Goal: Task Accomplishment & Management: Complete application form

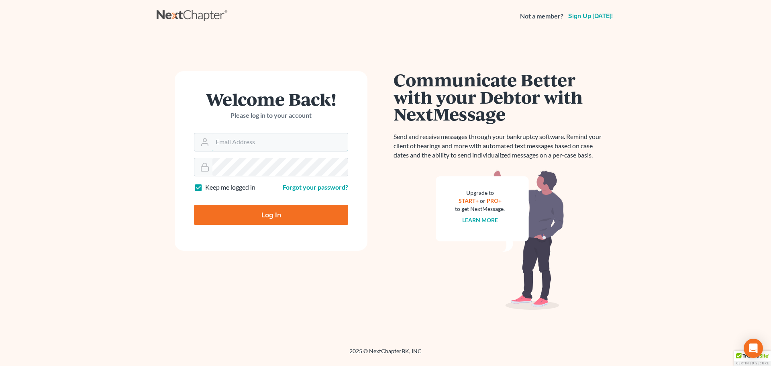
type input "efletcher@fletcherlawgroup.com"
click at [288, 219] on input "Log In" at bounding box center [271, 215] width 154 height 20
type input "Thinking..."
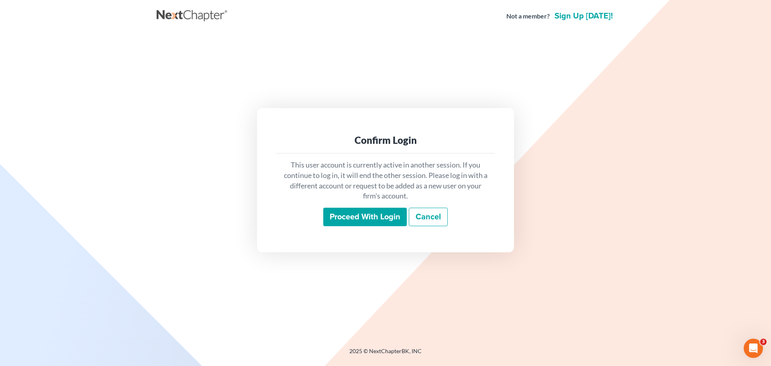
click at [354, 224] on input "Proceed with login" at bounding box center [364, 217] width 83 height 18
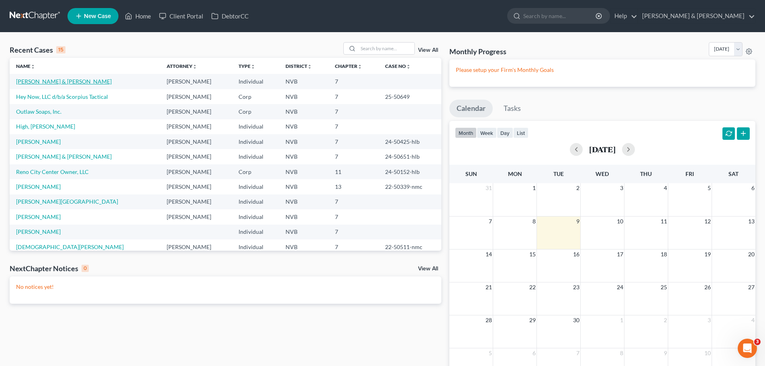
click at [71, 79] on link "Vincent, Russell & Danielle" at bounding box center [64, 81] width 96 height 7
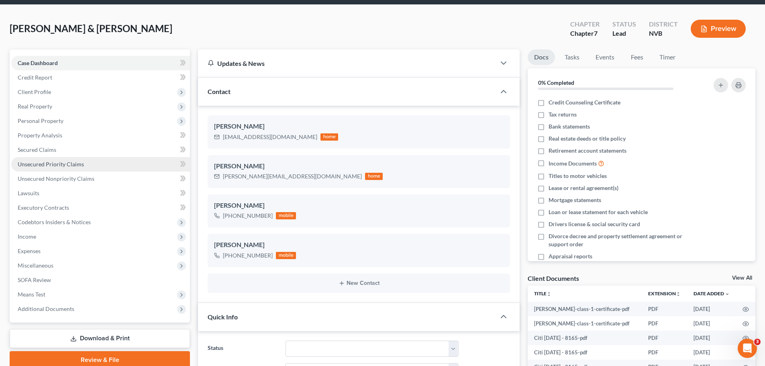
scroll to position [40, 0]
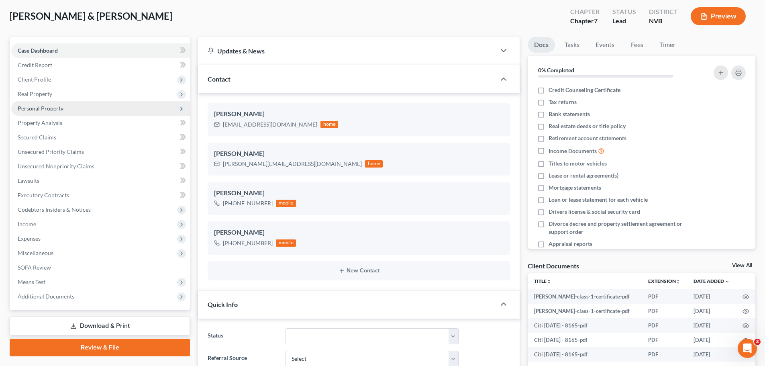
click at [57, 111] on span "Personal Property" at bounding box center [41, 108] width 46 height 7
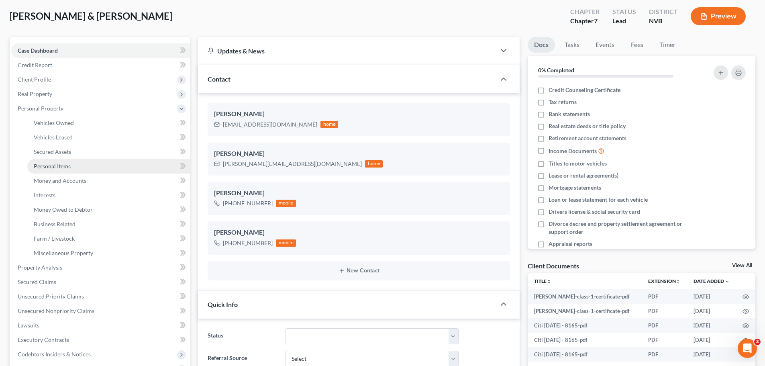
click at [53, 165] on span "Personal Items" at bounding box center [52, 166] width 37 height 7
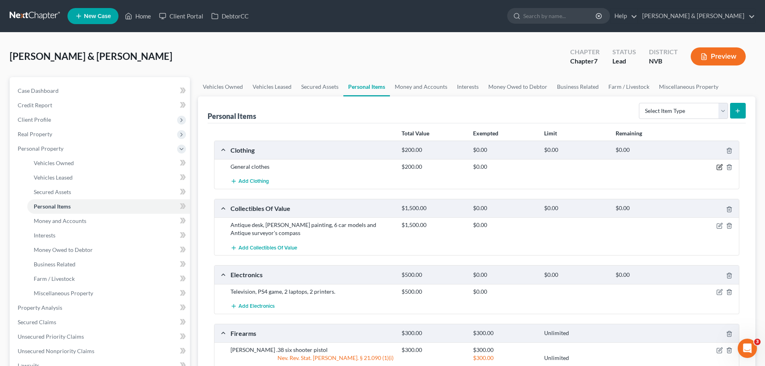
click at [720, 167] on icon "button" at bounding box center [719, 167] width 6 height 6
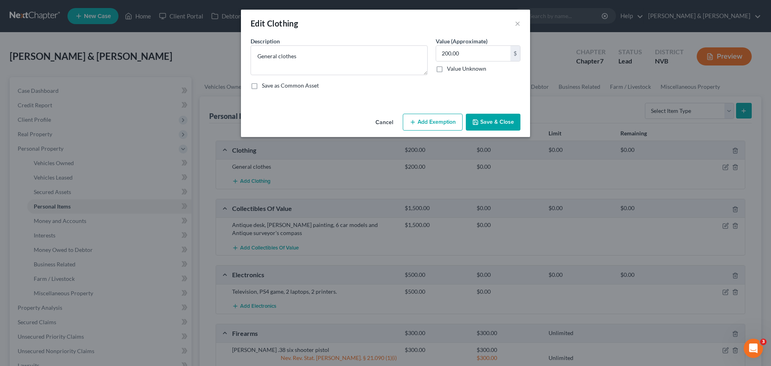
click at [439, 122] on button "Add Exemption" at bounding box center [433, 122] width 60 height 17
select select "2"
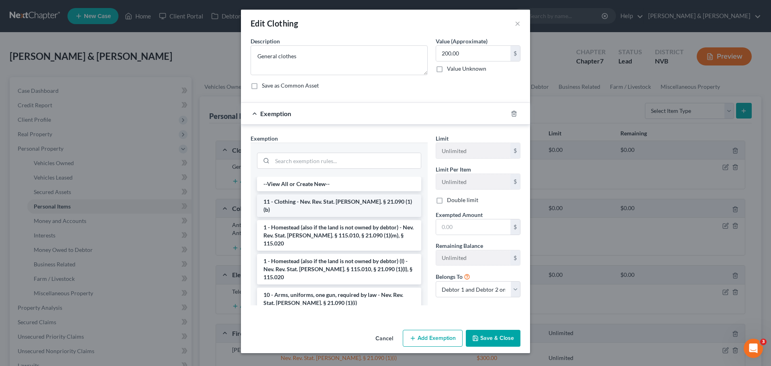
click at [347, 203] on li "11 - Clothing - Nev. Rev. Stat. Ann. § 21.090 (1)(b)" at bounding box center [339, 205] width 164 height 22
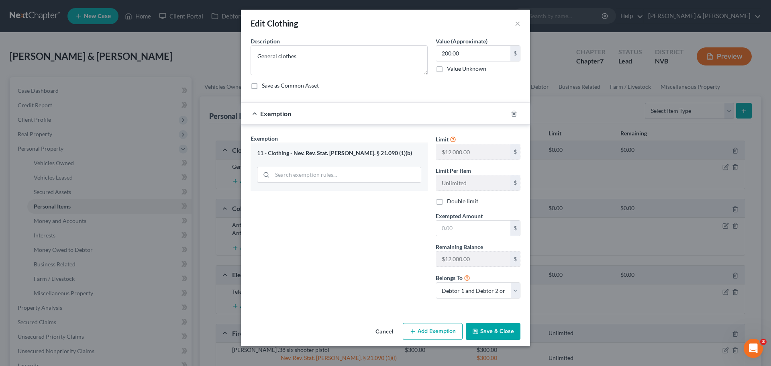
click at [510, 328] on button "Save & Close" at bounding box center [493, 331] width 55 height 17
click at [476, 234] on input "text" at bounding box center [473, 227] width 74 height 15
type input "5,000.00"
click at [395, 258] on div "Exemption Set must be selected for CA. Exemption * 11 - Clothing - Nev. Rev. St…" at bounding box center [338, 219] width 185 height 171
click at [507, 334] on button "Save & Close" at bounding box center [493, 331] width 55 height 17
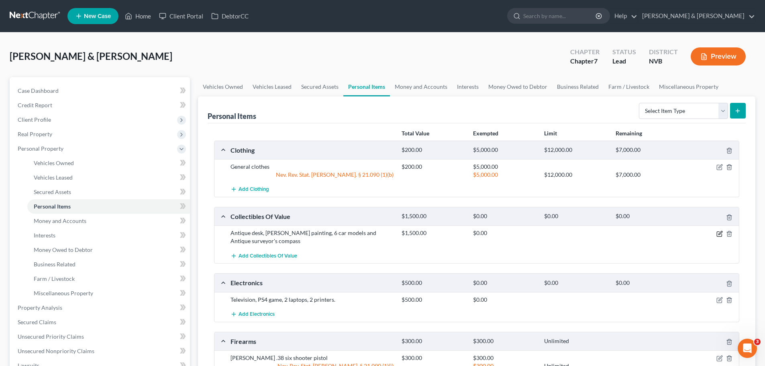
click at [718, 230] on icon "button" at bounding box center [719, 233] width 6 height 6
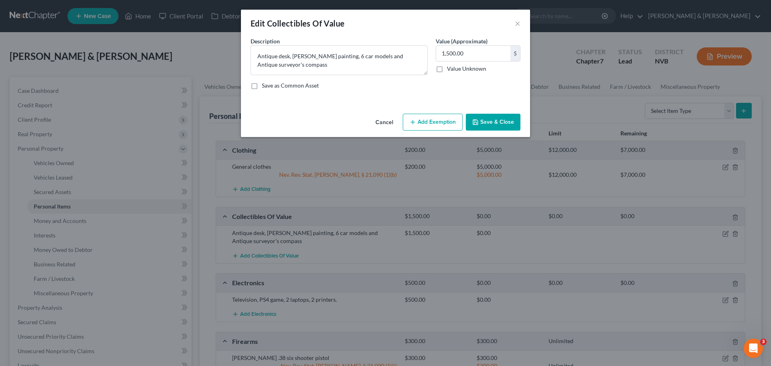
click at [425, 118] on button "Add Exemption" at bounding box center [433, 122] width 60 height 17
select select "2"
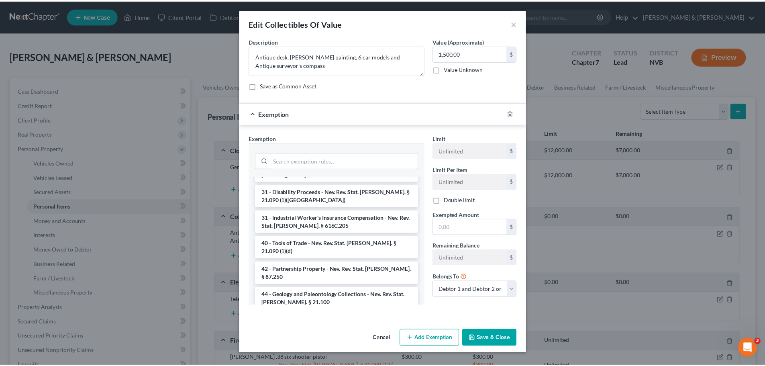
scroll to position [1124, 0]
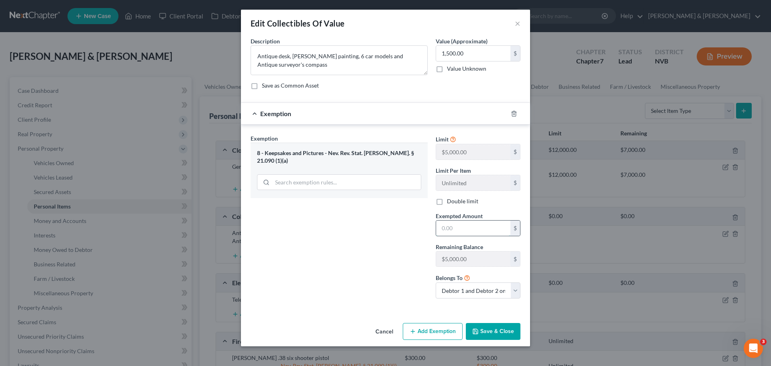
click at [480, 231] on input "text" at bounding box center [473, 227] width 74 height 15
type input "10,000"
click at [408, 203] on div "Exemption Set must be selected for CA. Exemption * 8 - Keepsakes and Pictures -…" at bounding box center [338, 219] width 185 height 171
click at [489, 328] on button "Save & Close" at bounding box center [493, 331] width 55 height 17
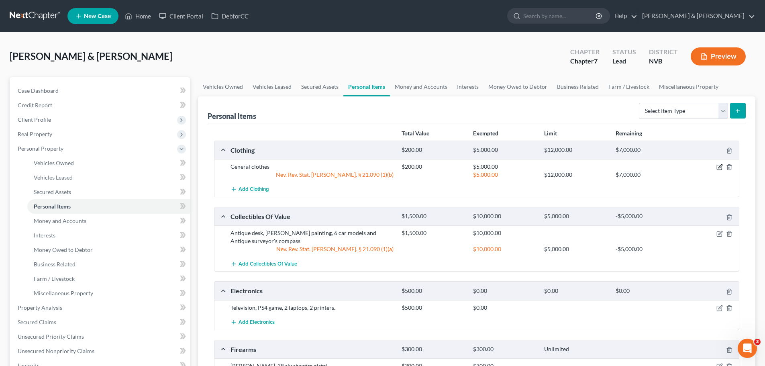
click at [721, 169] on icon "button" at bounding box center [718, 167] width 5 height 5
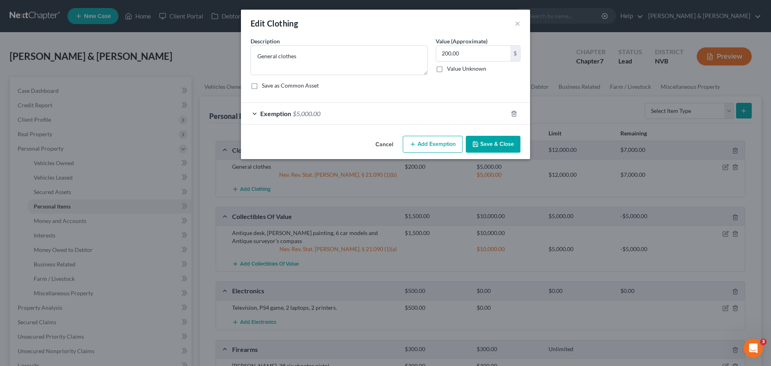
click at [255, 116] on div "Exemption $5,000.00" at bounding box center [374, 113] width 267 height 21
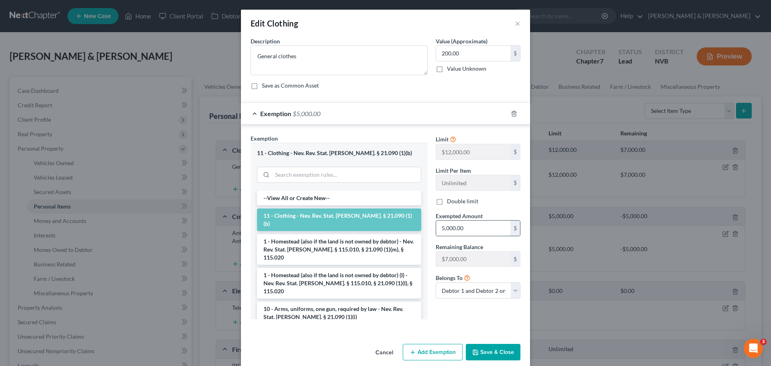
click at [463, 228] on input "5,000.00" at bounding box center [473, 227] width 74 height 15
type input "24,000"
click at [470, 311] on div "Limit $12,000.00 $ Limit Per Item Unlimited $ Double limit Exempted Amount * 24…" at bounding box center [477, 229] width 93 height 191
click at [489, 344] on button "Save & Close" at bounding box center [493, 352] width 55 height 17
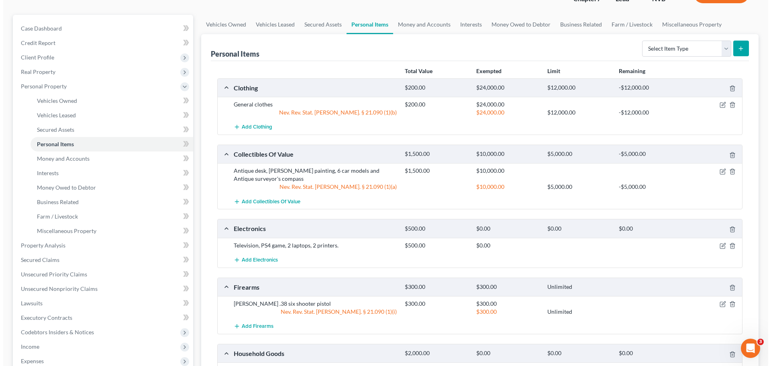
scroll to position [80, 0]
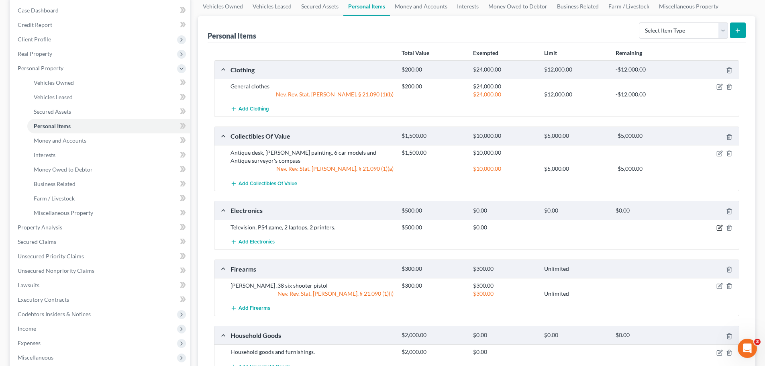
click at [718, 227] on icon "button" at bounding box center [719, 227] width 6 height 6
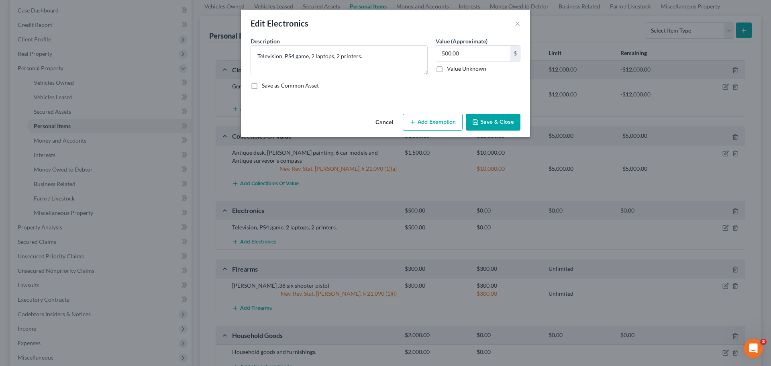
click at [439, 122] on button "Add Exemption" at bounding box center [433, 122] width 60 height 17
select select "2"
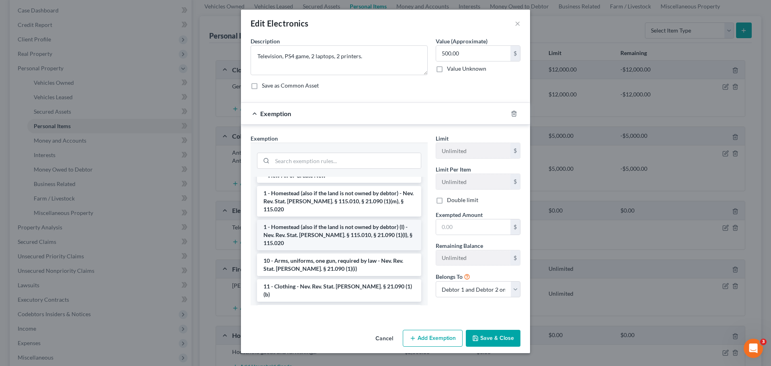
scroll to position [0, 0]
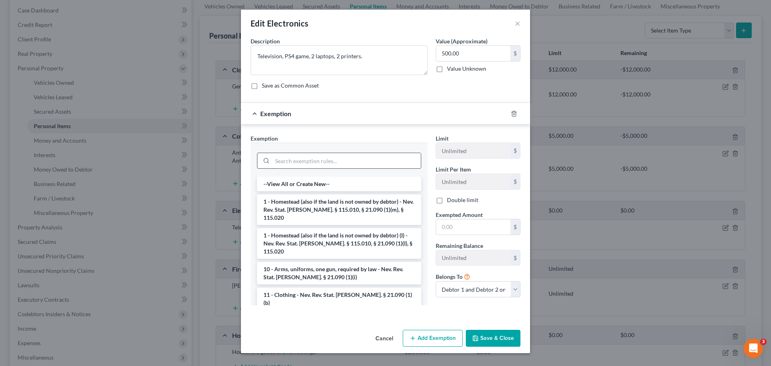
click at [365, 157] on input "search" at bounding box center [346, 160] width 149 height 15
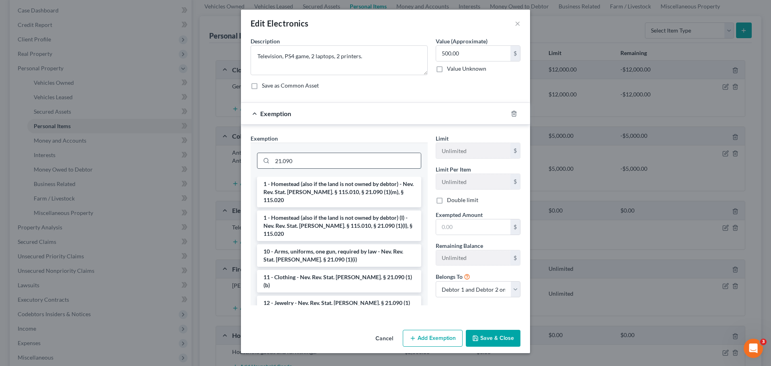
type input "21.090"
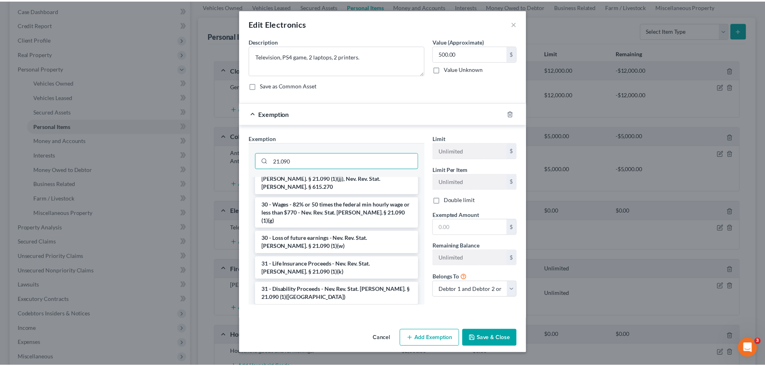
scroll to position [803, 0]
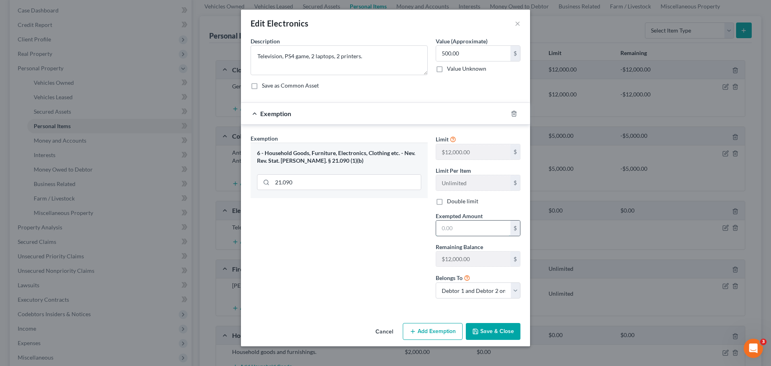
click at [461, 230] on input "text" at bounding box center [473, 227] width 74 height 15
drag, startPoint x: 482, startPoint y: 226, endPoint x: 427, endPoint y: 232, distance: 54.9
click at [427, 232] on div "Exemption Set must be selected for CA. Exemption * 6 - Household Goods, Furnitu…" at bounding box center [385, 219] width 278 height 171
type input "24,000"
click at [425, 232] on div "Exemption Set must be selected for CA. Exemption * 6 - Household Goods, Furnitu…" at bounding box center [338, 219] width 185 height 171
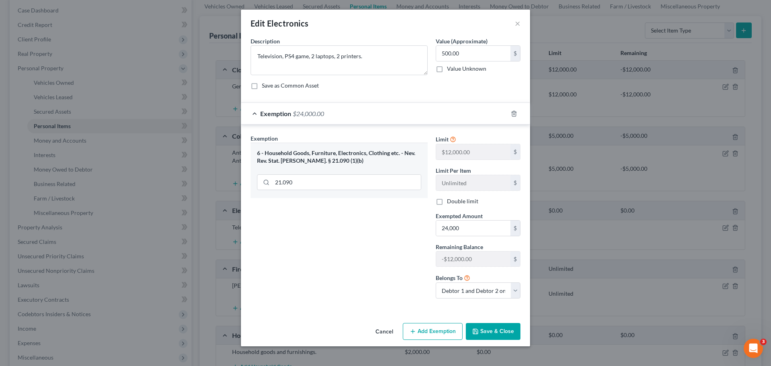
click at [478, 327] on button "Save & Close" at bounding box center [493, 331] width 55 height 17
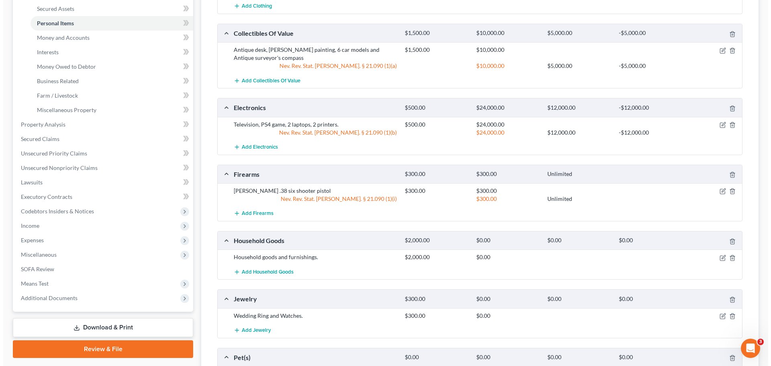
scroll to position [201, 0]
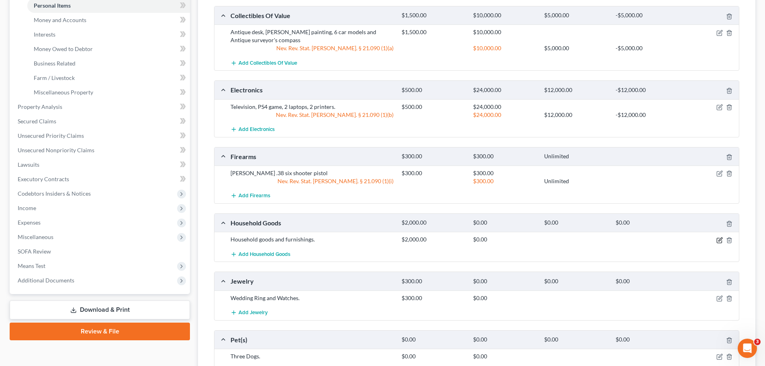
click at [719, 241] on icon "button" at bounding box center [720, 239] width 4 height 4
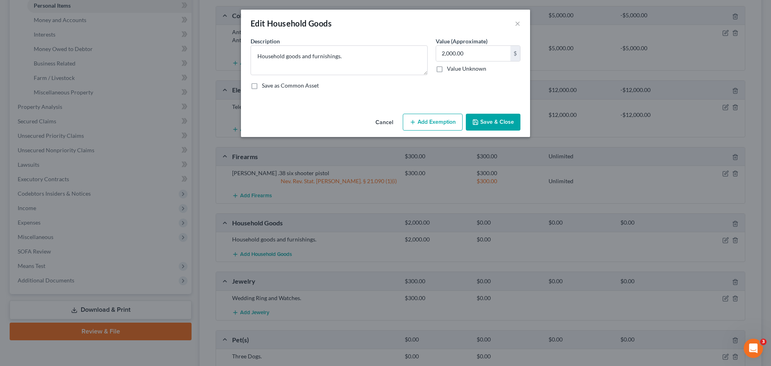
click at [440, 118] on button "Add Exemption" at bounding box center [433, 122] width 60 height 17
select select "2"
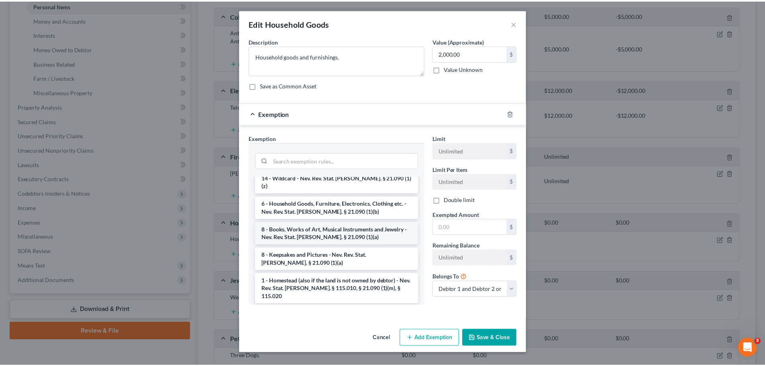
scroll to position [0, 0]
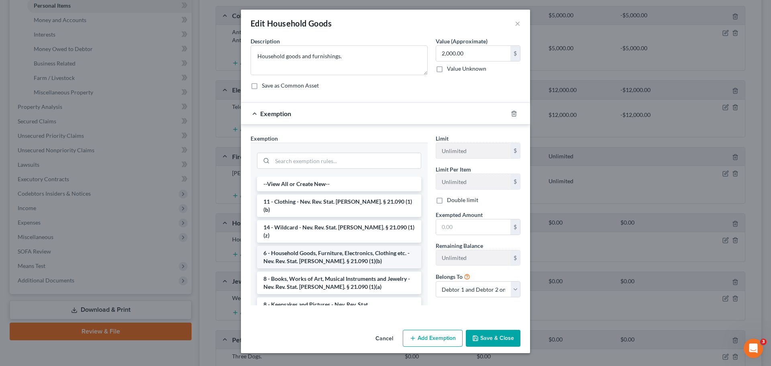
click at [361, 246] on li "6 - Household Goods, Furniture, Electronics, Clothing etc. - Nev. Rev. Stat. An…" at bounding box center [339, 257] width 164 height 22
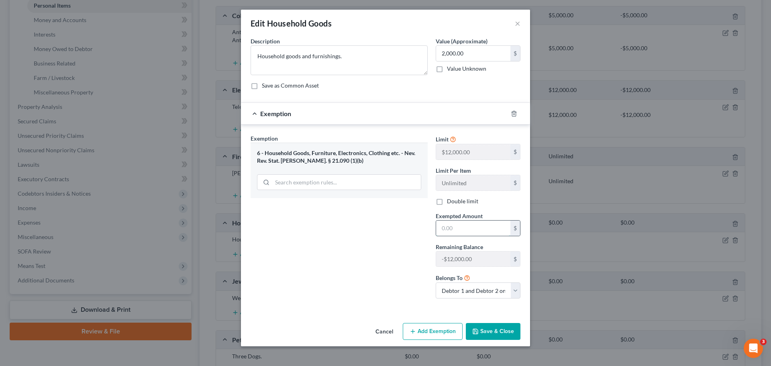
click at [462, 221] on input "text" at bounding box center [473, 227] width 74 height 15
type input "24,000"
click at [417, 250] on div "Exemption Set must be selected for CA. Exemption * 6 - Household Goods, Furnitu…" at bounding box center [338, 219] width 185 height 171
click at [497, 337] on button "Save & Close" at bounding box center [493, 331] width 55 height 17
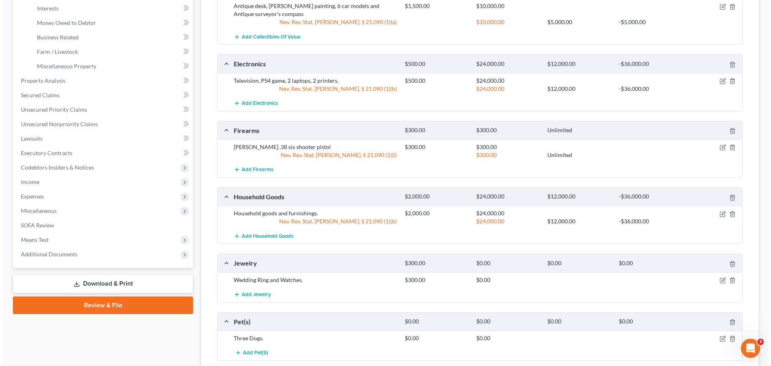
scroll to position [281, 0]
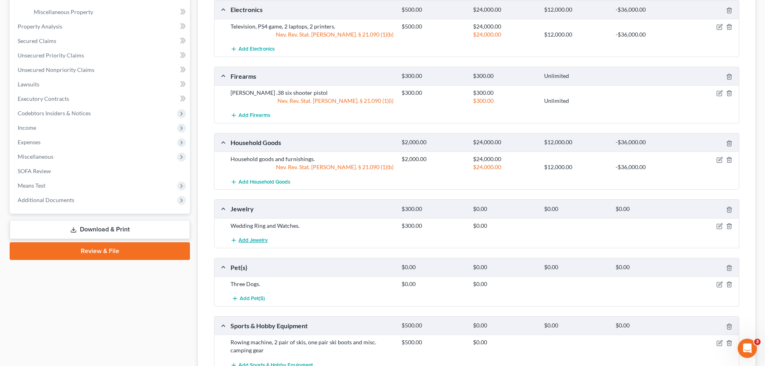
click at [261, 240] on span "Add Jewelry" at bounding box center [252, 240] width 29 height 6
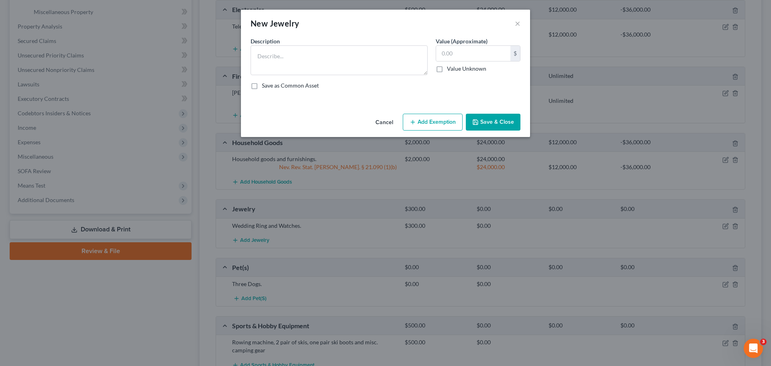
click at [422, 120] on button "Add Exemption" at bounding box center [433, 122] width 60 height 17
select select "2"
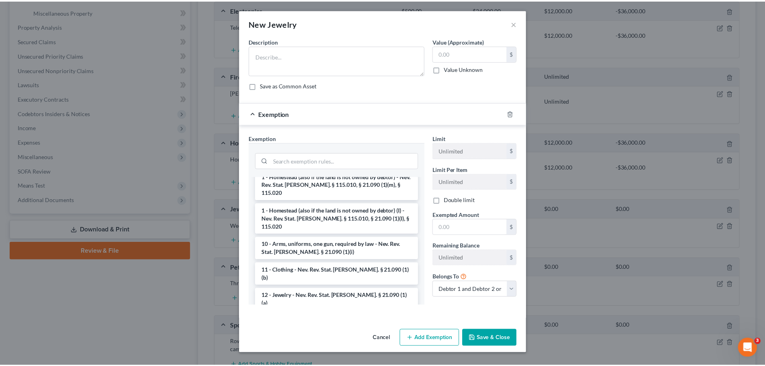
scroll to position [120, 0]
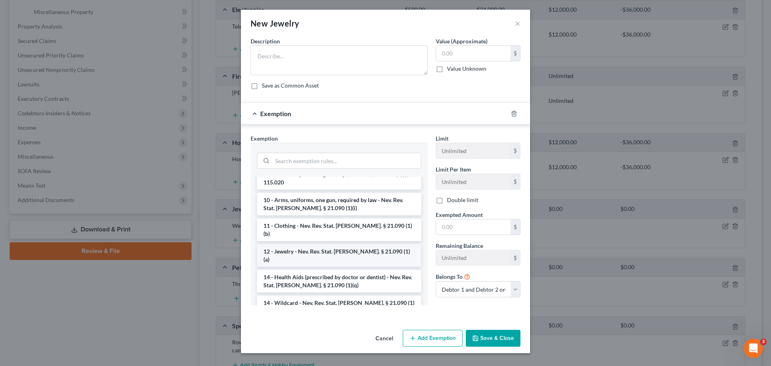
click at [371, 244] on li "12 - Jewelry - Nev. Rev. Stat. Ann. § 21.090 (1)(a)" at bounding box center [339, 255] width 164 height 22
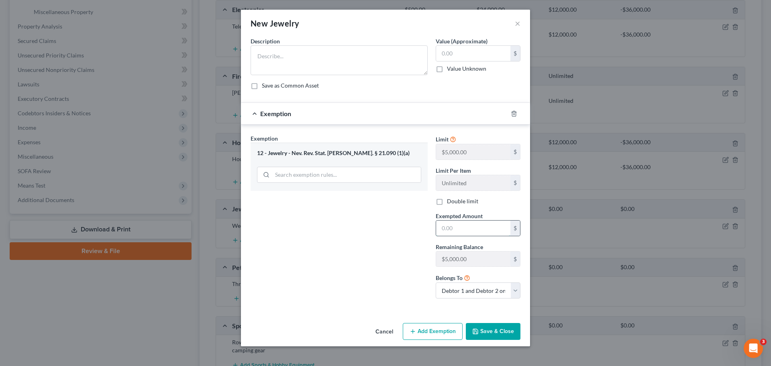
click at [470, 220] on input "text" at bounding box center [473, 227] width 74 height 15
type input "10,000"
click at [507, 334] on button "Save & Close" at bounding box center [493, 331] width 55 height 17
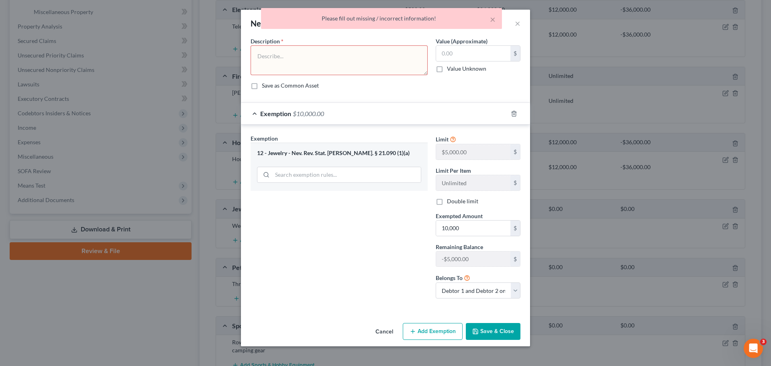
click at [376, 66] on textarea at bounding box center [338, 60] width 177 height 30
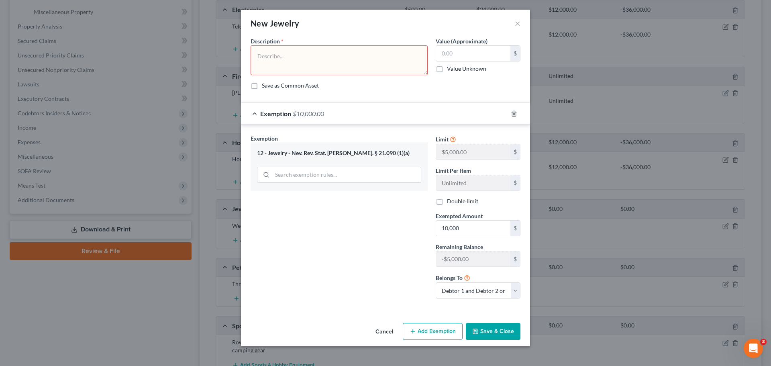
click at [520, 22] on div "New Jewelry ×" at bounding box center [385, 23] width 289 height 27
click at [519, 23] on button "×" at bounding box center [518, 23] width 6 height 10
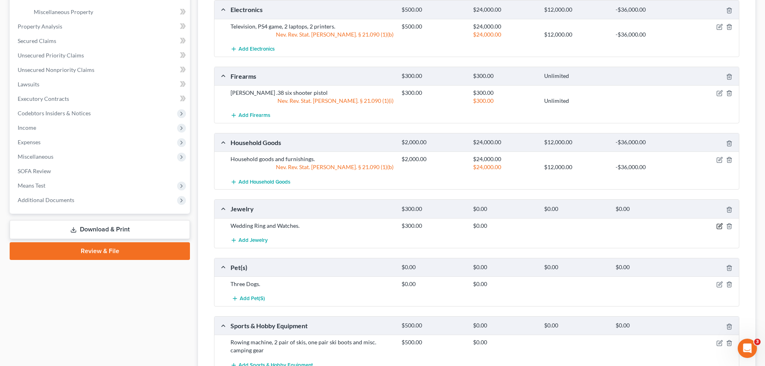
click at [719, 226] on icon "button" at bounding box center [719, 226] width 6 height 6
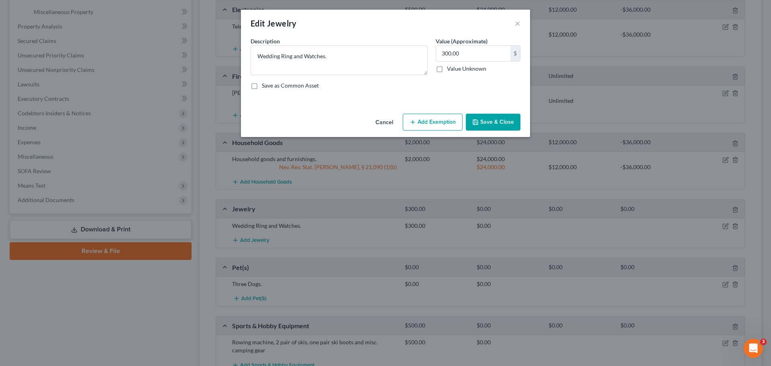
click at [423, 117] on button "Add Exemption" at bounding box center [433, 122] width 60 height 17
select select "2"
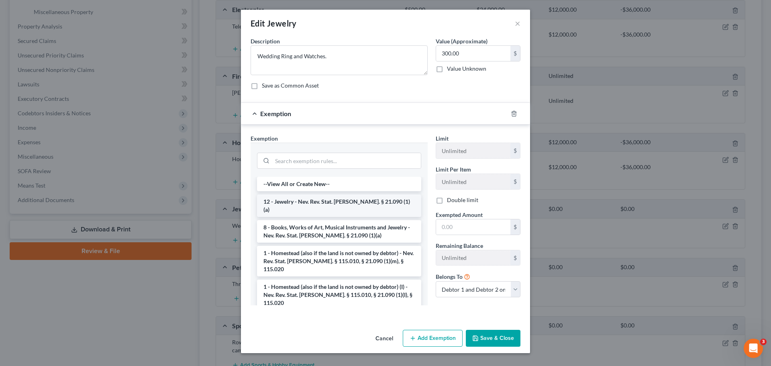
click at [354, 202] on li "12 - Jewelry - Nev. Rev. Stat. Ann. § 21.090 (1)(a)" at bounding box center [339, 205] width 164 height 22
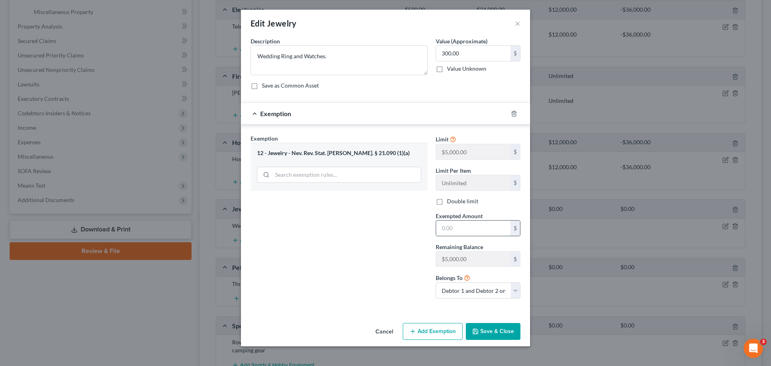
click at [484, 229] on input "text" at bounding box center [473, 227] width 74 height 15
type input "10,000"
click at [499, 328] on button "Save & Close" at bounding box center [493, 331] width 55 height 17
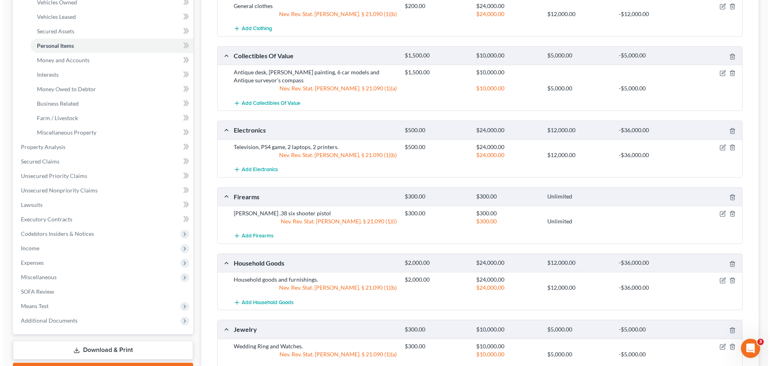
scroll to position [0, 0]
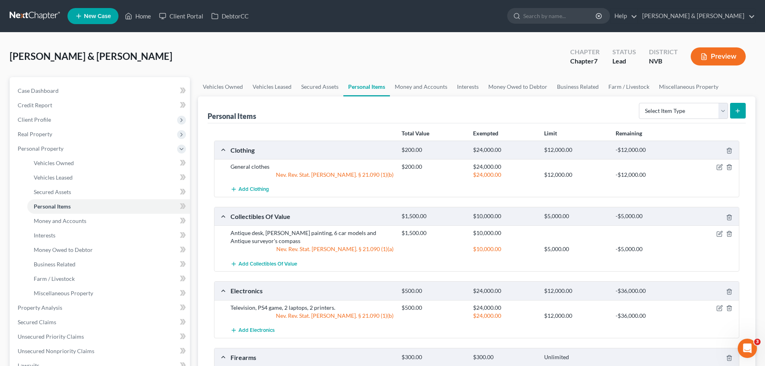
click at [724, 61] on button "Preview" at bounding box center [717, 56] width 55 height 18
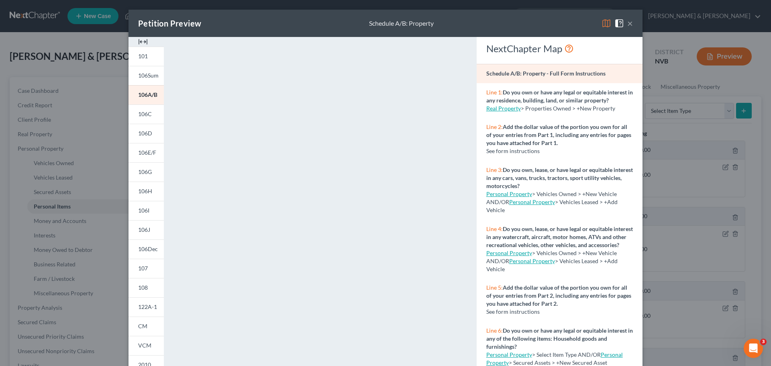
scroll to position [87, 0]
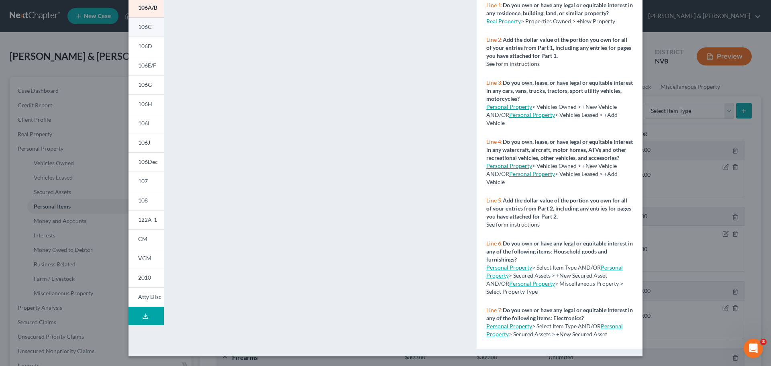
click at [145, 29] on span "106C" at bounding box center [145, 26] width 14 height 7
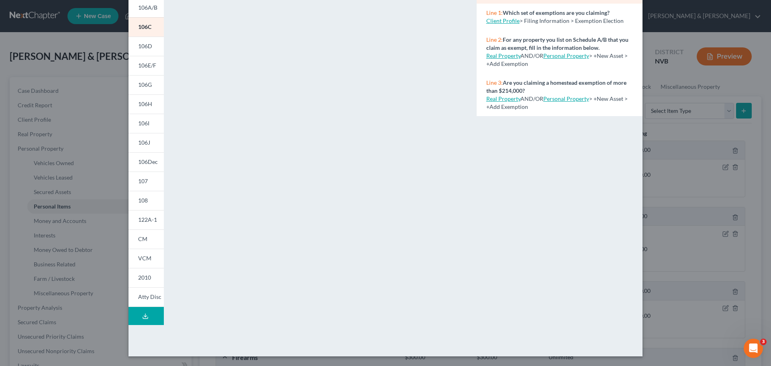
scroll to position [0, 0]
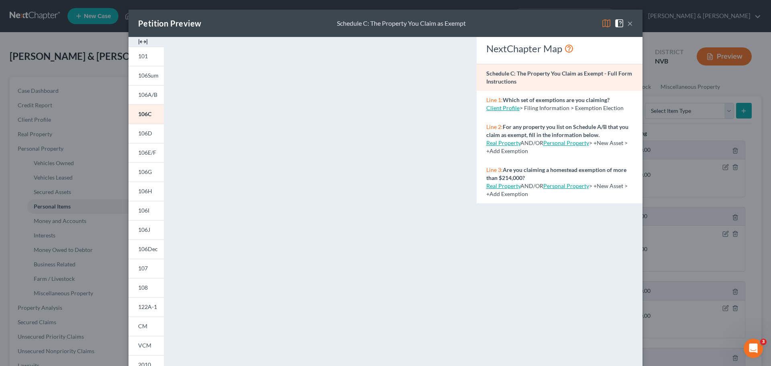
click at [627, 23] on button "×" at bounding box center [630, 23] width 6 height 10
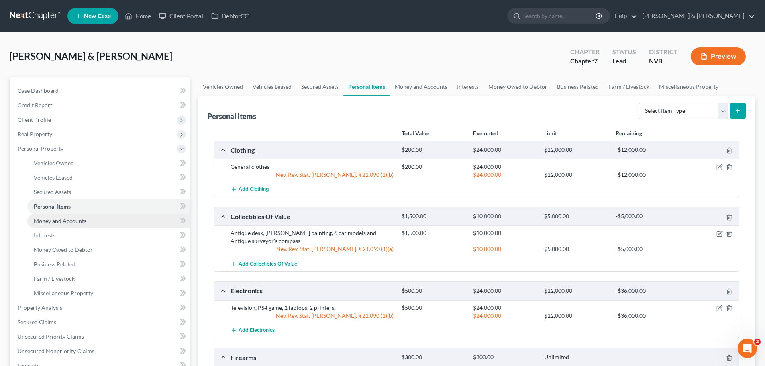
click at [66, 221] on span "Money and Accounts" at bounding box center [60, 220] width 53 height 7
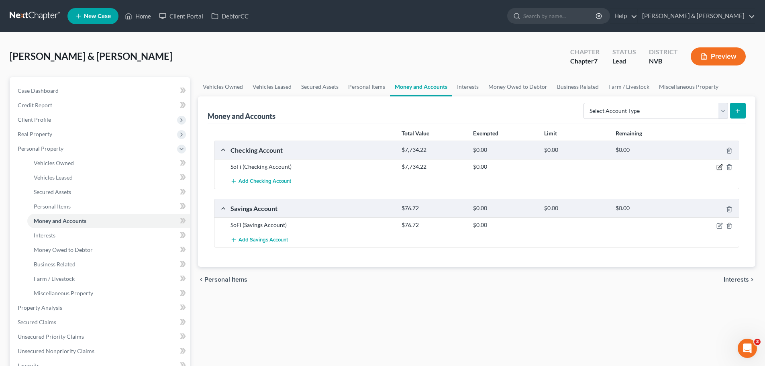
click at [716, 166] on icon "button" at bounding box center [718, 167] width 5 height 5
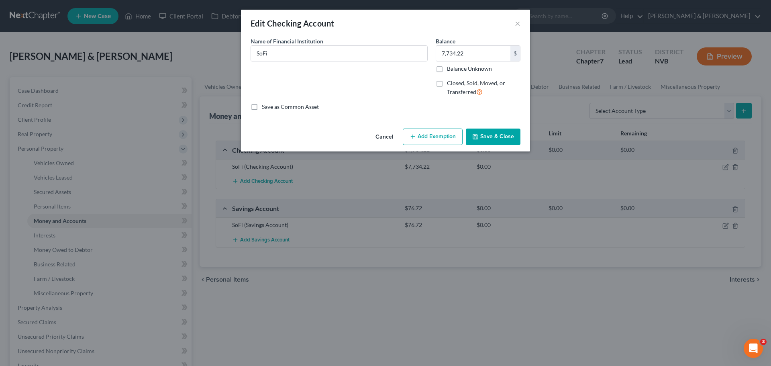
click at [442, 129] on button "Add Exemption" at bounding box center [433, 136] width 60 height 17
select select "2"
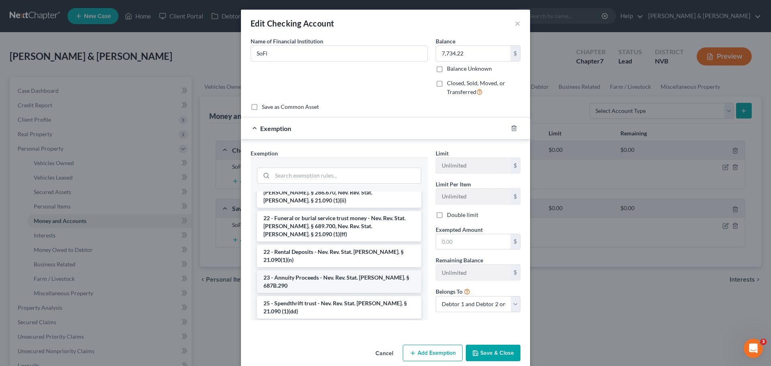
scroll to position [361, 0]
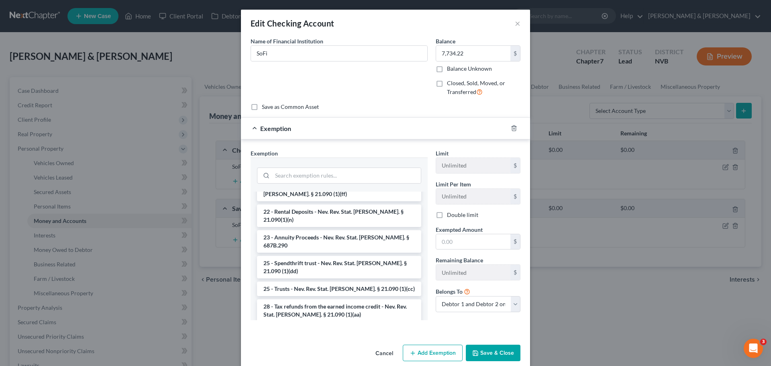
click at [344, 325] on li "28 - Earned Income Credit - Nev. Rev. Stat. Ann. § 21.090 (1)(aa)" at bounding box center [339, 336] width 164 height 22
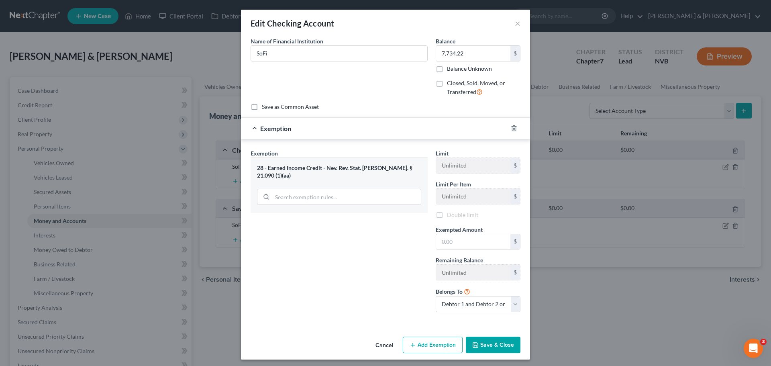
click at [509, 346] on button "Save & Close" at bounding box center [493, 344] width 55 height 17
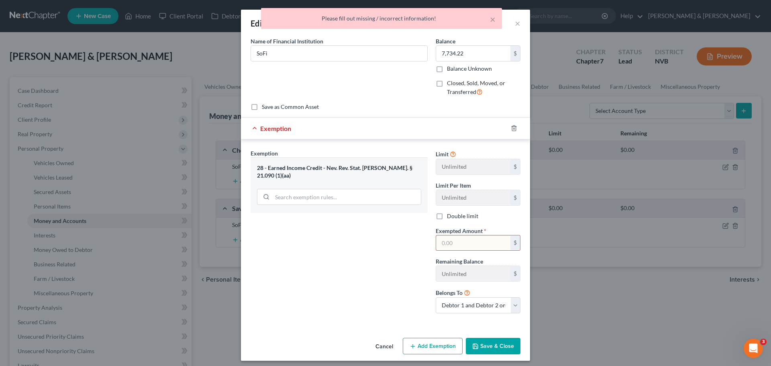
click at [502, 243] on input "text" at bounding box center [473, 242] width 74 height 15
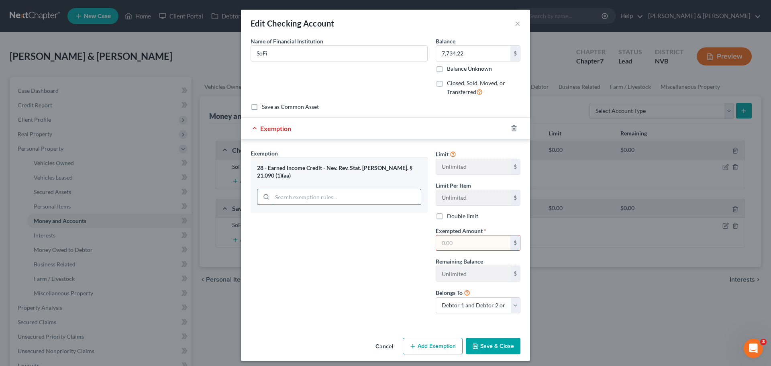
click at [378, 189] on input "search" at bounding box center [346, 196] width 149 height 15
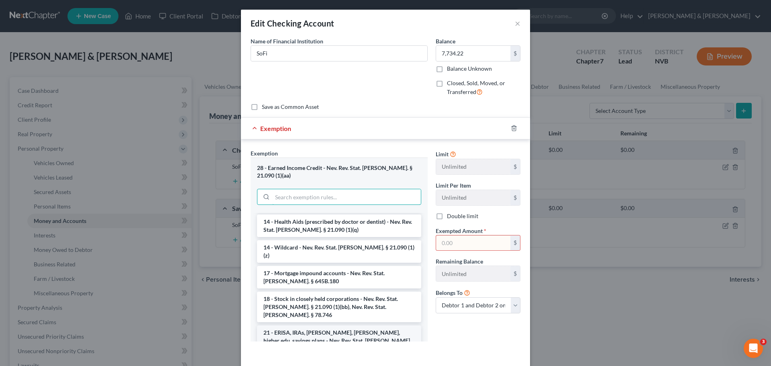
scroll to position [120, 0]
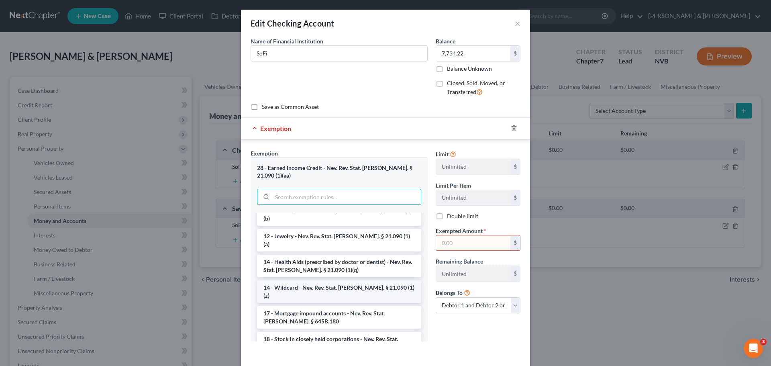
click at [362, 280] on li "14 - Wildcard - Nev. Rev. Stat. Ann. § 21.090 (1)(z)" at bounding box center [339, 291] width 164 height 22
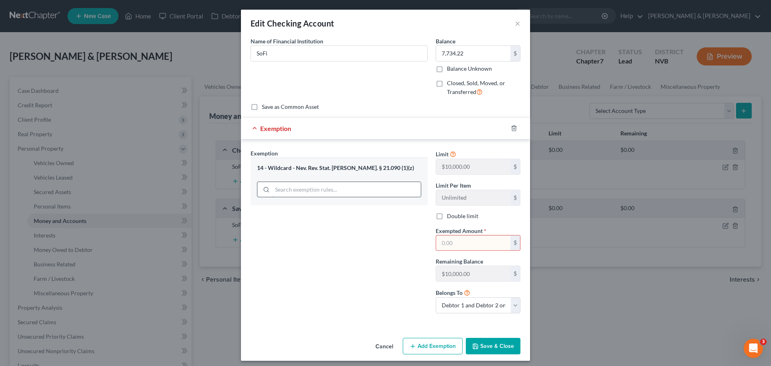
click at [352, 191] on input "search" at bounding box center [346, 189] width 149 height 15
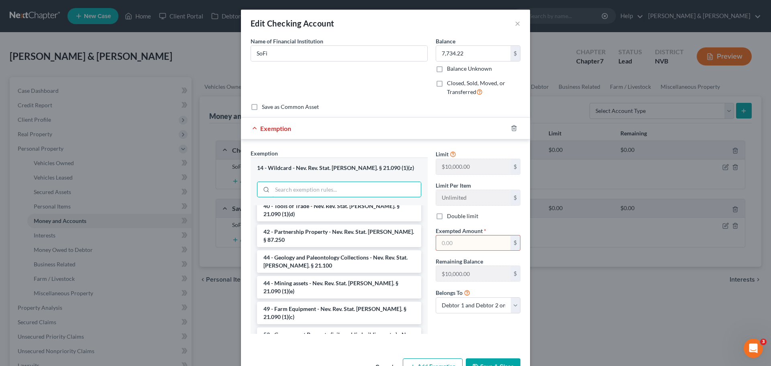
scroll to position [1143, 0]
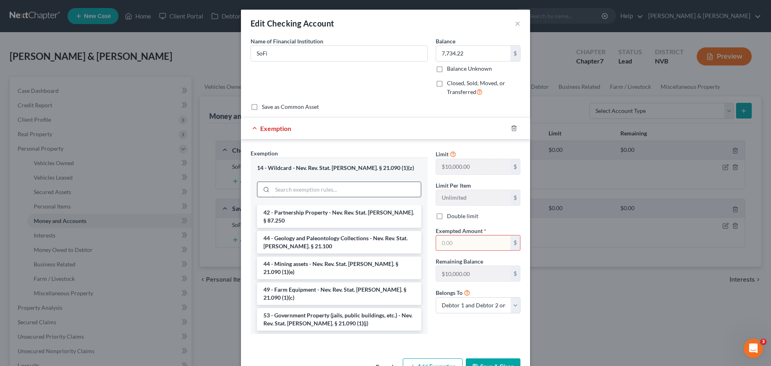
click at [313, 190] on input "search" at bounding box center [346, 189] width 149 height 15
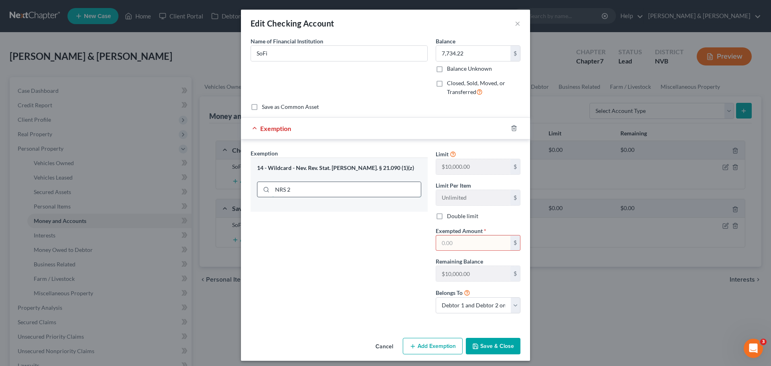
scroll to position [0, 0]
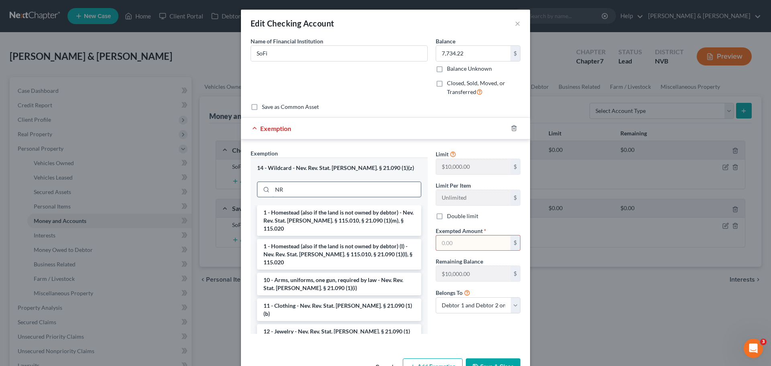
type input "N"
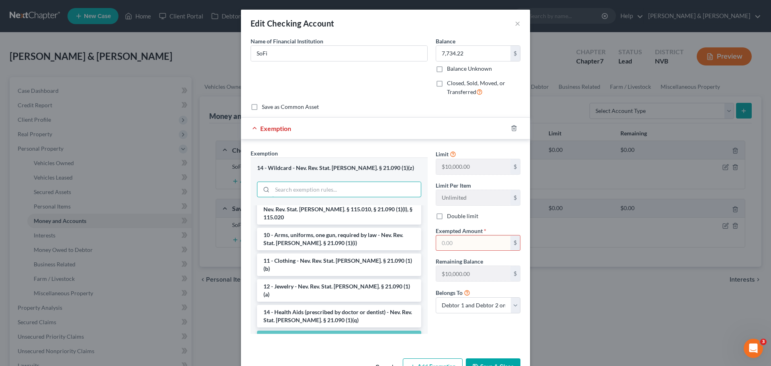
scroll to position [80, 0]
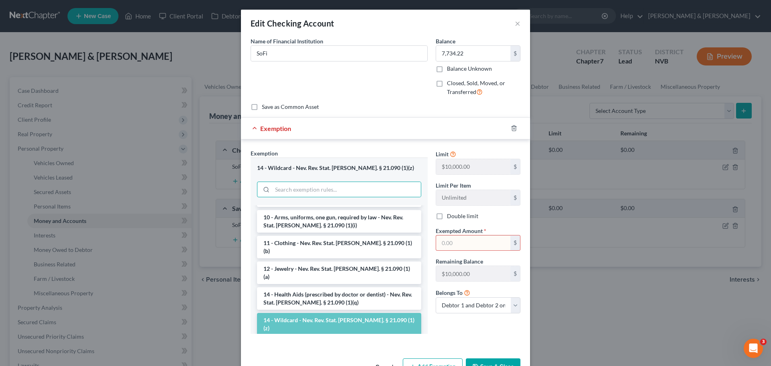
click at [337, 313] on li "14 - Wildcard - Nev. Rev. Stat. Ann. § 21.090 (1)(z)" at bounding box center [339, 324] width 164 height 22
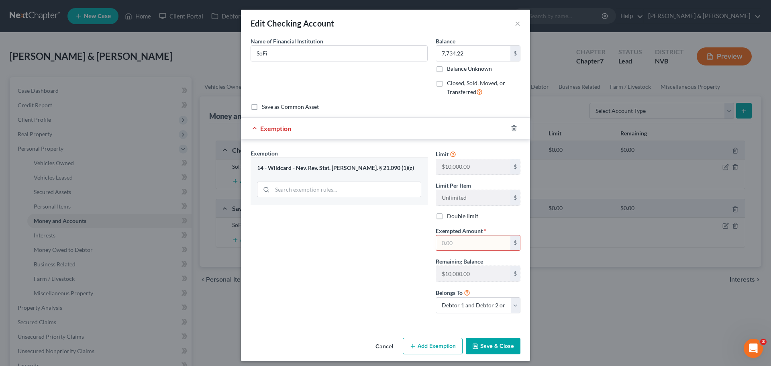
click at [472, 248] on input "text" at bounding box center [473, 242] width 74 height 15
type input "20,000"
click at [494, 344] on button "Save & Close" at bounding box center [493, 346] width 55 height 17
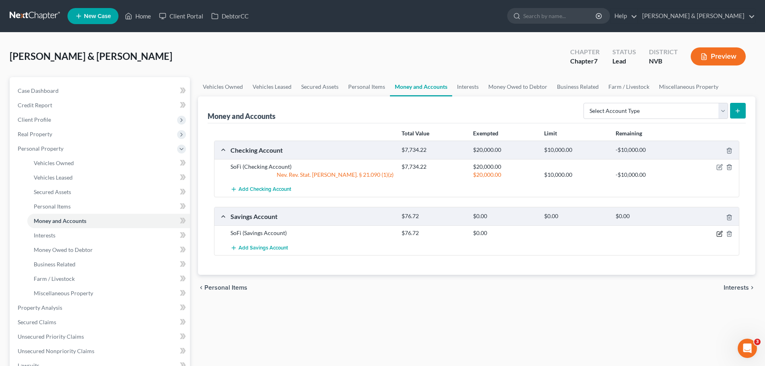
click at [720, 232] on icon "button" at bounding box center [719, 233] width 6 height 6
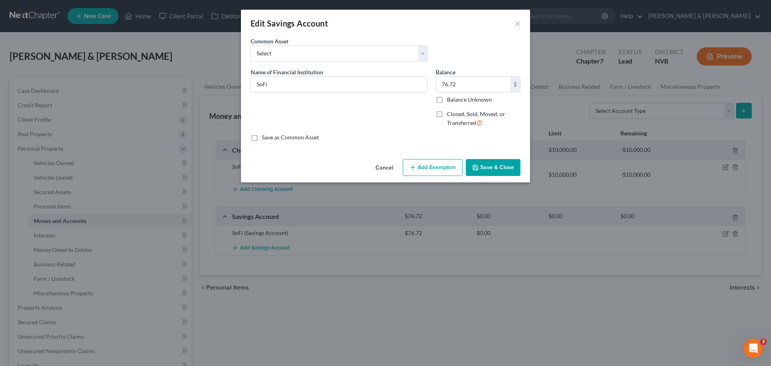
click at [439, 167] on button "Add Exemption" at bounding box center [433, 167] width 60 height 17
select select "2"
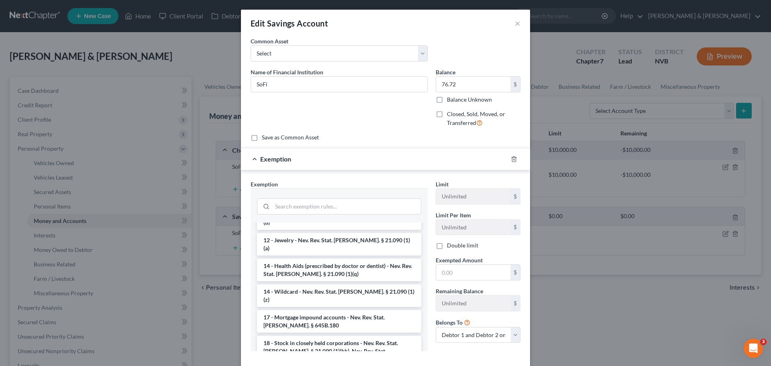
scroll to position [161, 0]
click at [340, 283] on li "14 - Wildcard - Nev. Rev. Stat. Ann. § 21.090 (1)(z)" at bounding box center [339, 294] width 164 height 22
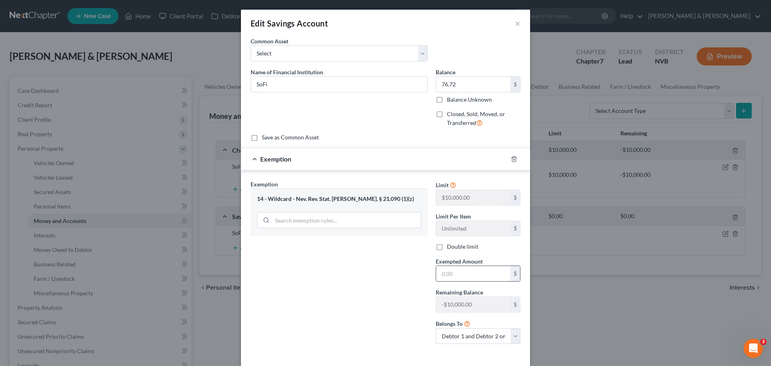
click at [489, 277] on input "text" at bounding box center [473, 273] width 74 height 15
type input "20,000"
click at [398, 269] on div "Exemption Set must be selected for CA. Exemption * 14 - Wildcard - Nev. Rev. St…" at bounding box center [338, 265] width 185 height 171
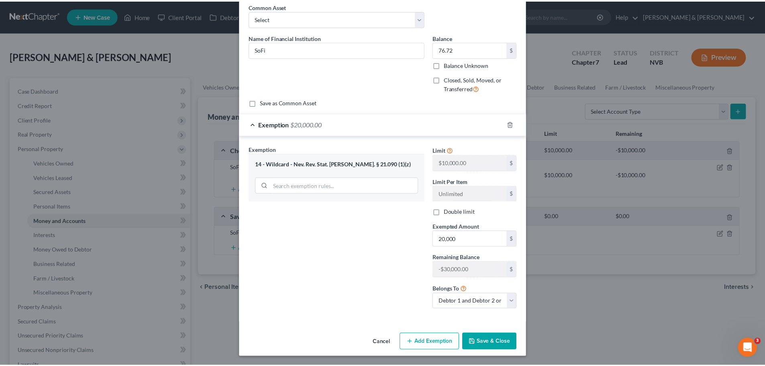
scroll to position [35, 0]
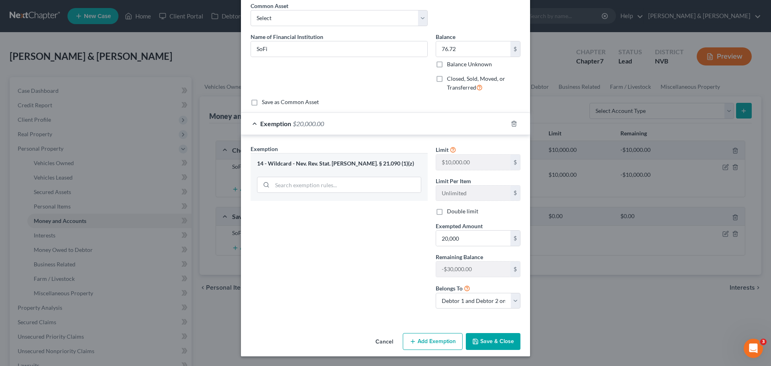
click at [512, 330] on div "Cancel Add Exemption Save & Close" at bounding box center [385, 343] width 289 height 26
click at [511, 338] on button "Save & Close" at bounding box center [493, 341] width 55 height 17
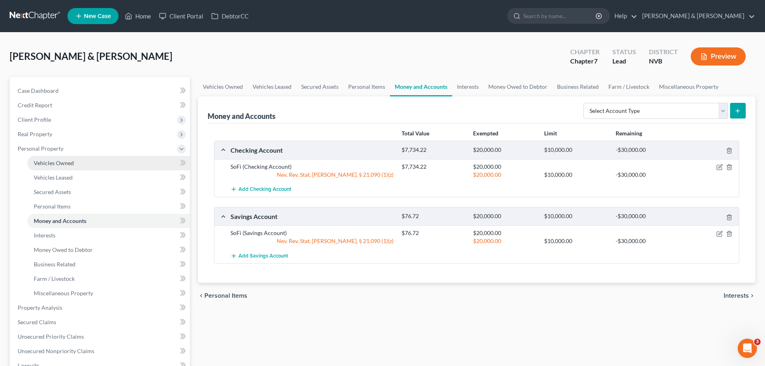
click at [64, 163] on span "Vehicles Owned" at bounding box center [54, 162] width 40 height 7
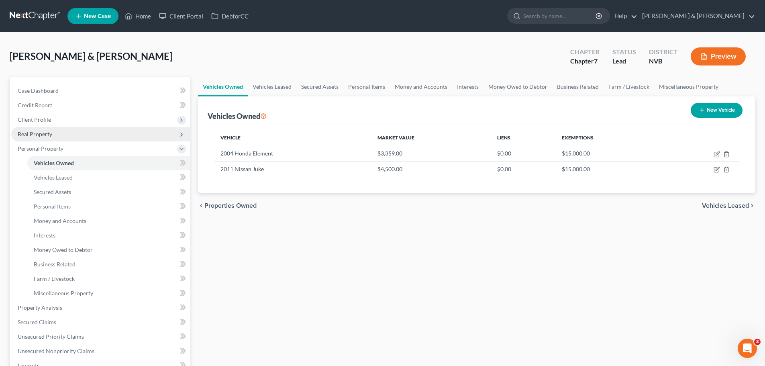
click at [23, 132] on span "Real Property" at bounding box center [35, 133] width 35 height 7
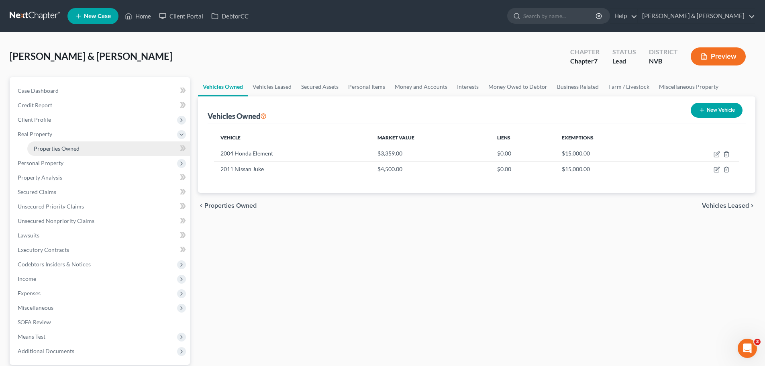
click at [46, 149] on span "Properties Owned" at bounding box center [57, 148] width 46 height 7
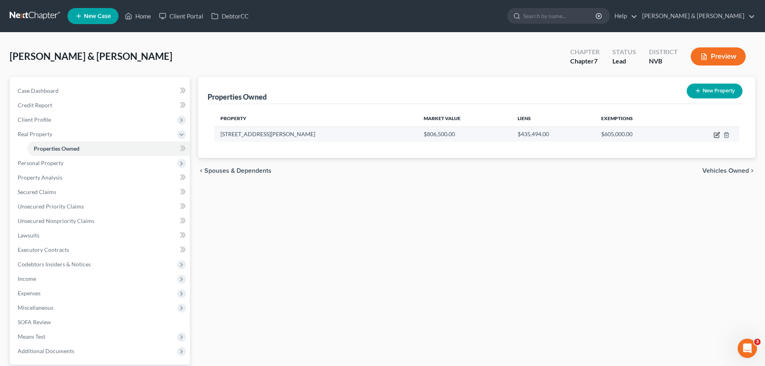
click at [719, 133] on icon "button" at bounding box center [717, 134] width 4 height 4
select select "31"
select select "2"
select select "1"
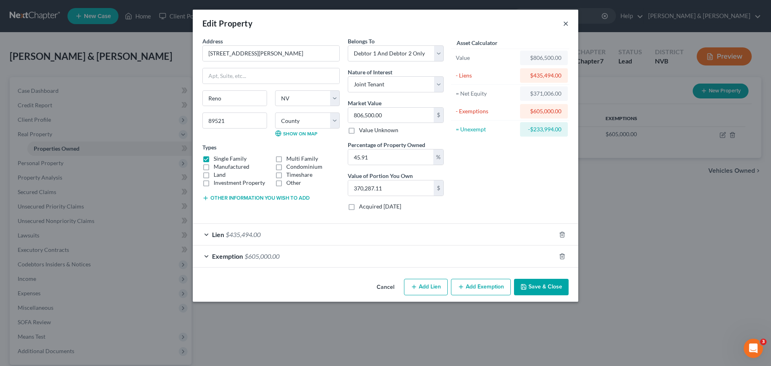
click at [565, 24] on button "×" at bounding box center [566, 23] width 6 height 10
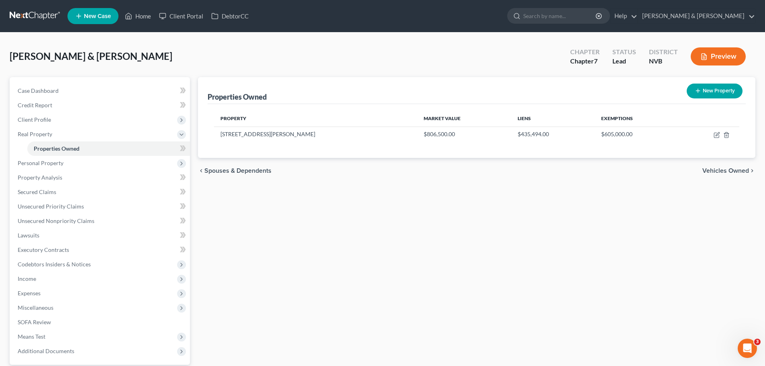
click at [738, 52] on button "Preview" at bounding box center [717, 56] width 55 height 18
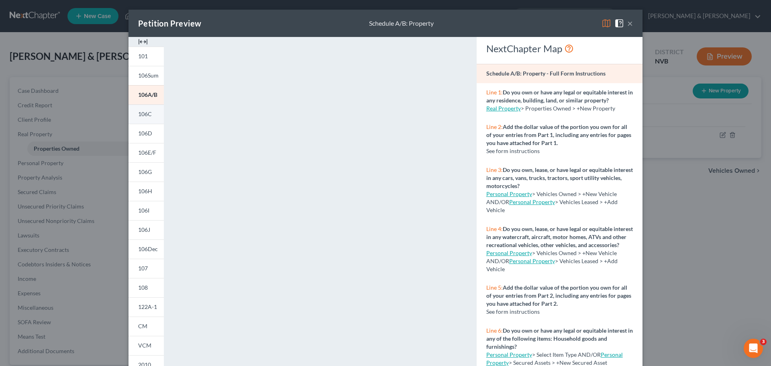
click at [140, 119] on link "106C" at bounding box center [145, 113] width 35 height 19
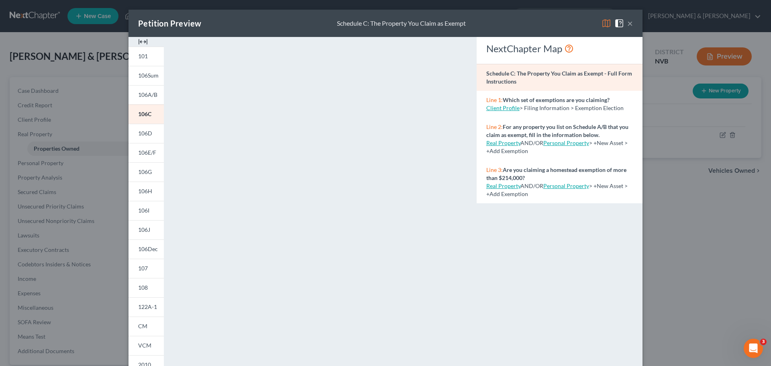
click at [627, 23] on button "×" at bounding box center [630, 23] width 6 height 10
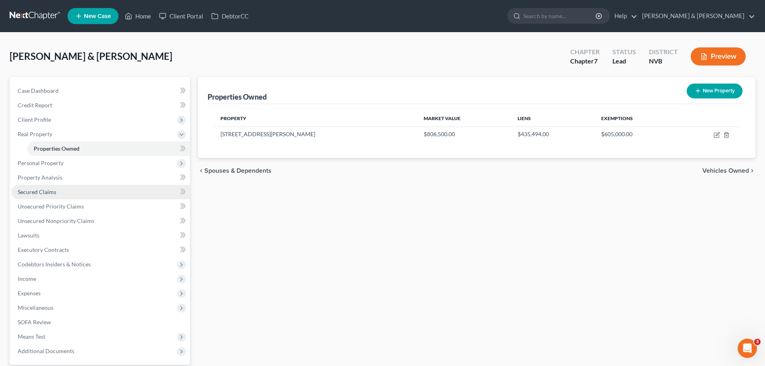
click at [44, 193] on span "Secured Claims" at bounding box center [37, 191] width 39 height 7
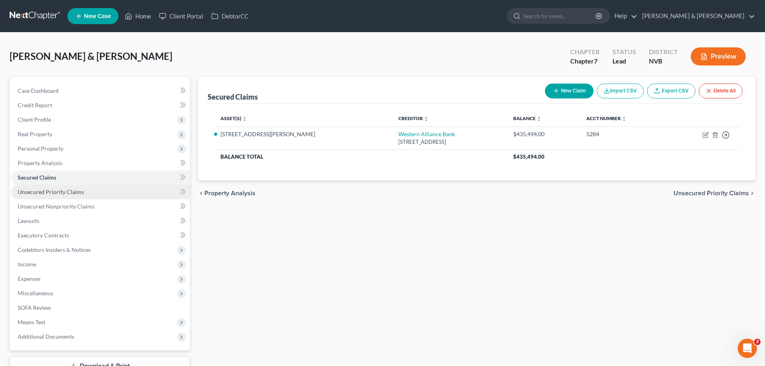
click at [85, 194] on link "Unsecured Priority Claims" at bounding box center [100, 192] width 179 height 14
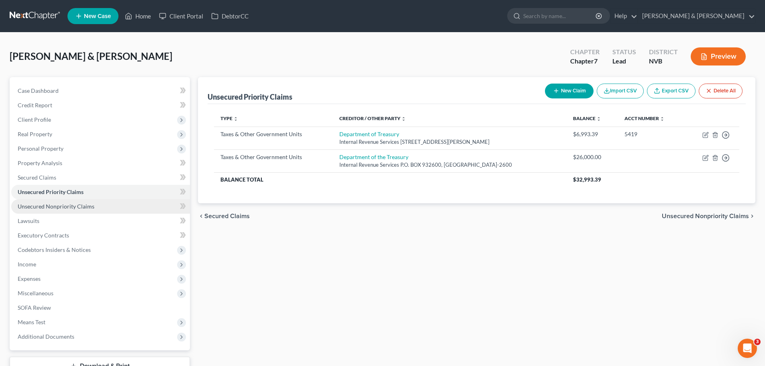
click at [82, 206] on span "Unsecured Nonpriority Claims" at bounding box center [56, 206] width 77 height 7
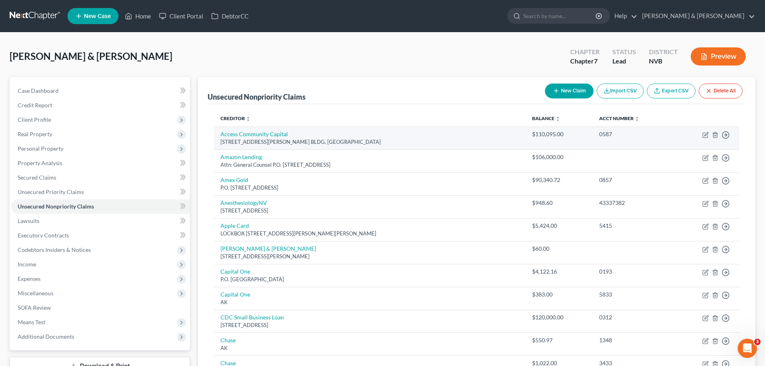
click at [338, 130] on td "Access Community Capital 9205 W RUSSELL RD. BLDG, LAS VEGAS, NV 89148" at bounding box center [369, 137] width 311 height 23
click at [706, 136] on icon "button" at bounding box center [705, 135] width 6 height 6
select select "31"
select select "2"
select select "1"
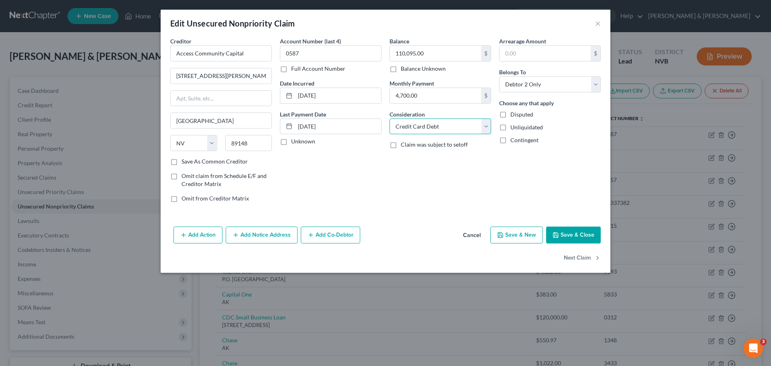
click at [486, 131] on select "Select Cable / Satellite Services Collection Agency Credit Card Debt Debt Couns…" at bounding box center [440, 126] width 102 height 16
select select "14"
click at [389, 118] on select "Select Cable / Satellite Services Collection Agency Credit Card Debt Debt Couns…" at bounding box center [440, 126] width 102 height 16
click at [436, 157] on input "text" at bounding box center [440, 156] width 101 height 15
type input "p"
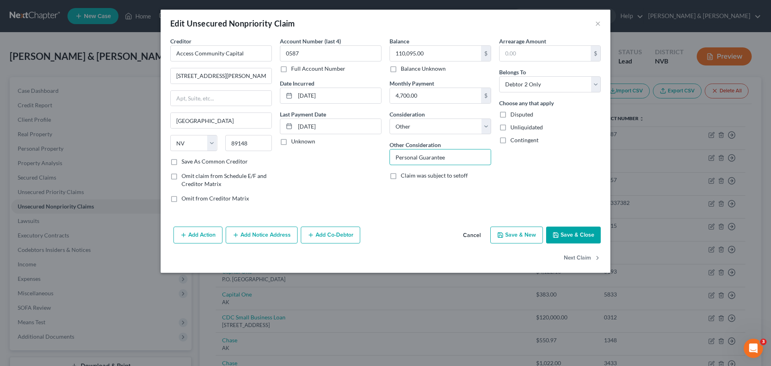
type input "Personal Guarantee"
drag, startPoint x: 602, startPoint y: 192, endPoint x: 592, endPoint y: 186, distance: 11.7
click at [598, 189] on div "Arrearage Amount $ Belongs To * Select Debtor 1 Only Debtor 2 Only Debtor 1 And…" at bounding box center [550, 123] width 110 height 172
click at [562, 234] on button "Save & Close" at bounding box center [573, 234] width 55 height 17
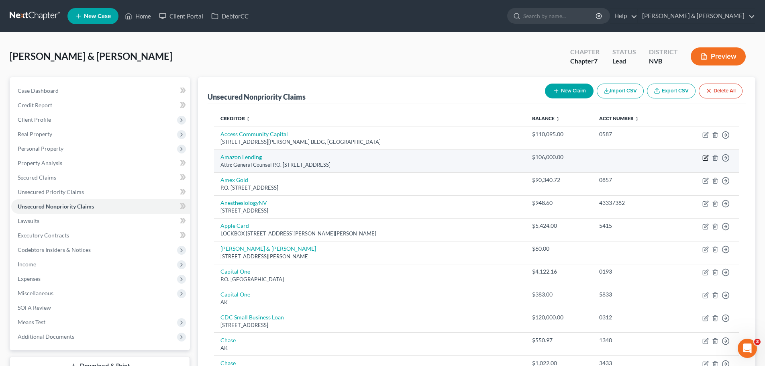
click at [705, 159] on icon "button" at bounding box center [706, 157] width 4 height 4
select select "50"
select select "1"
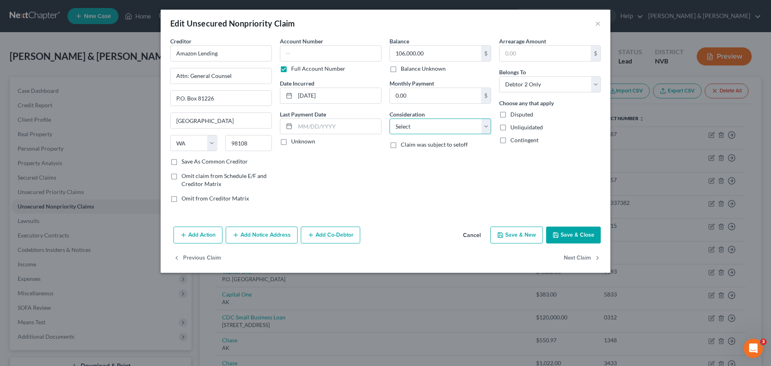
click at [482, 127] on select "Select Cable / Satellite Services Collection Agency Credit Card Debt Debt Couns…" at bounding box center [440, 126] width 102 height 16
select select "14"
click at [389, 118] on select "Select Cable / Satellite Services Collection Agency Credit Card Debt Debt Couns…" at bounding box center [440, 126] width 102 height 16
click at [428, 152] on input "text" at bounding box center [440, 156] width 101 height 15
type input "Personal Guarantee"
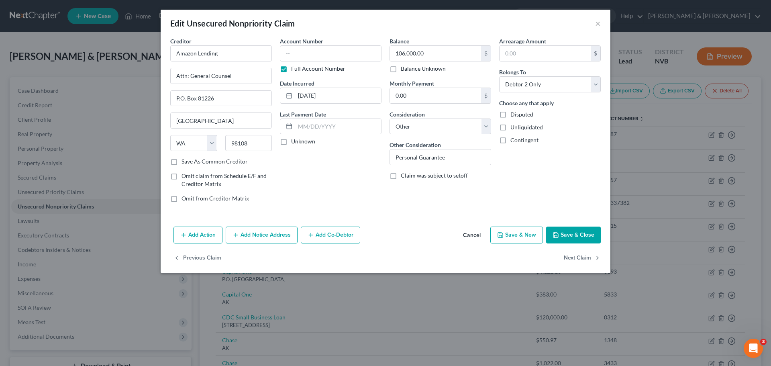
click at [488, 175] on div "Claim was subject to setoff" at bounding box center [440, 175] width 102 height 8
drag, startPoint x: 477, startPoint y: 159, endPoint x: 397, endPoint y: 155, distance: 80.0
click at [397, 155] on input "Personal Guarantee" at bounding box center [440, 156] width 101 height 15
click at [575, 230] on button "Save & Close" at bounding box center [573, 234] width 55 height 17
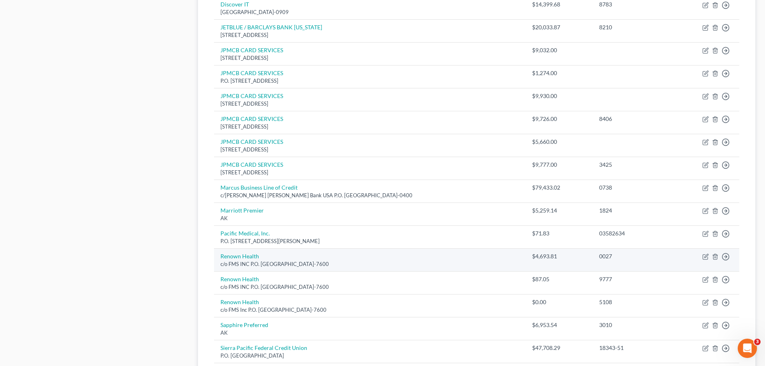
scroll to position [442, 0]
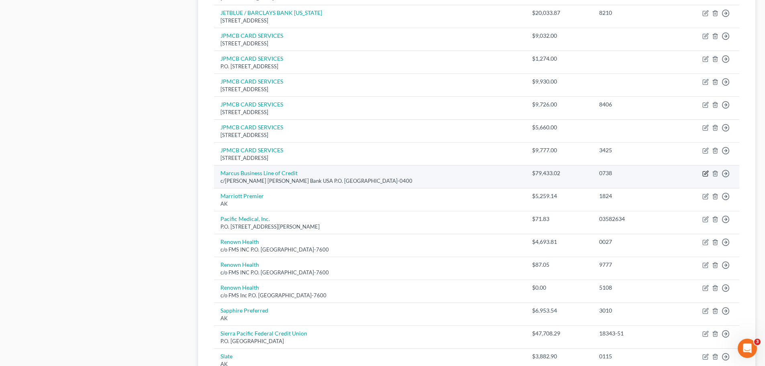
click at [703, 173] on icon "button" at bounding box center [704, 173] width 5 height 5
select select "46"
select select "1"
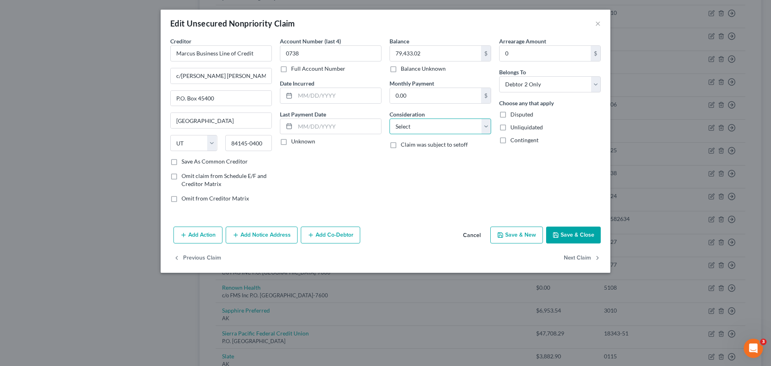
click at [490, 125] on select "Select Cable / Satellite Services Collection Agency Credit Card Debt Debt Couns…" at bounding box center [440, 126] width 102 height 16
select select "14"
click at [389, 118] on select "Select Cable / Satellite Services Collection Agency Credit Card Debt Debt Couns…" at bounding box center [440, 126] width 102 height 16
click at [403, 161] on input "text" at bounding box center [440, 156] width 101 height 15
paste input "Personal Guarantee"
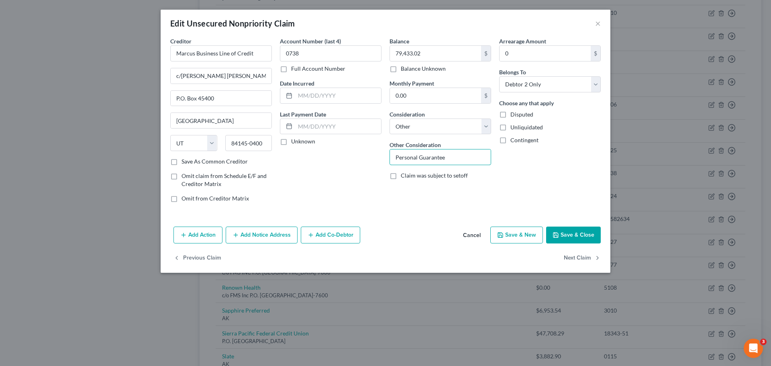
type input "Personal Guarantee"
click at [592, 238] on button "Save & Close" at bounding box center [573, 234] width 55 height 17
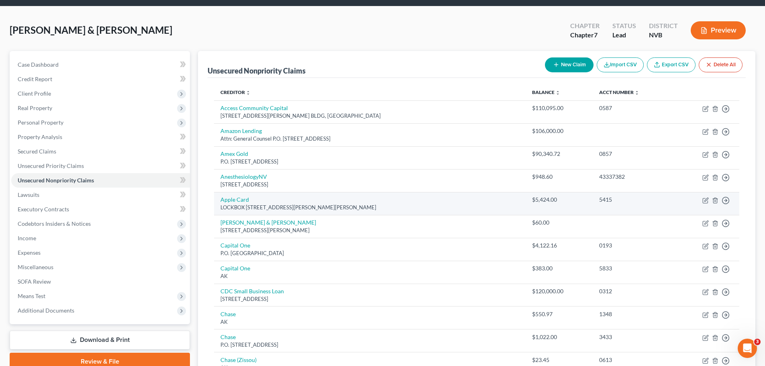
scroll to position [40, 0]
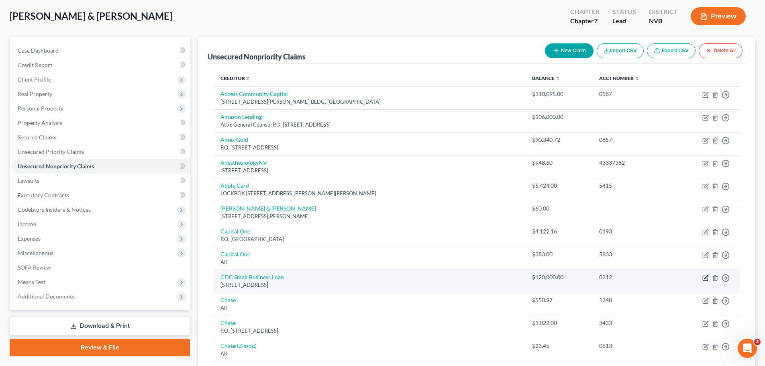
click at [705, 276] on icon "button" at bounding box center [705, 278] width 6 height 6
select select "4"
select select "2"
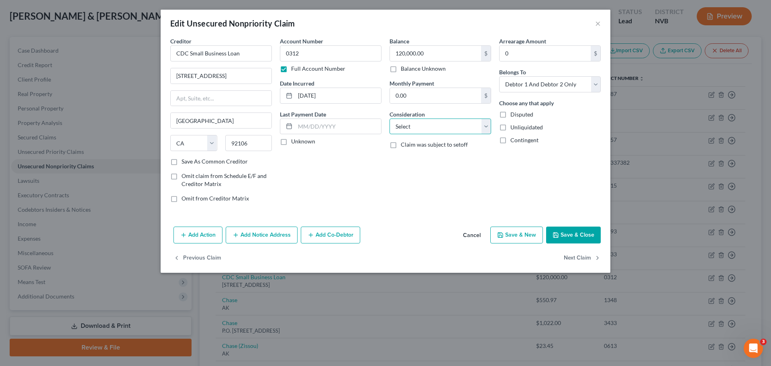
click at [485, 126] on select "Select Cable / Satellite Services Collection Agency Credit Card Debt Debt Couns…" at bounding box center [440, 126] width 102 height 16
select select "14"
click at [389, 118] on select "Select Cable / Satellite Services Collection Agency Credit Card Debt Debt Couns…" at bounding box center [440, 126] width 102 height 16
click at [409, 152] on input "text" at bounding box center [440, 156] width 101 height 15
paste input "Personal Guarantee"
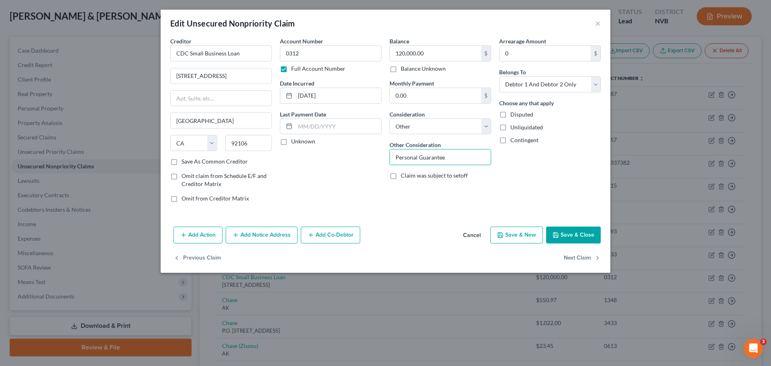
type input "Personal Guarantee"
click at [585, 229] on button "Save & Close" at bounding box center [573, 234] width 55 height 17
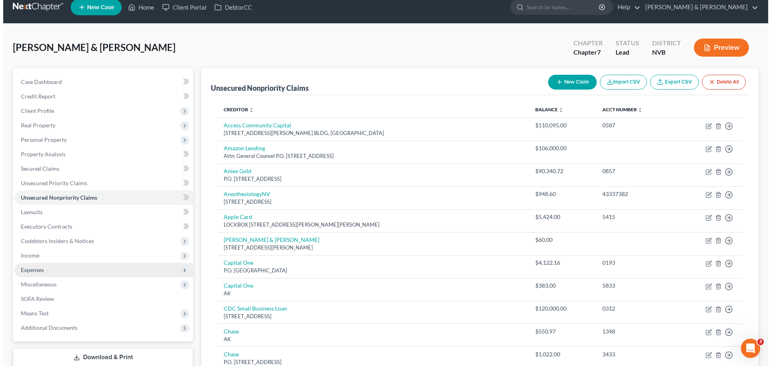
scroll to position [0, 0]
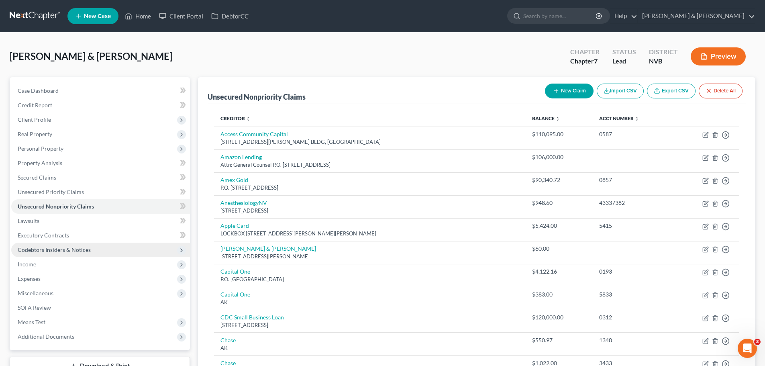
click at [106, 248] on span "Codebtors Insiders & Notices" at bounding box center [100, 249] width 179 height 14
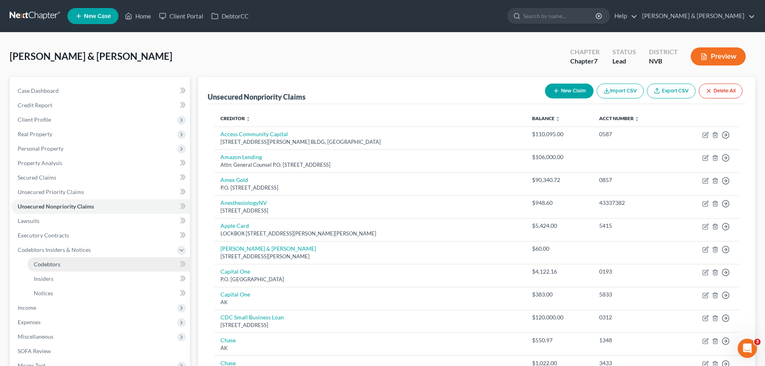
click at [102, 259] on link "Codebtors" at bounding box center [108, 264] width 163 height 14
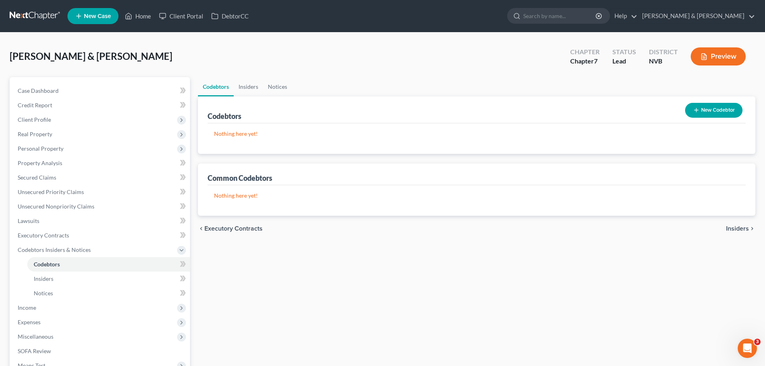
click at [718, 109] on button "New Codebtor" at bounding box center [713, 110] width 57 height 15
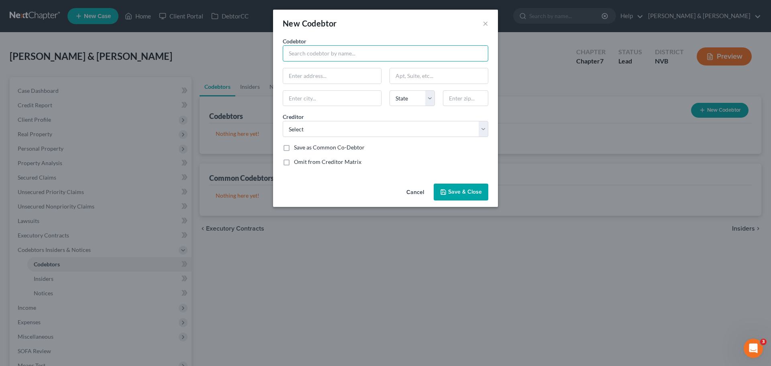
click at [325, 51] on input "text" at bounding box center [386, 53] width 206 height 16
click at [390, 53] on input "text" at bounding box center [386, 53] width 206 height 16
type input "Access Community Capital"
type input "9205 W Russell Rd. Bldg"
type input "Las Vegas"
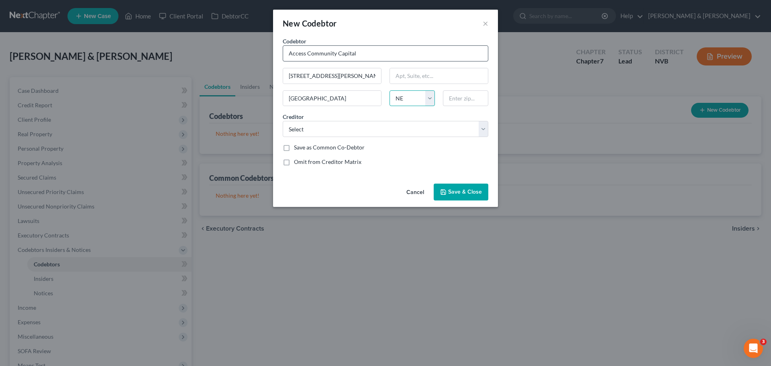
select select "31"
type input "89148"
click at [447, 131] on select "Select Amex Gold JPMCB CARD SERVICES Capital One Apple Card JPMCB CARD SERVICES…" at bounding box center [386, 129] width 206 height 16
click at [283, 121] on select "Select Amex Gold JPMCB CARD SERVICES Capital One Apple Card JPMCB CARD SERVICES…" at bounding box center [386, 129] width 206 height 16
click at [414, 193] on button "Cancel" at bounding box center [415, 192] width 31 height 16
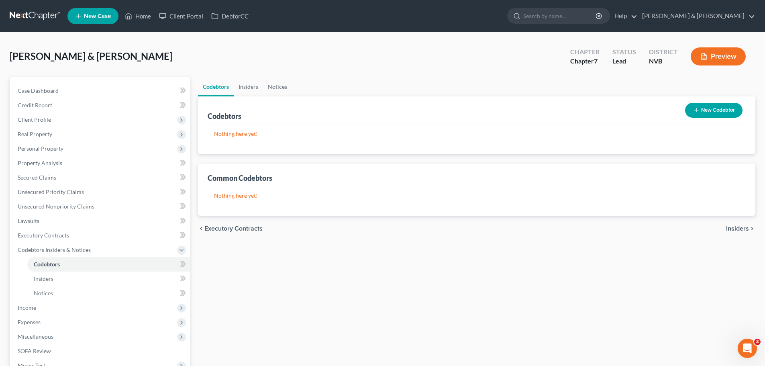
click at [715, 59] on button "Preview" at bounding box center [717, 56] width 55 height 18
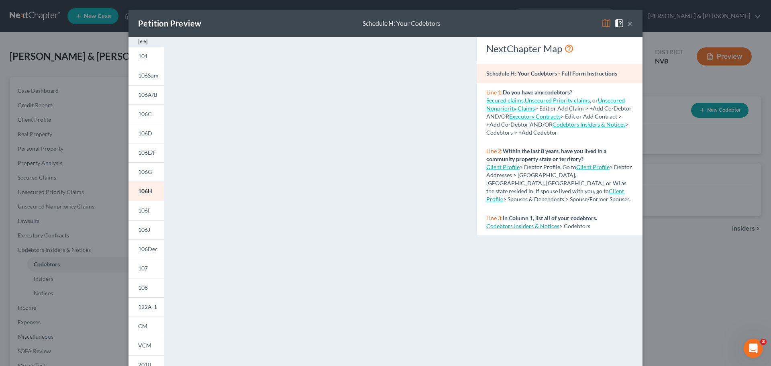
click at [627, 22] on button "×" at bounding box center [630, 23] width 6 height 10
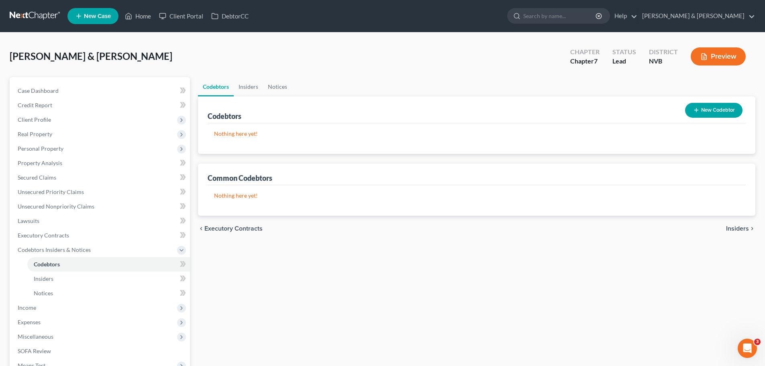
click at [714, 112] on button "New Codebtor" at bounding box center [713, 110] width 57 height 15
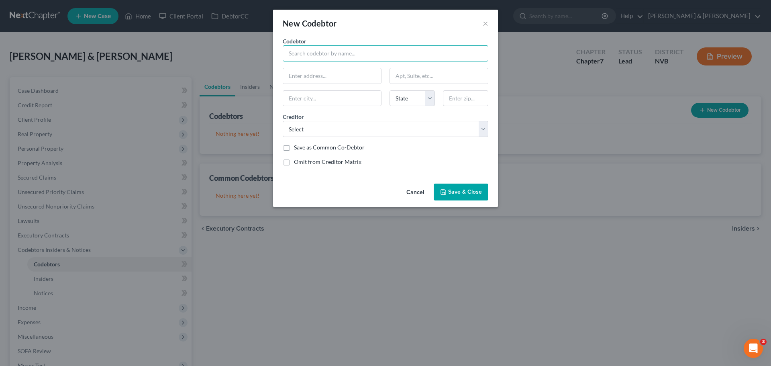
click at [353, 57] on input "text" at bounding box center [386, 53] width 206 height 16
type input "[PERSON_NAME]"
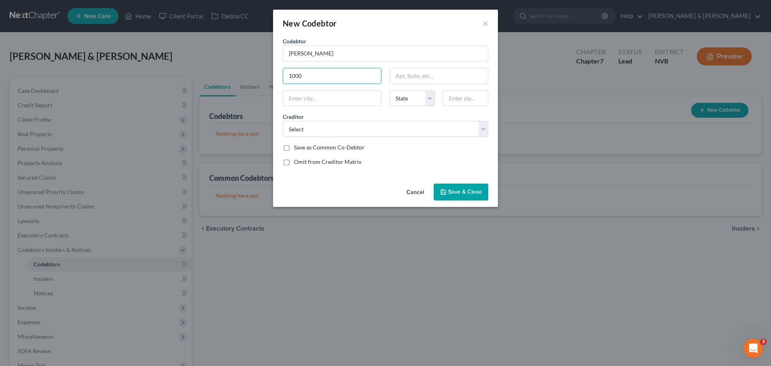
type input "1000 Cartwright Road"
click at [350, 96] on input "text" at bounding box center [332, 98] width 98 height 15
type input "Reno"
select select "31"
type input "89521"
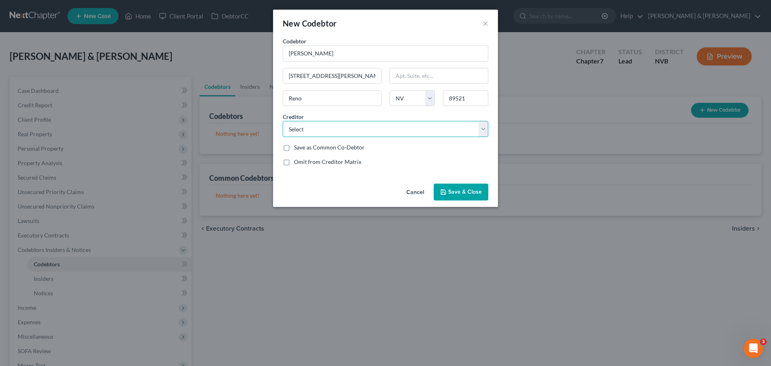
click at [381, 133] on select "Select Amex Gold JPMCB CARD SERVICES Capital One Apple Card JPMCB CARD SERVICES…" at bounding box center [386, 129] width 206 height 16
drag, startPoint x: 365, startPoint y: 53, endPoint x: 276, endPoint y: 57, distance: 89.2
click at [276, 57] on div "Codebtor * Danielle Vincent Codebtor * Danielle Vincent 1000 Cartwright Road Re…" at bounding box center [385, 108] width 225 height 143
click at [346, 54] on input "Outlaw So" at bounding box center [386, 53] width 206 height 16
type input "Outlaw Soaps, Inc."
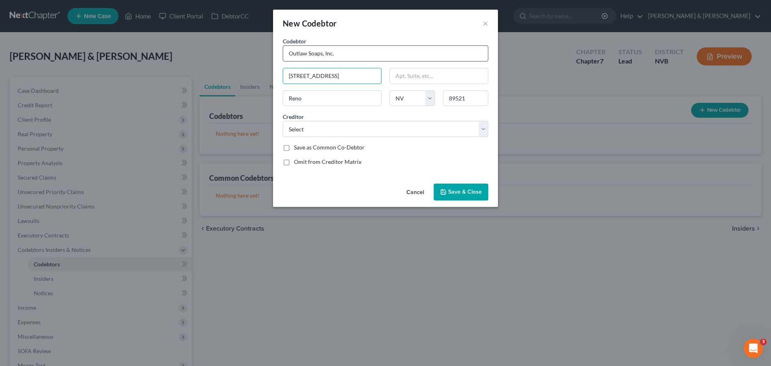
type input "[STREET_ADDRESS]"
type input "Sparks"
type input "89431"
click at [485, 129] on select "Select Amex Gold JPMCB CARD SERVICES Capital One Apple Card JPMCB CARD SERVICES…" at bounding box center [386, 129] width 206 height 16
select select "33"
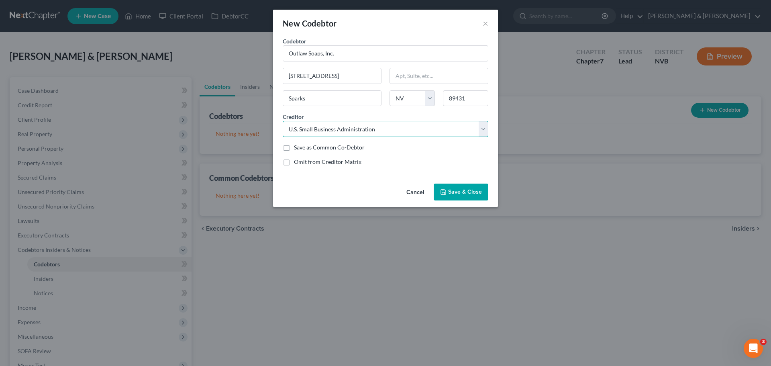
click at [283, 121] on select "Select Amex Gold JPMCB CARD SERVICES Capital One Apple Card JPMCB CARD SERVICES…" at bounding box center [386, 129] width 206 height 16
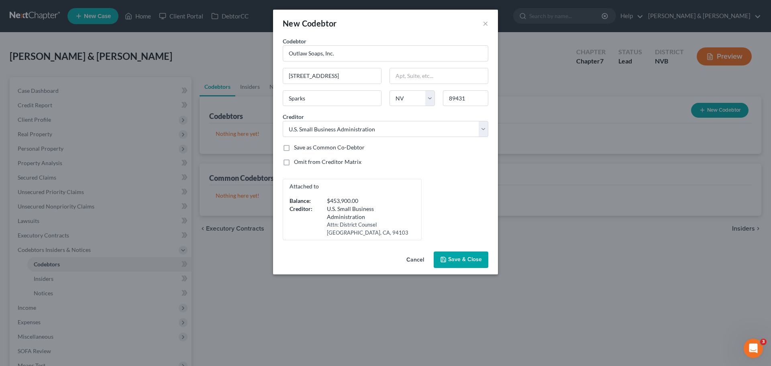
click at [462, 262] on span "Save & Close" at bounding box center [465, 259] width 34 height 7
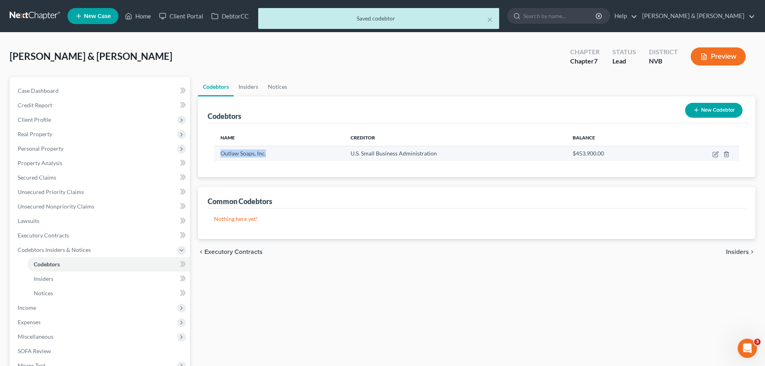
drag, startPoint x: 275, startPoint y: 153, endPoint x: 216, endPoint y: 153, distance: 59.0
click at [216, 153] on td "Outlaw Soaps, Inc." at bounding box center [279, 153] width 130 height 15
copy span "Outlaw Soaps, Inc."
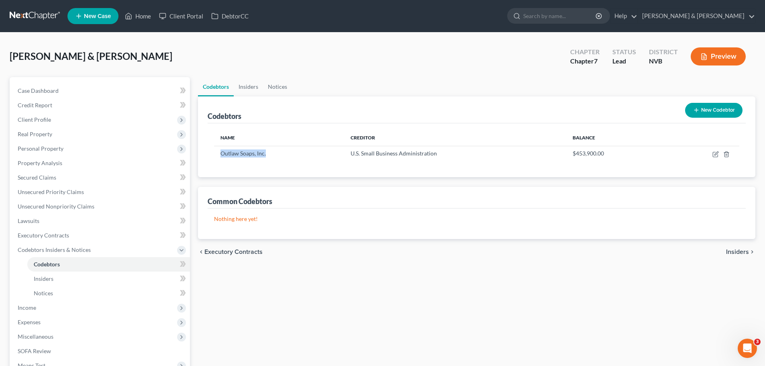
click at [722, 108] on button "New Codebtor" at bounding box center [713, 110] width 57 height 15
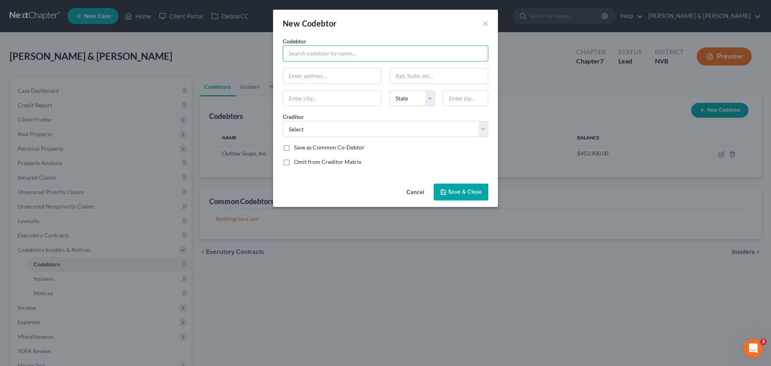
click at [317, 55] on input "text" at bounding box center [386, 53] width 206 height 16
paste input "Outlaw Soaps, Inc."
type input "Outlaw Soaps, Inc."
click at [323, 77] on input "text" at bounding box center [332, 75] width 98 height 15
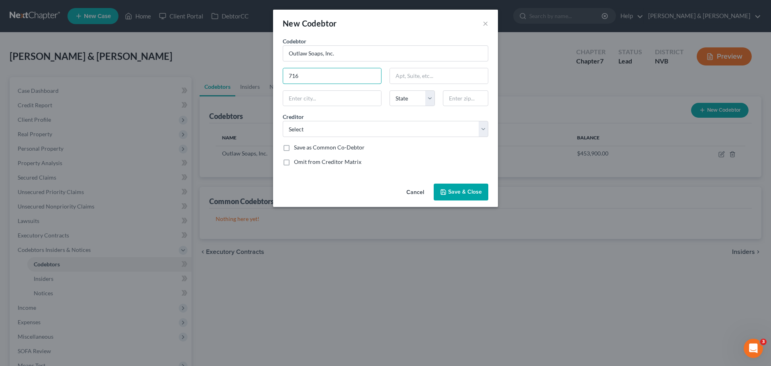
type input "[STREET_ADDRESS]"
click at [334, 96] on input "text" at bounding box center [332, 98] width 98 height 15
type input "Sparks"
select select "31"
type input "89431"
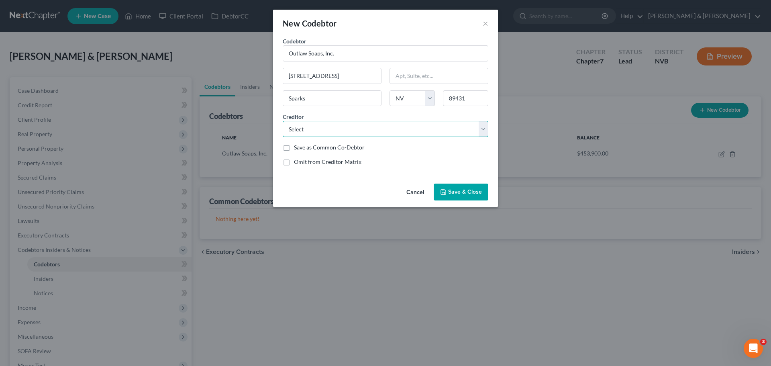
click at [344, 123] on select "Select Amex Gold JPMCB CARD SERVICES Capital One Apple Card JPMCB CARD SERVICES…" at bounding box center [386, 129] width 206 height 16
select select "31"
click at [283, 121] on select "Select Amex Gold JPMCB CARD SERVICES Capital One Apple Card JPMCB CARD SERVICES…" at bounding box center [386, 129] width 206 height 16
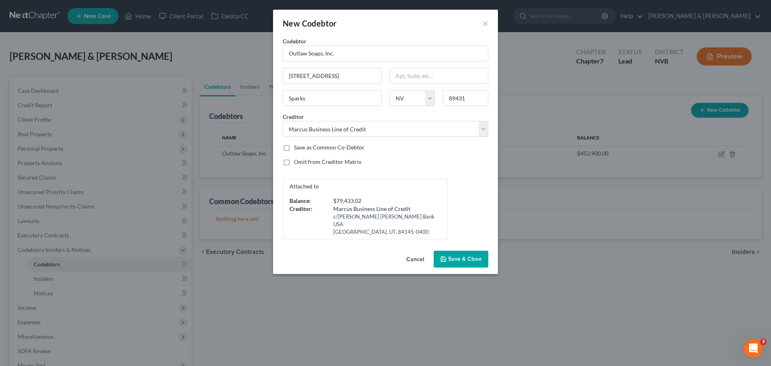
click at [462, 255] on span "Save & Close" at bounding box center [465, 258] width 34 height 7
click at [355, 49] on input "Outlaw Soaps, Inc." at bounding box center [386, 53] width 206 height 16
click at [447, 161] on div "Omit from Creditor Matrix" at bounding box center [386, 162] width 206 height 8
drag, startPoint x: 360, startPoint y: 55, endPoint x: 280, endPoint y: 55, distance: 79.9
click at [280, 55] on div "Codebtor * Outlaw Soaps, Inc." at bounding box center [386, 49] width 214 height 24
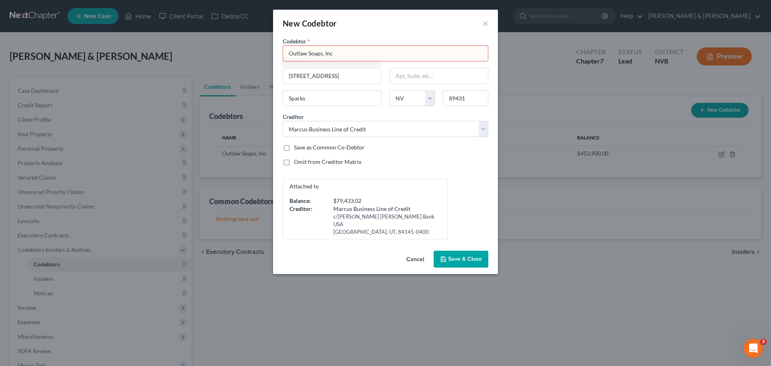
type input "Outlaw Soaps, Inc."
click at [440, 165] on div "Omit from Creditor Matrix" at bounding box center [386, 162] width 206 height 8
click at [446, 250] on button "Save & Close" at bounding box center [460, 258] width 55 height 17
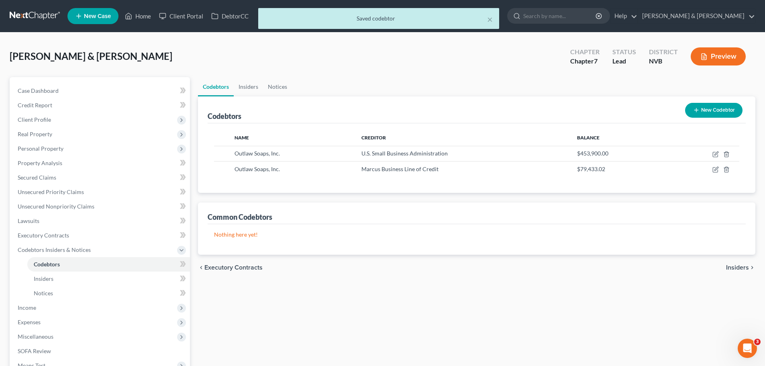
click at [712, 112] on button "New Codebtor" at bounding box center [713, 110] width 57 height 15
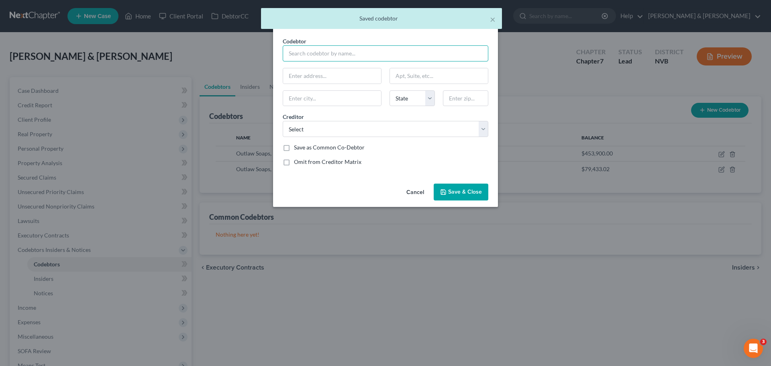
click at [353, 54] on input "text" at bounding box center [386, 53] width 206 height 16
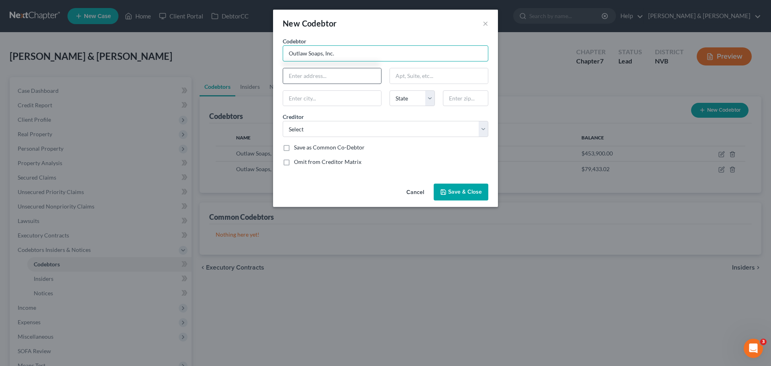
type input "Outlaw Soaps, Inc."
click at [341, 75] on input "text" at bounding box center [332, 75] width 98 height 15
type input "[STREET_ADDRESS]"
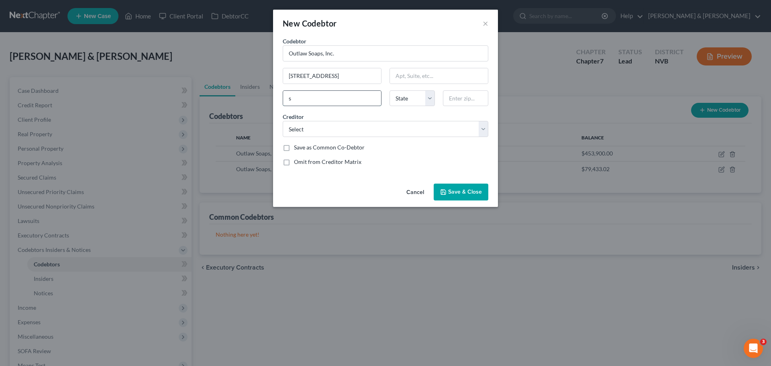
type input "Sparks"
select select "31"
type input "89431"
click at [367, 116] on div "Creditor * Select Amex Gold JPMCB CARD SERVICES Capital One Apple Card JPMCB CA…" at bounding box center [386, 124] width 214 height 24
click at [366, 131] on select "Select Amex Gold JPMCB CARD SERVICES Capital One Apple Card JPMCB CARD SERVICES…" at bounding box center [386, 129] width 206 height 16
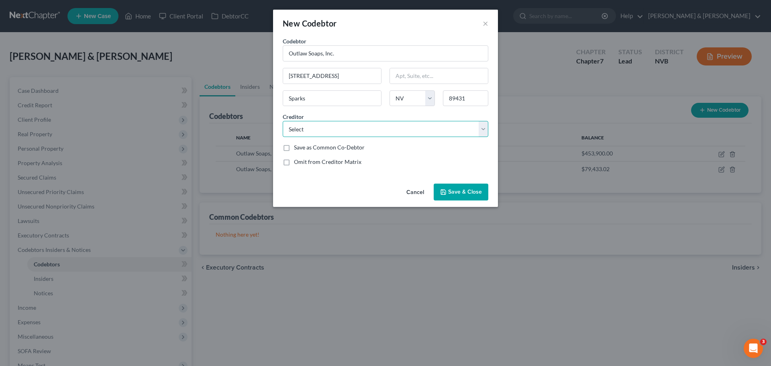
select select "40"
click at [283, 121] on select "Select Amex Gold JPMCB CARD SERVICES Capital One Apple Card JPMCB CARD SERVICES…" at bounding box center [386, 129] width 206 height 16
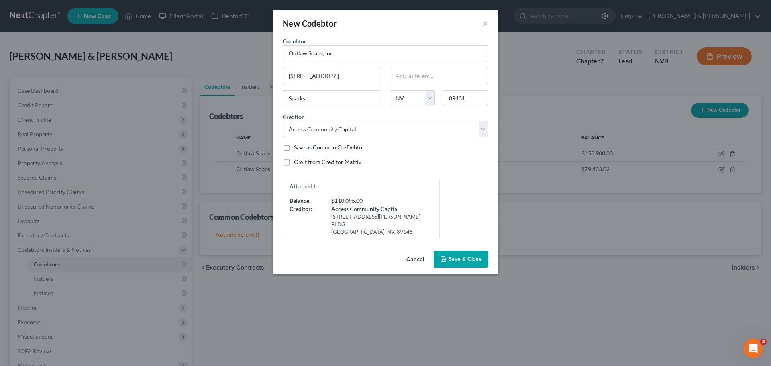
click at [468, 255] on span "Save & Close" at bounding box center [465, 258] width 34 height 7
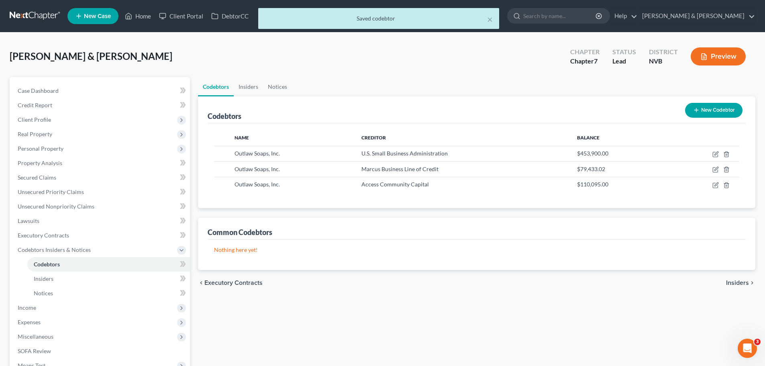
click at [707, 114] on button "New Codebtor" at bounding box center [713, 110] width 57 height 15
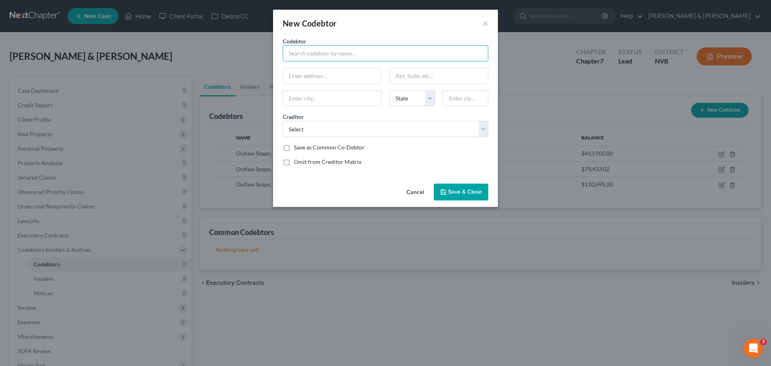
click at [400, 60] on input "text" at bounding box center [386, 53] width 206 height 16
type input "Outlaw Soaps, Inc."
type input "[STREET_ADDRESS]"
type input "Sparks"
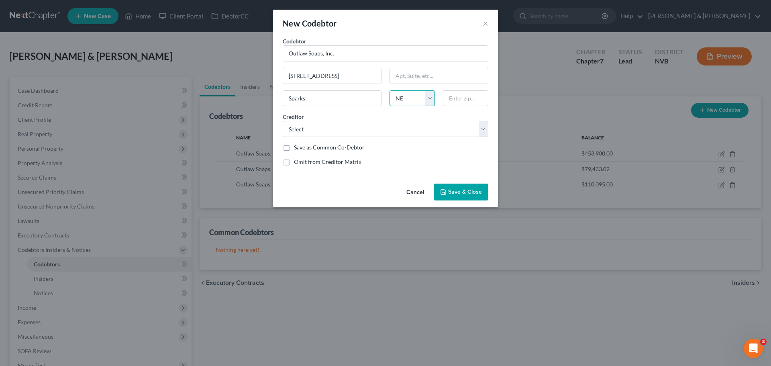
select select "31"
click at [472, 100] on input "text" at bounding box center [465, 98] width 45 height 16
type input "89431"
click at [457, 115] on div "Creditor * Select Amex Gold JPMCB CARD SERVICES Capital One Apple Card JPMCB CA…" at bounding box center [386, 124] width 214 height 24
click at [441, 133] on select "Select Amex Gold JPMCB CARD SERVICES Capital One Apple Card JPMCB CARD SERVICES…" at bounding box center [386, 129] width 206 height 16
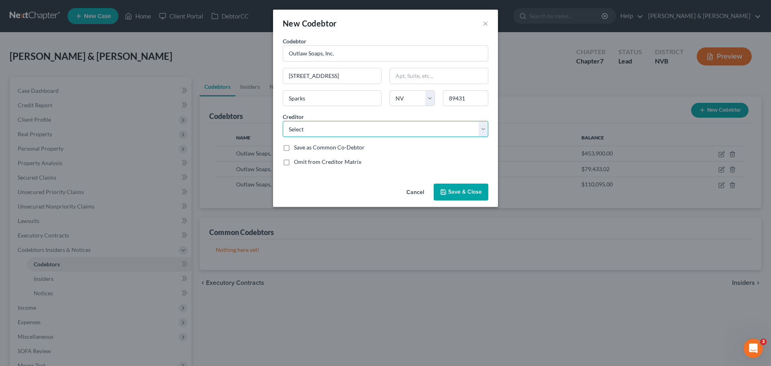
select select "32"
click at [283, 121] on select "Select Amex Gold JPMCB CARD SERVICES Capital One Apple Card JPMCB CARD SERVICES…" at bounding box center [386, 129] width 206 height 16
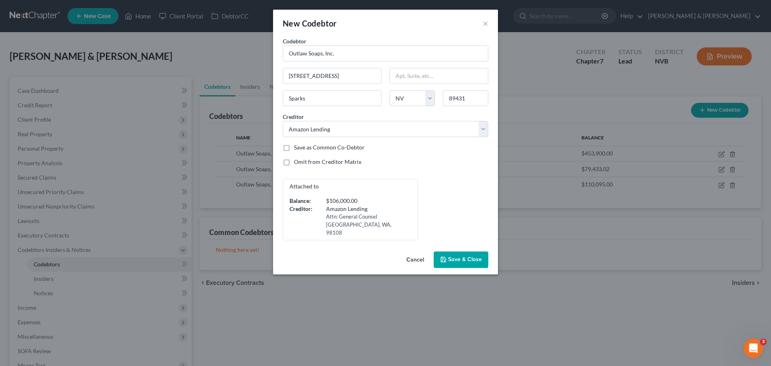
click at [486, 251] on button "Save & Close" at bounding box center [460, 259] width 55 height 17
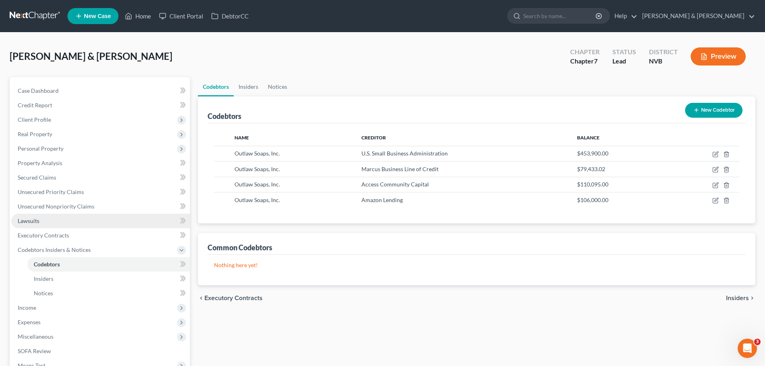
click at [62, 222] on link "Lawsuits" at bounding box center [100, 221] width 179 height 14
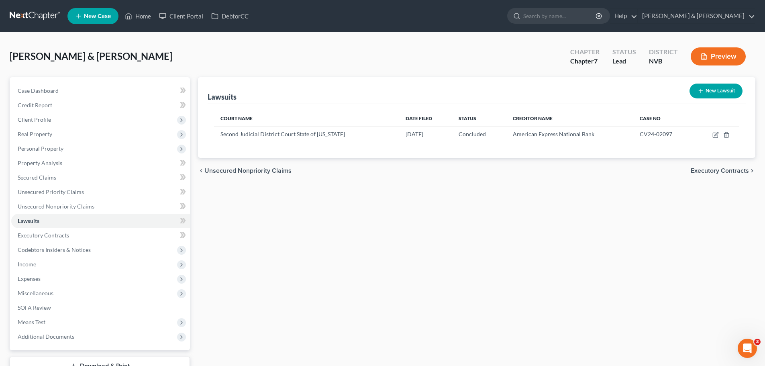
click at [728, 90] on button "New Lawsuit" at bounding box center [715, 90] width 53 height 15
select select "0"
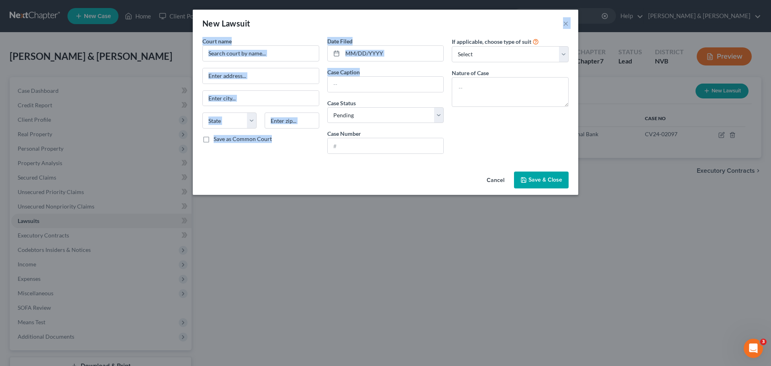
drag, startPoint x: 407, startPoint y: 21, endPoint x: 404, endPoint y: 62, distance: 41.0
click at [404, 62] on div "New Lawsuit × Court name * State AL AK AR AZ CA CO CT DE DC FL GA GU HI ID IL I…" at bounding box center [385, 102] width 385 height 185
click at [425, 22] on div "New Lawsuit ×" at bounding box center [385, 23] width 385 height 27
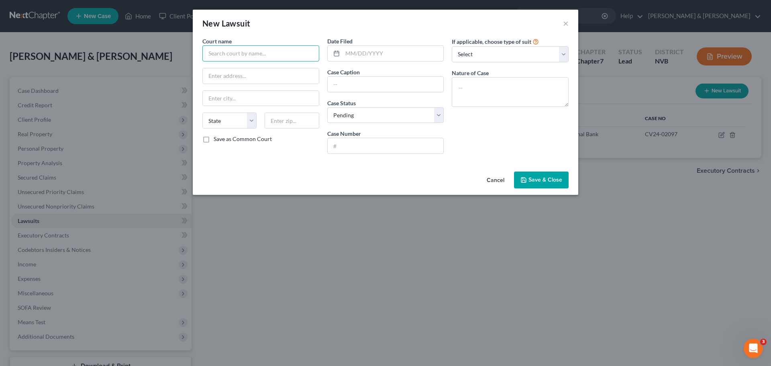
click at [297, 56] on input "text" at bounding box center [260, 53] width 117 height 16
type input "Second Judicial District Court of Nevada"
click at [366, 49] on input "text" at bounding box center [392, 53] width 101 height 15
type input "09/13/2024"
click at [413, 85] on input "text" at bounding box center [386, 84] width 116 height 15
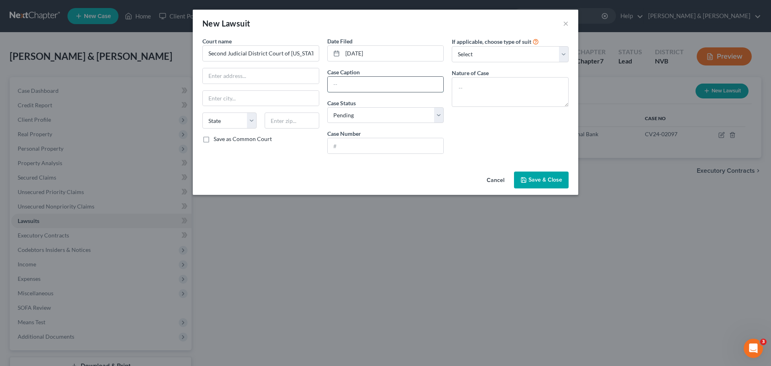
click at [398, 89] on input "text" at bounding box center [386, 84] width 116 height 15
click at [416, 85] on input "American Express National Bank v. Danielle Vincent AKA Danielle A Vincent and O…" at bounding box center [386, 84] width 116 height 15
type input "American Express National Bank v. Danielle Vincent AKA Danielle A Vincent"
click at [515, 144] on div "If applicable, choose type of suit Select Repossession Garnishment Foreclosure …" at bounding box center [510, 98] width 125 height 123
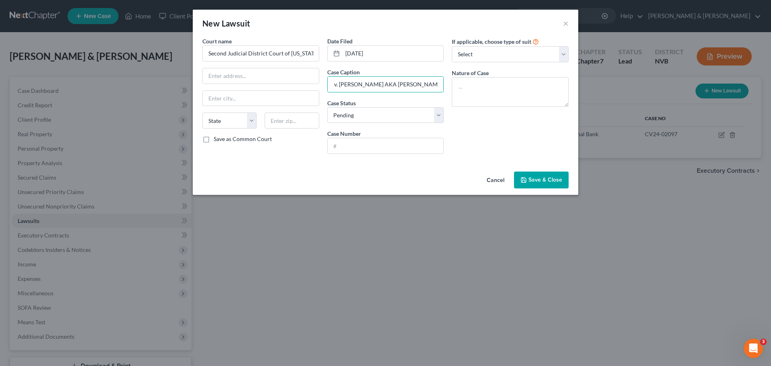
scroll to position [0, 0]
click at [335, 82] on input "American Express National Bank v. Danielle Vincent AKA Danielle A Vincent" at bounding box center [386, 84] width 116 height 15
click at [491, 113] on div "If applicable, choose type of suit Select Repossession Garnishment Foreclosure …" at bounding box center [510, 98] width 125 height 123
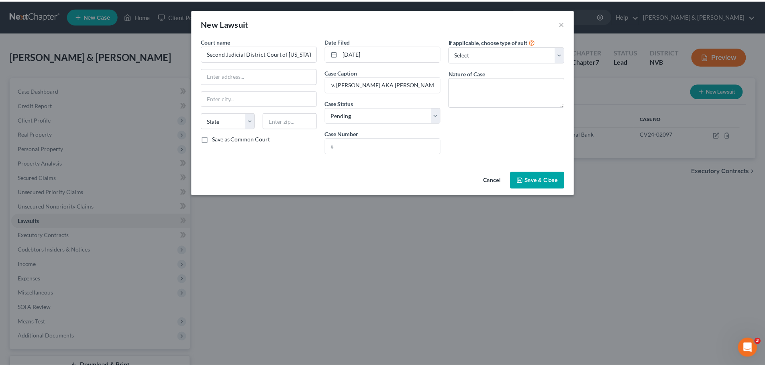
scroll to position [0, 0]
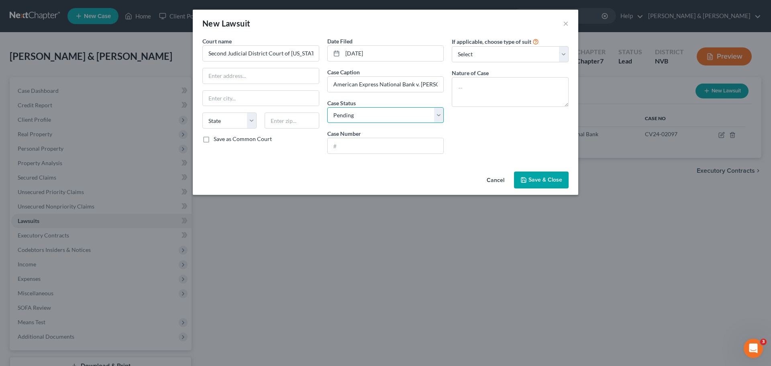
click at [440, 118] on select "Select Pending On Appeal Concluded" at bounding box center [385, 115] width 117 height 16
select select "2"
click at [327, 107] on select "Select Pending On Appeal Concluded" at bounding box center [385, 115] width 117 height 16
click at [411, 146] on input "text" at bounding box center [386, 145] width 116 height 15
type input "CV24-02095"
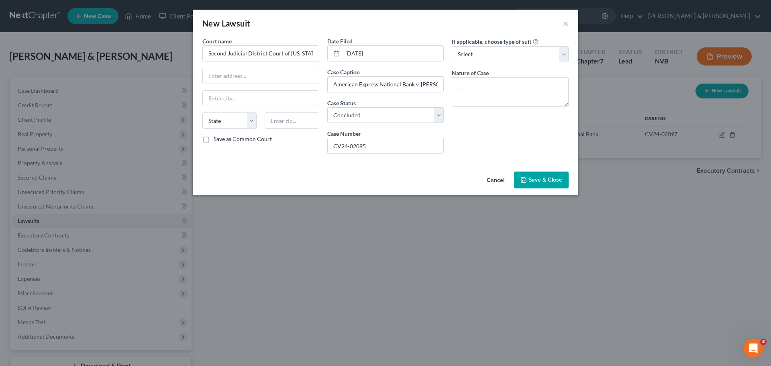
click at [491, 136] on div "If applicable, choose type of suit Select Repossession Garnishment Foreclosure …" at bounding box center [510, 98] width 125 height 123
click at [566, 55] on select "Select Repossession Garnishment Foreclosure Attached, Seized, Or Levied Other" at bounding box center [510, 54] width 117 height 16
click at [564, 53] on select "Select Repossession Garnishment Foreclosure Attached, Seized, Or Levied Other" at bounding box center [510, 54] width 117 height 16
click at [551, 180] on span "Save & Close" at bounding box center [545, 179] width 34 height 7
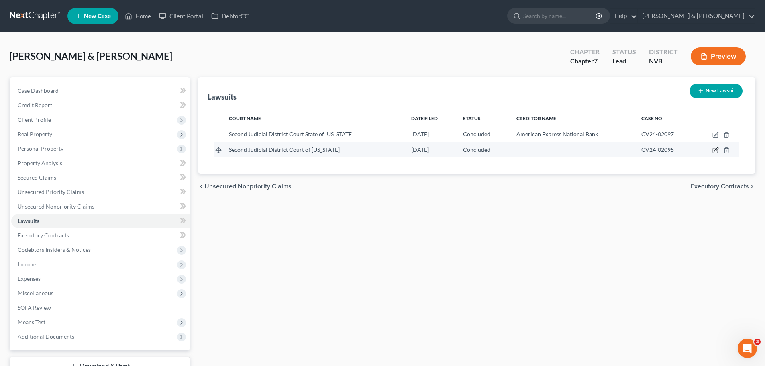
click at [715, 153] on icon "button" at bounding box center [715, 150] width 6 height 6
select select "2"
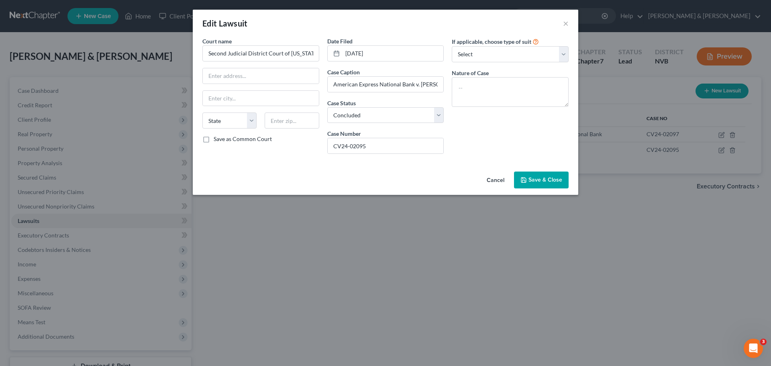
click at [496, 181] on button "Cancel" at bounding box center [495, 180] width 31 height 16
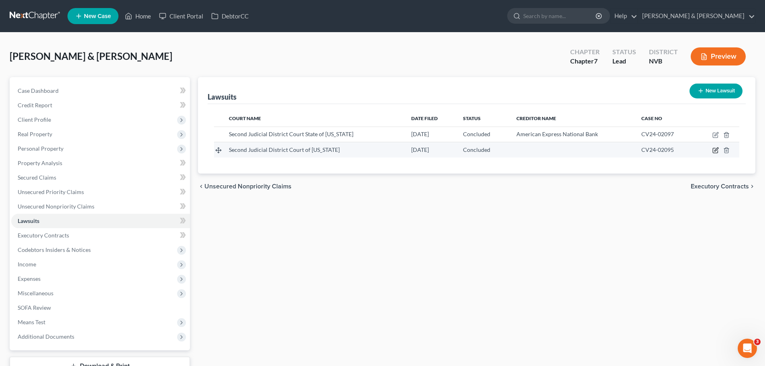
click at [714, 152] on icon "button" at bounding box center [715, 150] width 6 height 6
select select "2"
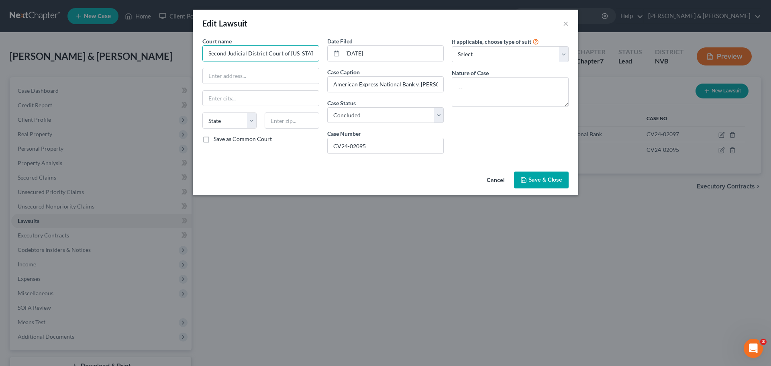
click at [288, 53] on input "Second Judicial District Court of Nevada" at bounding box center [260, 53] width 117 height 16
type input "Second Judicial District Court of State of Nevada"
click at [564, 179] on button "Save & Close" at bounding box center [541, 179] width 55 height 17
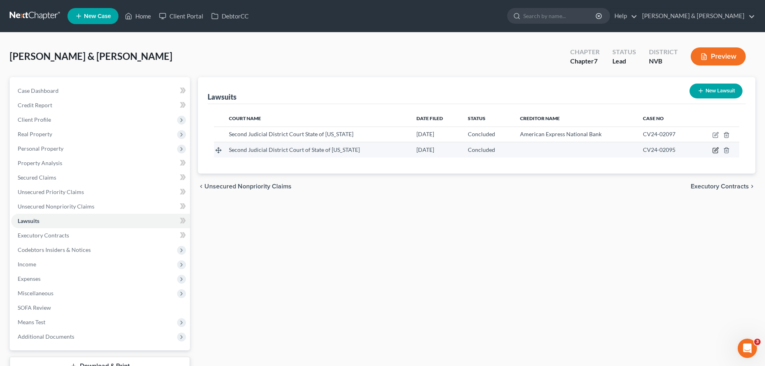
click at [718, 153] on icon "button" at bounding box center [715, 150] width 6 height 6
select select "2"
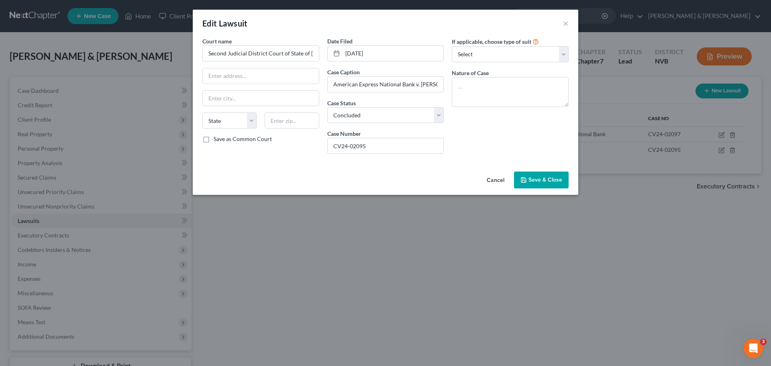
click at [545, 179] on span "Save & Close" at bounding box center [545, 179] width 34 height 7
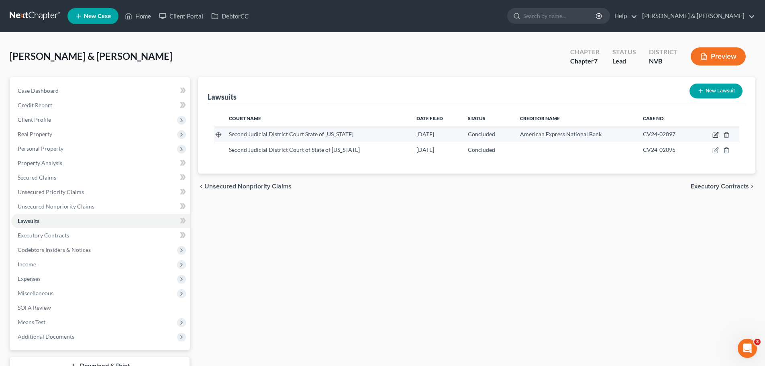
click at [718, 134] on icon "button" at bounding box center [715, 135] width 6 height 6
select select "2"
select select "4"
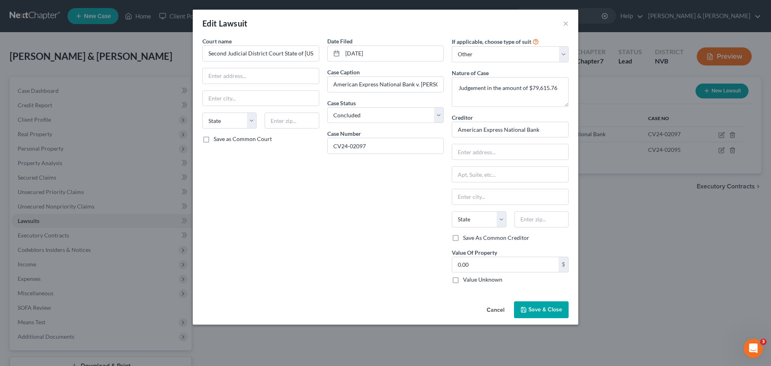
click at [493, 306] on button "Cancel" at bounding box center [495, 310] width 31 height 16
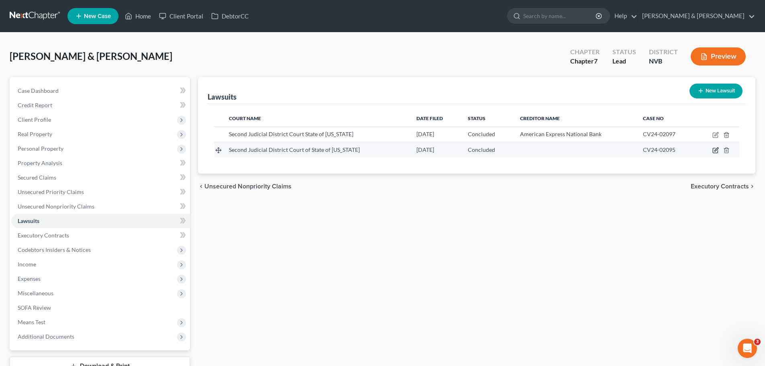
click at [716, 150] on icon "button" at bounding box center [716, 150] width 4 height 4
select select "2"
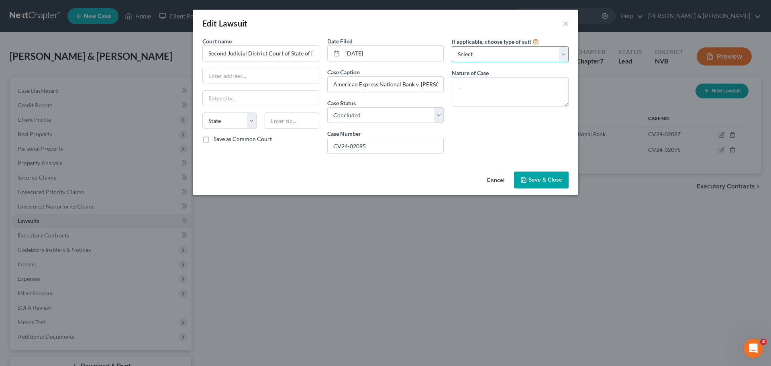
click at [563, 56] on select "Select Repossession Garnishment Foreclosure Attached, Seized, Or Levied Other" at bounding box center [510, 54] width 117 height 16
select select "4"
click at [452, 46] on select "Select Repossession Garnishment Foreclosure Attached, Seized, Or Levied Other" at bounding box center [510, 54] width 117 height 16
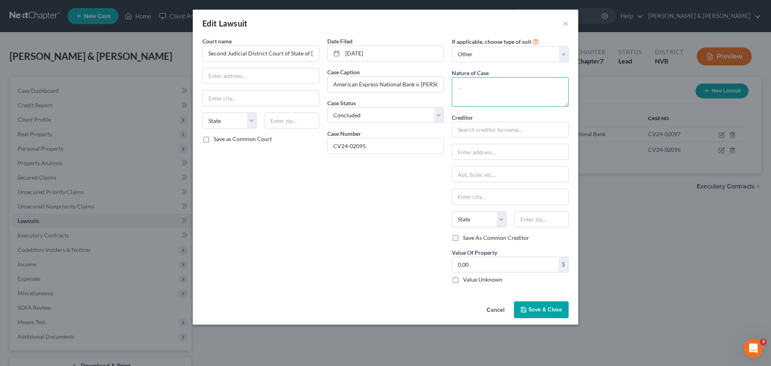
click at [519, 96] on textarea at bounding box center [510, 92] width 117 height 30
click at [539, 301] on button "Save & Close" at bounding box center [541, 309] width 55 height 17
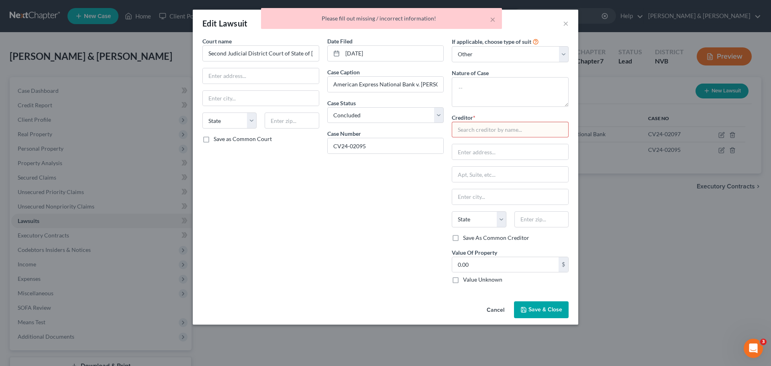
click at [478, 128] on input "text" at bounding box center [510, 130] width 117 height 16
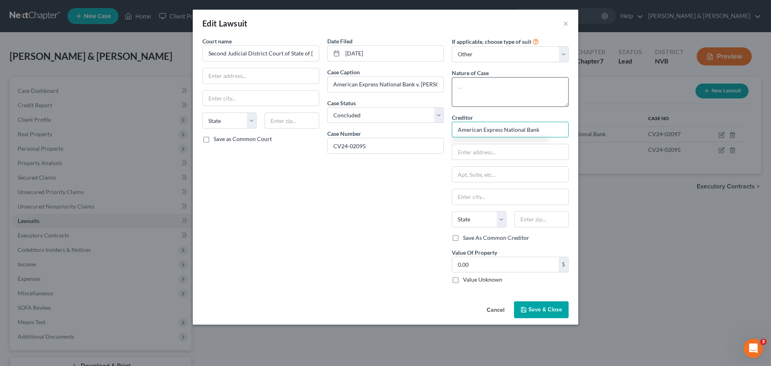
type input "American Express National Bank"
click at [495, 90] on textarea at bounding box center [510, 92] width 117 height 30
type textarea "Judgement of $80,486.02."
click at [548, 310] on span "Save & Close" at bounding box center [545, 309] width 34 height 7
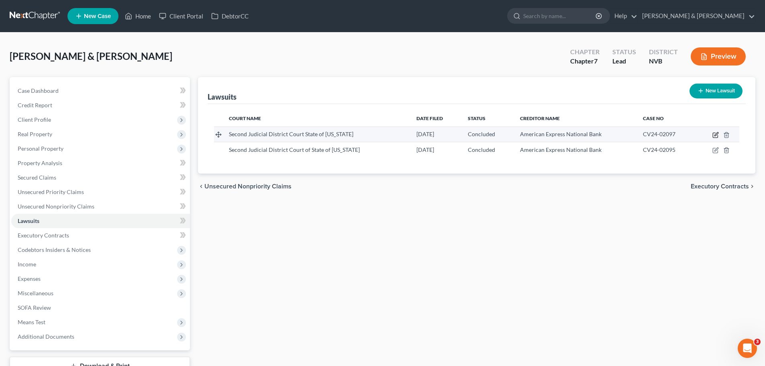
click at [716, 135] on icon "button" at bounding box center [716, 134] width 4 height 4
select select "2"
select select "4"
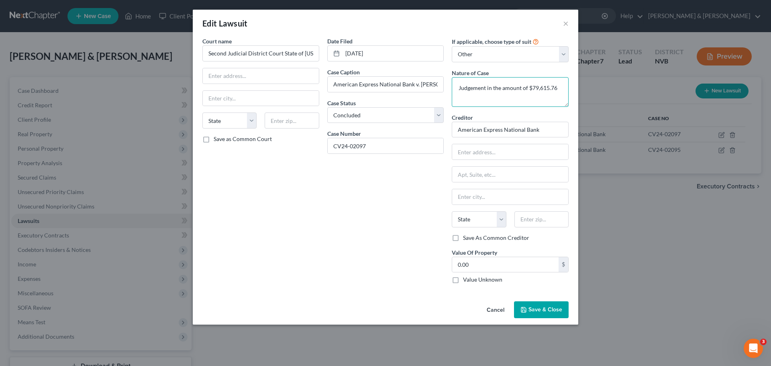
drag, startPoint x: 459, startPoint y: 87, endPoint x: 526, endPoint y: 85, distance: 67.1
click at [526, 85] on textarea "Judgement in the amount of $79,615.76" at bounding box center [510, 92] width 117 height 30
click at [536, 304] on button "Save & Close" at bounding box center [541, 309] width 55 height 17
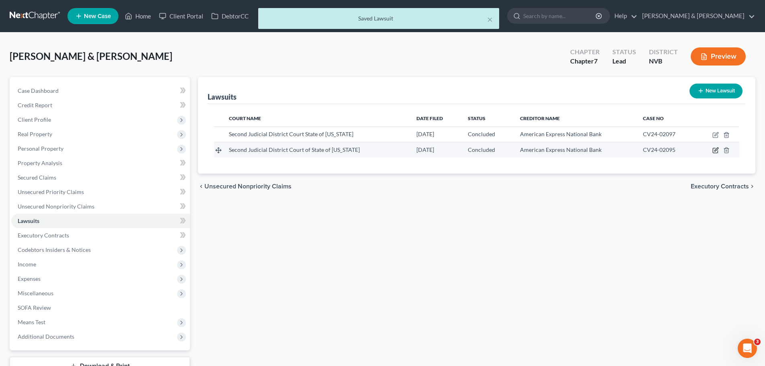
click at [713, 151] on icon "button" at bounding box center [715, 150] width 6 height 6
select select "2"
select select "4"
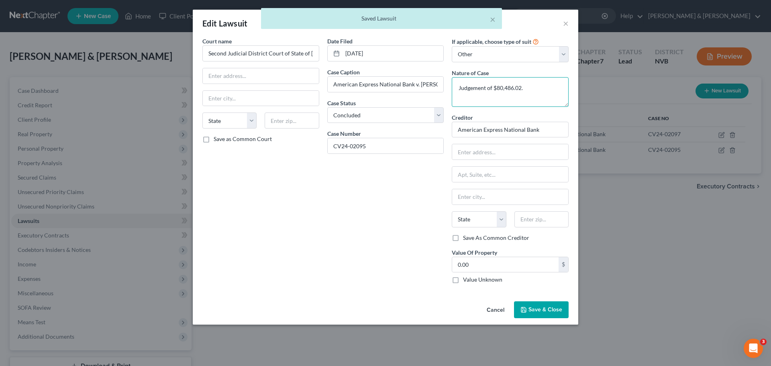
drag, startPoint x: 458, startPoint y: 88, endPoint x: 492, endPoint y: 89, distance: 34.5
click at [492, 89] on textarea "Judgement of $80,486.02." at bounding box center [510, 92] width 117 height 30
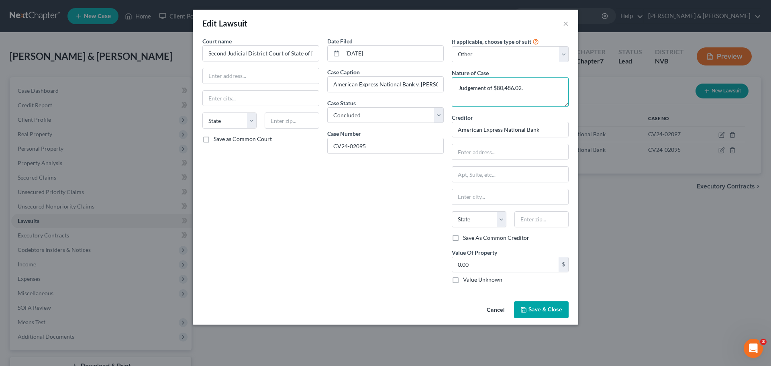
paste textarea "in the amount"
type textarea "Judgement in the amount of $80,486.02."
click at [548, 306] on span "Save & Close" at bounding box center [545, 309] width 34 height 7
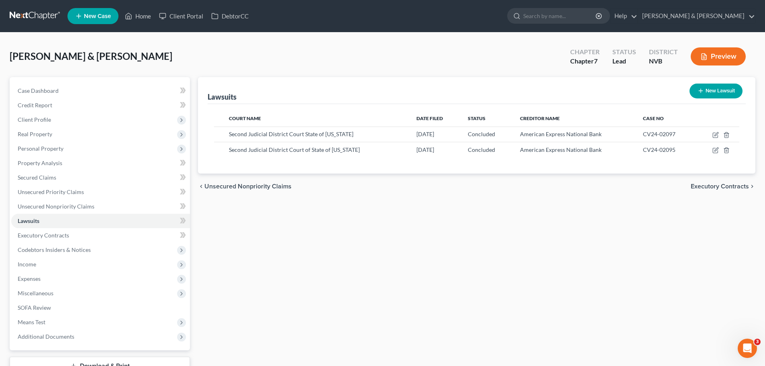
click at [716, 188] on span "Executory Contracts" at bounding box center [719, 186] width 58 height 6
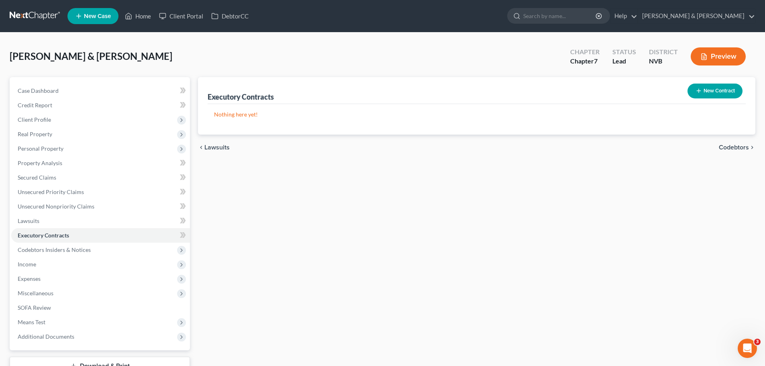
click at [739, 146] on span "Codebtors" at bounding box center [733, 147] width 30 height 6
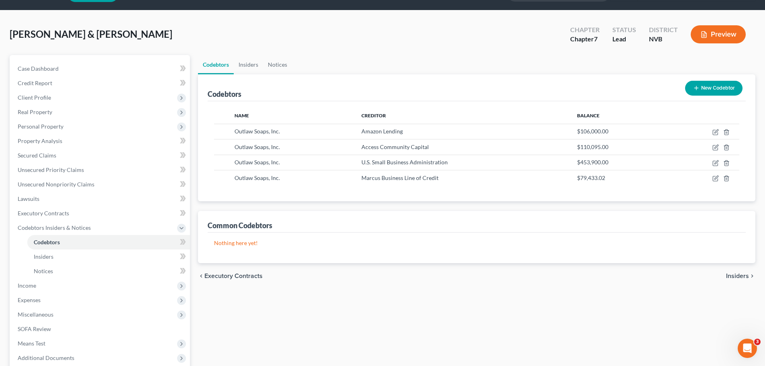
scroll to position [40, 0]
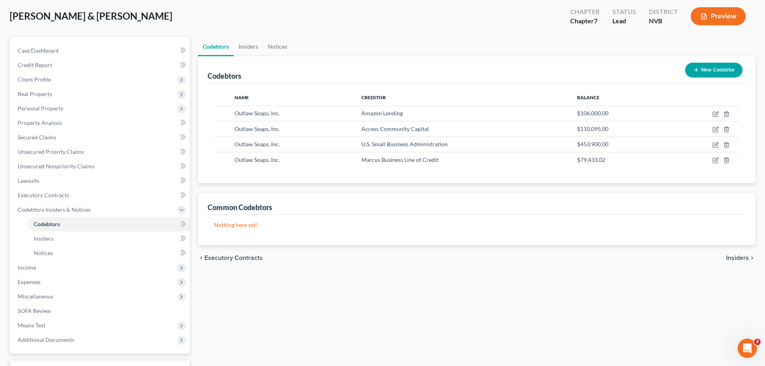
click at [739, 258] on span "Insiders" at bounding box center [737, 257] width 23 height 6
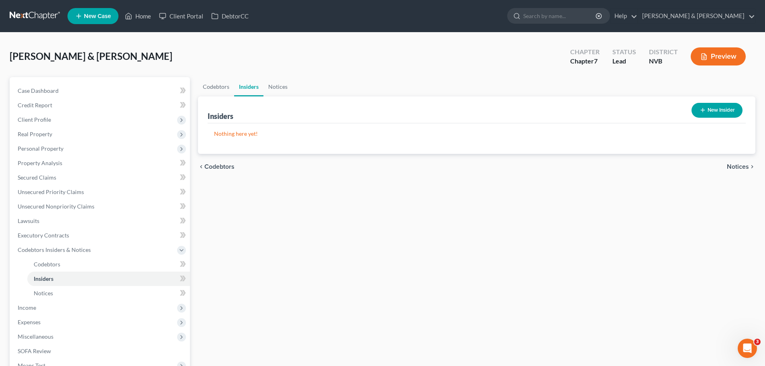
click at [743, 167] on span "Notices" at bounding box center [737, 166] width 22 height 6
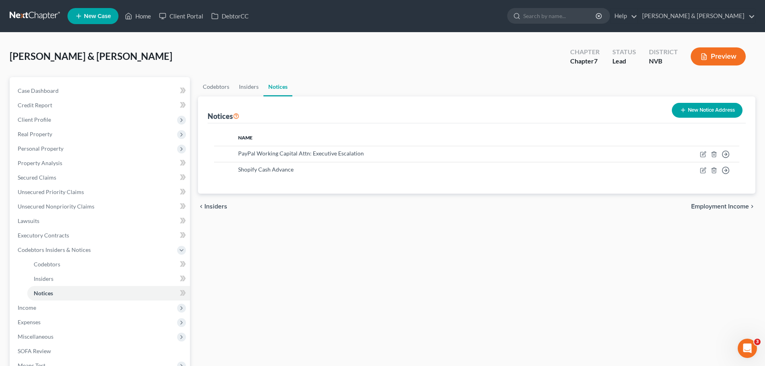
click at [740, 208] on span "Employment Income" at bounding box center [720, 206] width 58 height 6
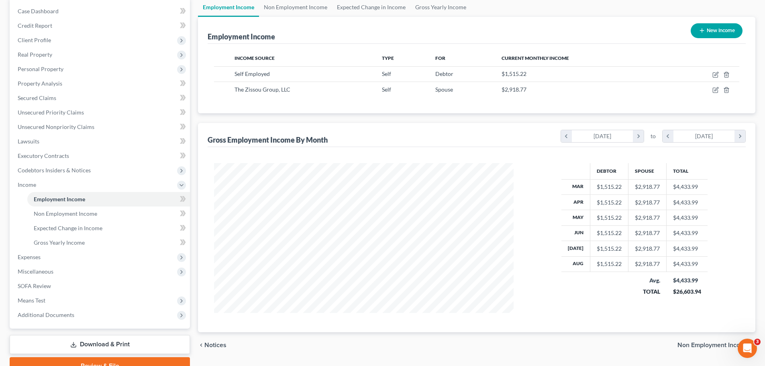
scroll to position [80, 0]
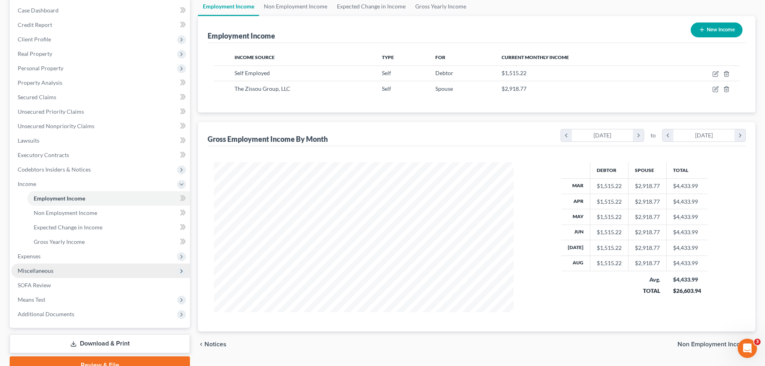
click at [51, 269] on span "Miscellaneous" at bounding box center [36, 270] width 36 height 7
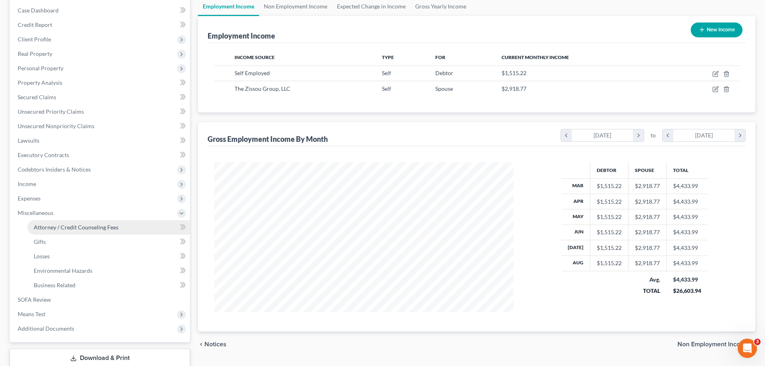
click at [123, 225] on link "Attorney / Credit Counseling Fees" at bounding box center [108, 227] width 163 height 14
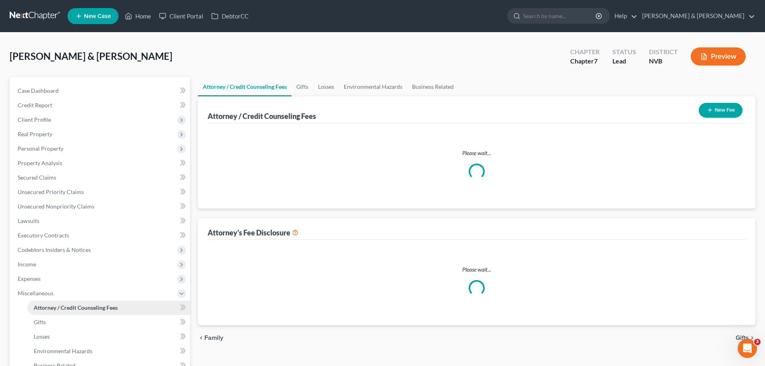
select select "2"
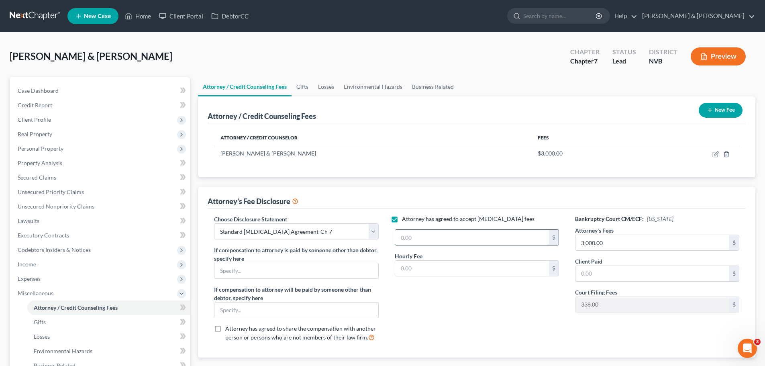
click at [433, 240] on input "text" at bounding box center [472, 237] width 154 height 15
type input "3,000.00"
click at [502, 297] on div "Attorney has agreed to accept retainer fees 3,000.00 $ Hourly Fee $" at bounding box center [477, 281] width 180 height 133
click at [717, 59] on button "Preview" at bounding box center [717, 56] width 55 height 18
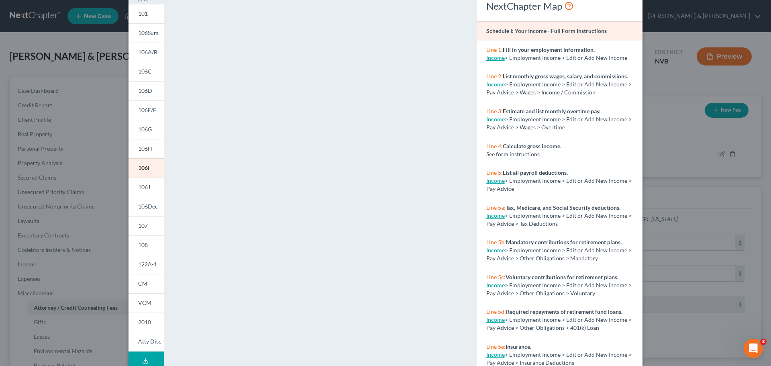
scroll to position [87, 0]
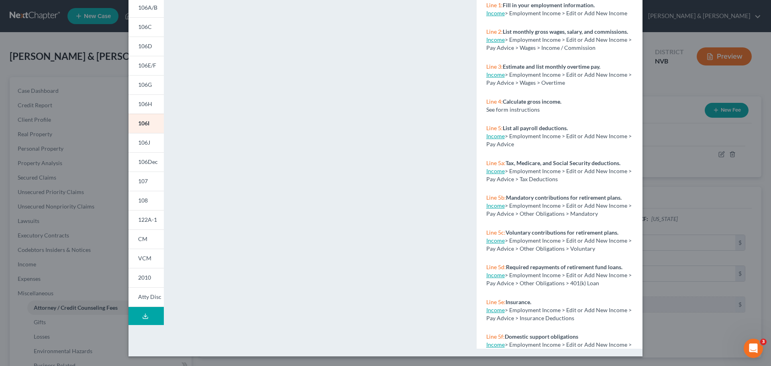
click at [151, 314] on button "Download Draft" at bounding box center [145, 316] width 35 height 18
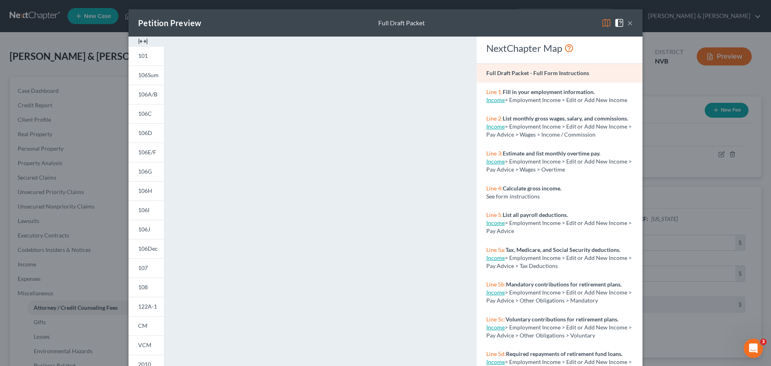
scroll to position [0, 0]
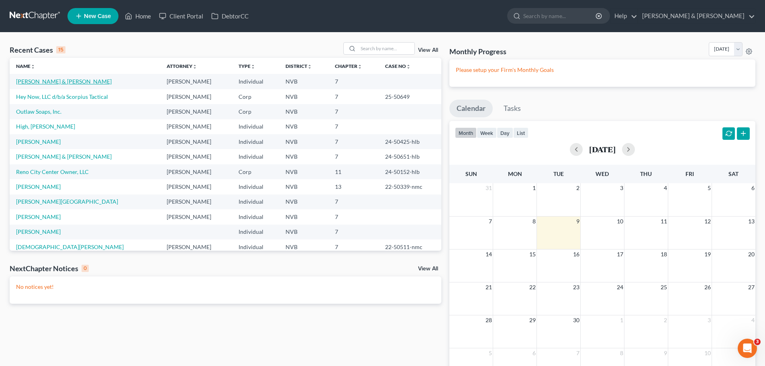
click at [49, 80] on link "[PERSON_NAME] & [PERSON_NAME]" at bounding box center [64, 81] width 96 height 7
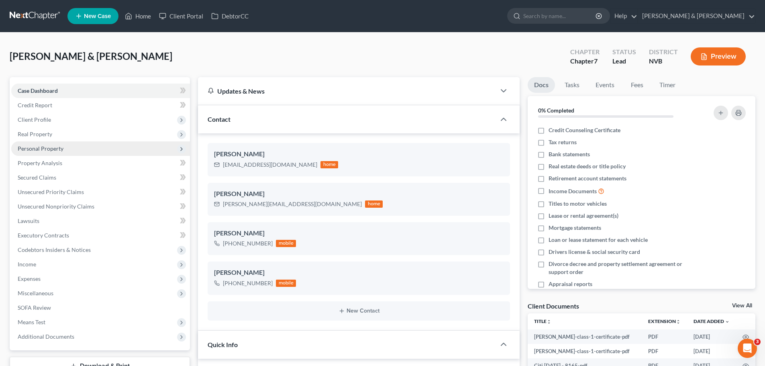
scroll to position [285, 0]
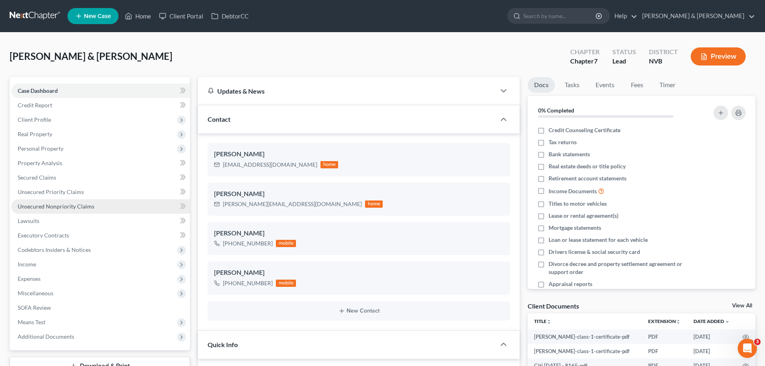
click at [67, 203] on span "Unsecured Nonpriority Claims" at bounding box center [56, 206] width 77 height 7
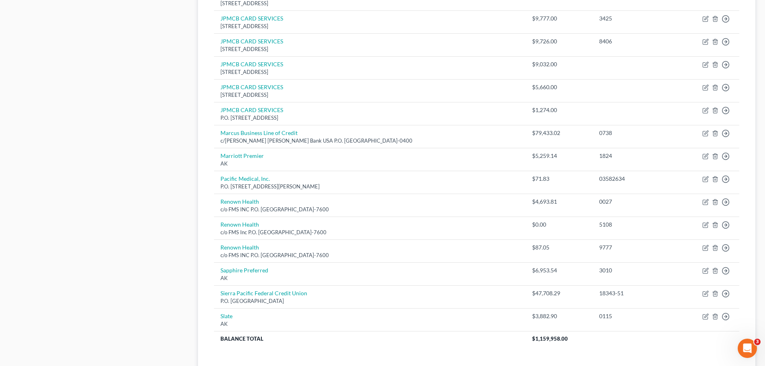
scroll to position [522, 0]
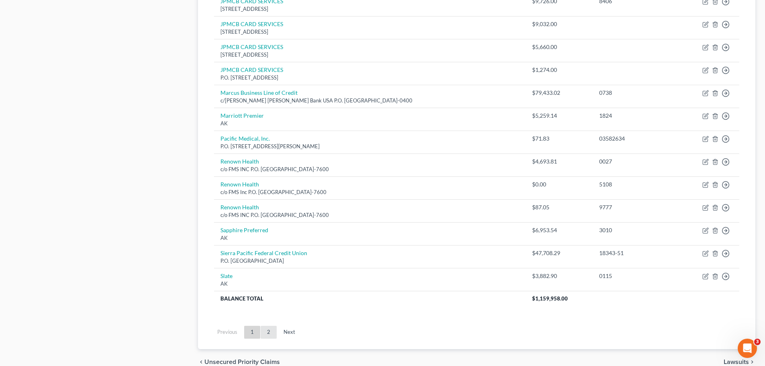
click at [273, 329] on link "2" at bounding box center [268, 332] width 16 height 13
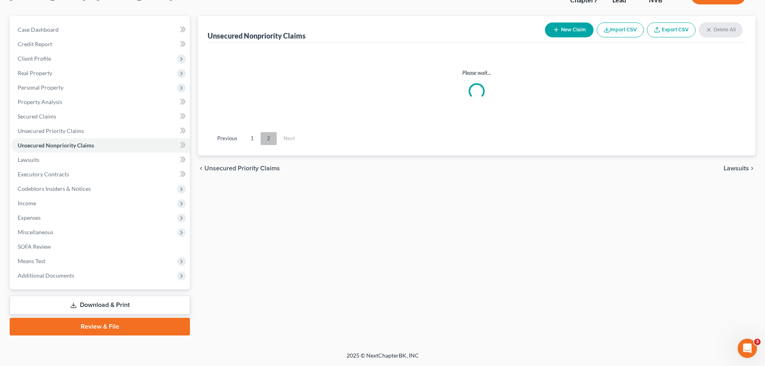
scroll to position [61, 0]
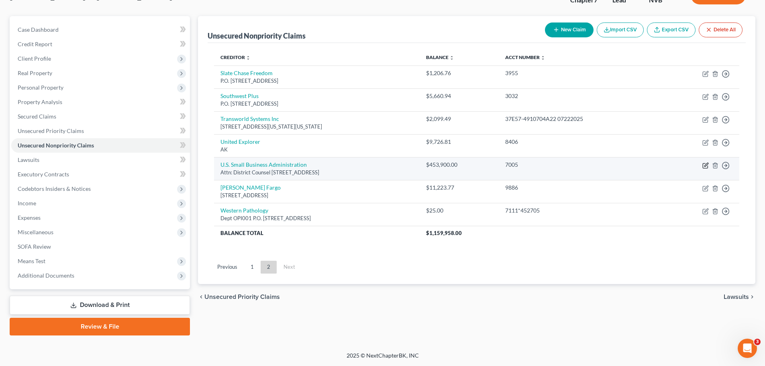
click at [705, 165] on icon "button" at bounding box center [705, 165] width 6 height 6
select select "4"
select select "2"
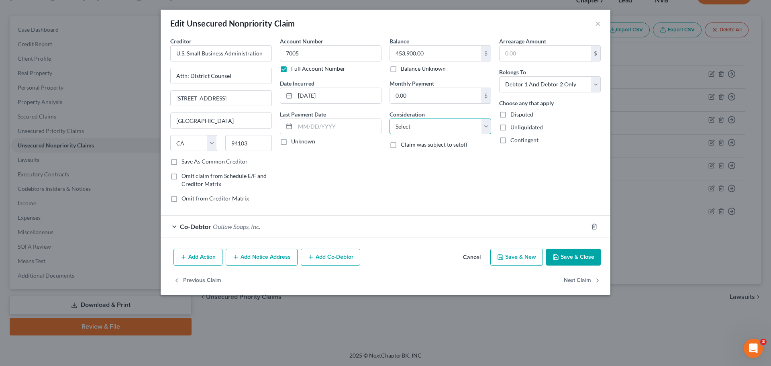
click at [485, 128] on select "Select Cable / Satellite Services Collection Agency Credit Card Debt Debt Couns…" at bounding box center [440, 126] width 102 height 16
select select "14"
click at [389, 118] on select "Select Cable / Satellite Services Collection Agency Credit Card Debt Debt Couns…" at bounding box center [440, 126] width 102 height 16
click at [435, 160] on input "text" at bounding box center [440, 156] width 101 height 15
type input "Personal Guarantee"
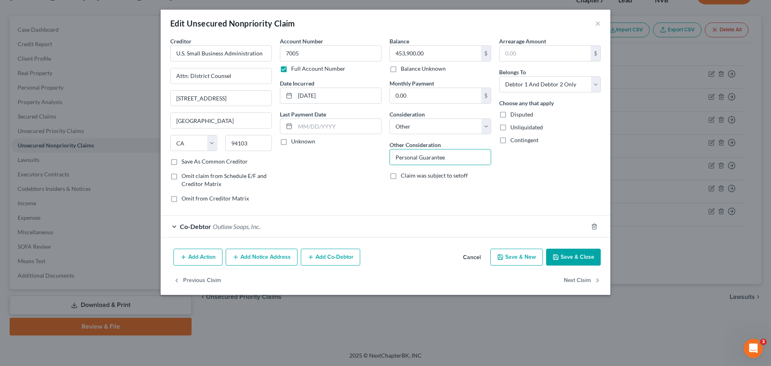
click at [530, 191] on div "Arrearage Amount $ Belongs To * Select Debtor 1 Only Debtor 2 Only Debtor 1 And…" at bounding box center [550, 123] width 110 height 172
click at [579, 259] on button "Save & Close" at bounding box center [573, 256] width 55 height 17
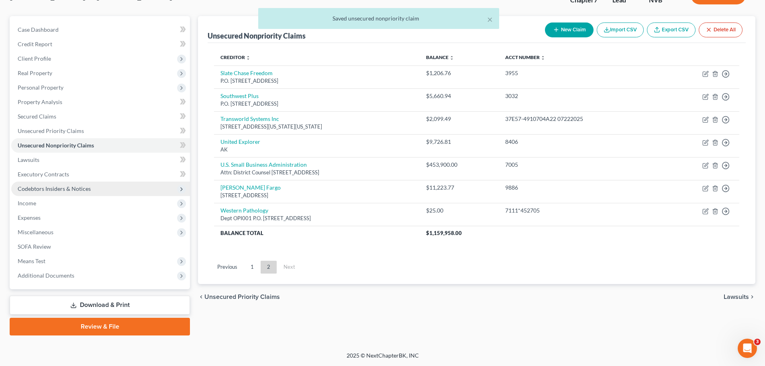
click at [38, 184] on span "Codebtors Insiders & Notices" at bounding box center [100, 188] width 179 height 14
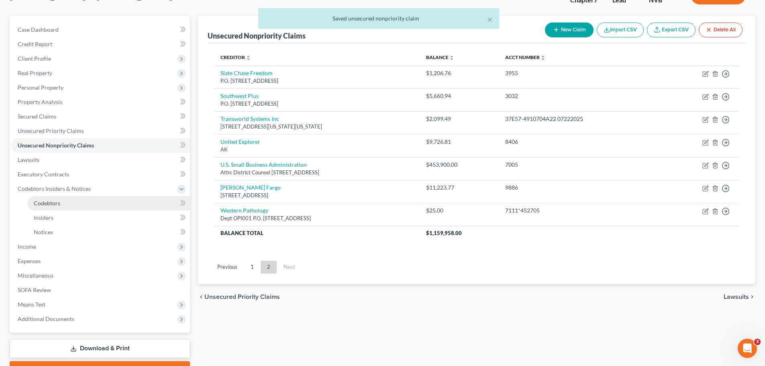
click at [59, 203] on span "Codebtors" at bounding box center [47, 202] width 26 height 7
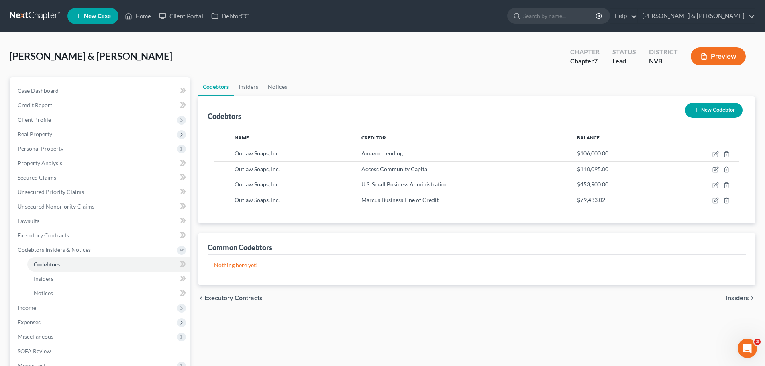
click at [705, 112] on button "New Codebtor" at bounding box center [713, 110] width 57 height 15
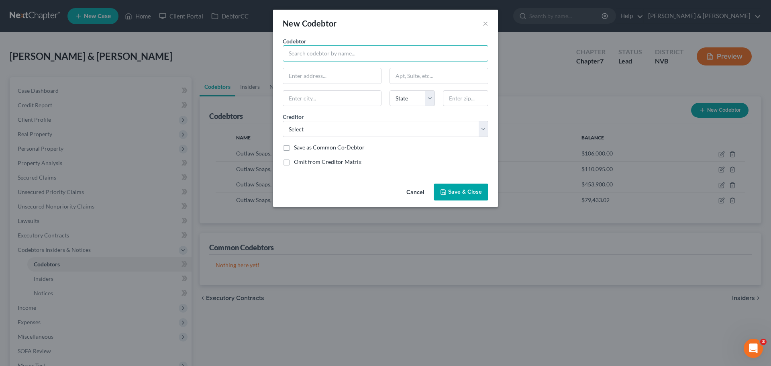
click at [358, 54] on input "text" at bounding box center [386, 53] width 206 height 16
type input "Outlaw Soaps, Inc."
type input "[STREET_ADDRESS]"
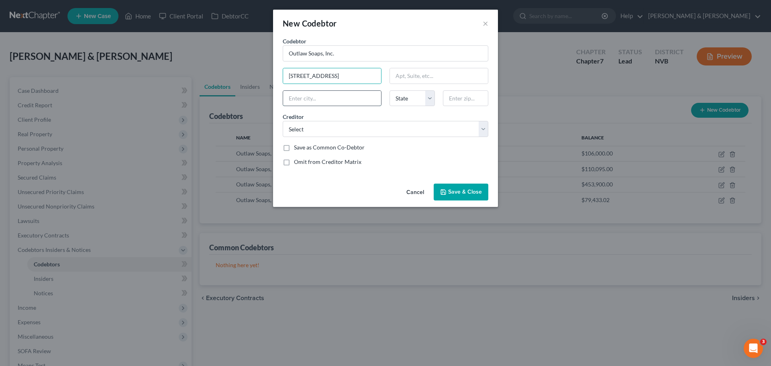
click at [327, 99] on input "text" at bounding box center [332, 98] width 98 height 15
type input "Sparks"
click at [427, 103] on select "State [US_STATE] AK AR AZ CA CO CT DE DC [GEOGRAPHIC_DATA] [GEOGRAPHIC_DATA] GU…" at bounding box center [411, 98] width 45 height 16
select select "31"
click at [389, 90] on select "State [US_STATE] AK AR AZ CA CO CT DE DC [GEOGRAPHIC_DATA] [GEOGRAPHIC_DATA] GU…" at bounding box center [411, 98] width 45 height 16
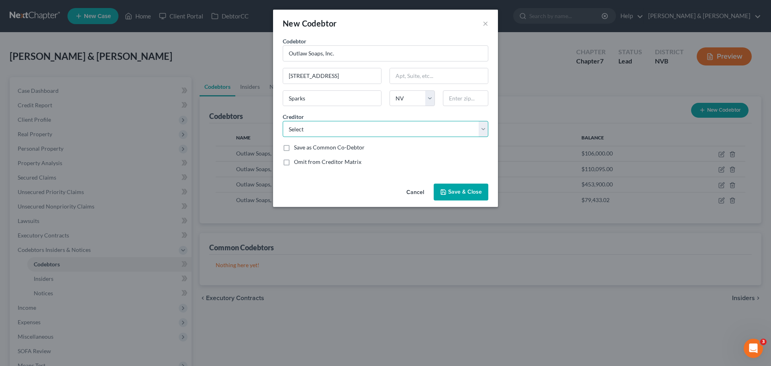
click at [484, 133] on select "Select Amex Gold JPMCB CARD SERVICES Capital One Apple Card JPMCB CARD SERVICES…" at bounding box center [386, 129] width 206 height 16
select select "39"
click at [283, 121] on select "Select Amex Gold JPMCB CARD SERVICES Capital One Apple Card JPMCB CARD SERVICES…" at bounding box center [386, 129] width 206 height 16
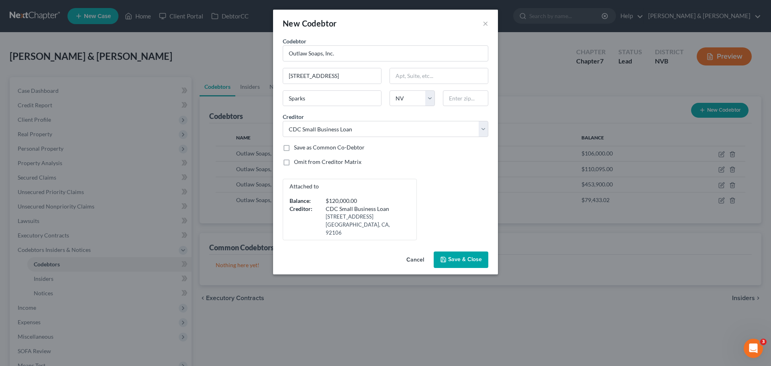
click at [469, 251] on button "Save & Close" at bounding box center [460, 259] width 55 height 17
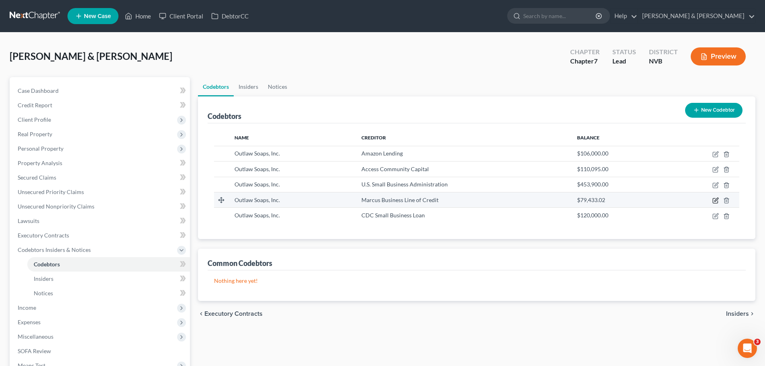
click at [715, 201] on icon "button" at bounding box center [716, 199] width 4 height 4
select select "31"
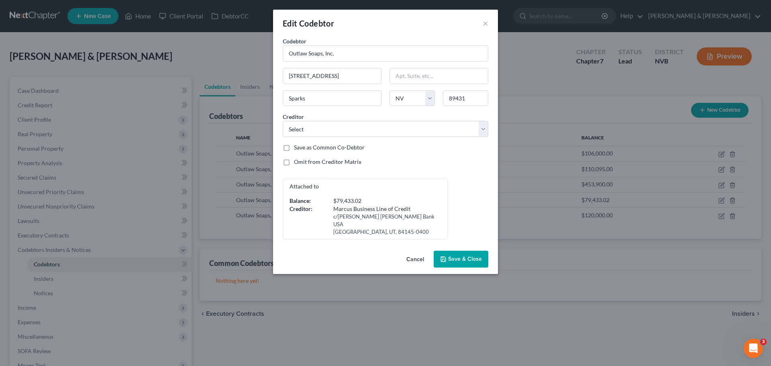
click at [419, 253] on button "Cancel" at bounding box center [415, 259] width 31 height 16
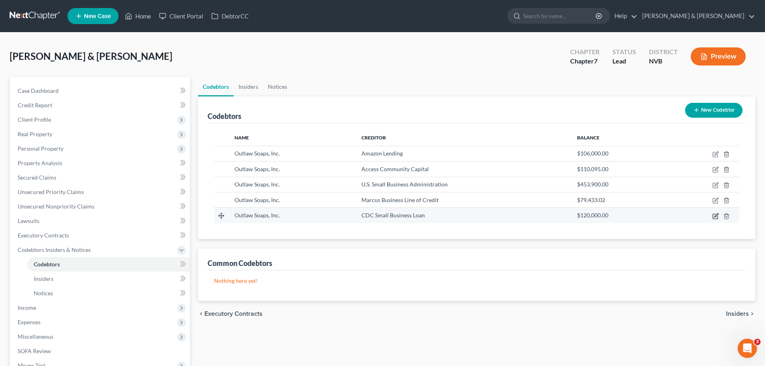
click at [712, 218] on icon "button" at bounding box center [714, 216] width 5 height 5
select select "31"
select select "39"
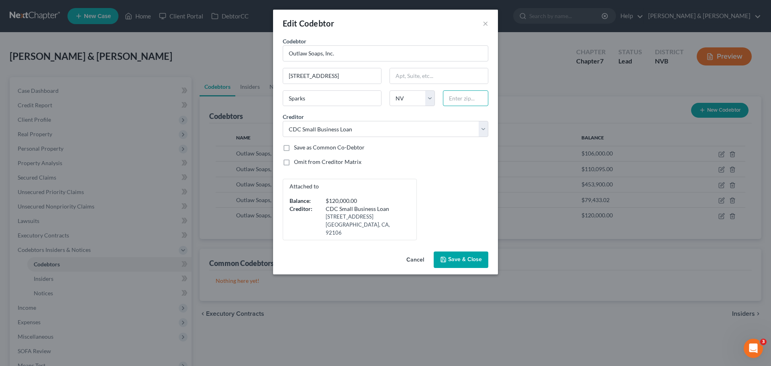
click at [459, 102] on input "text" at bounding box center [465, 98] width 45 height 16
type input "89431"
click at [449, 166] on div "Codebtor * Outlaw Soaps, Inc. Codebtor * Outlaw Soaps, Inc. [GEOGRAPHIC_DATA] […" at bounding box center [386, 138] width 214 height 203
click at [471, 256] on span "Save & Close" at bounding box center [465, 259] width 34 height 7
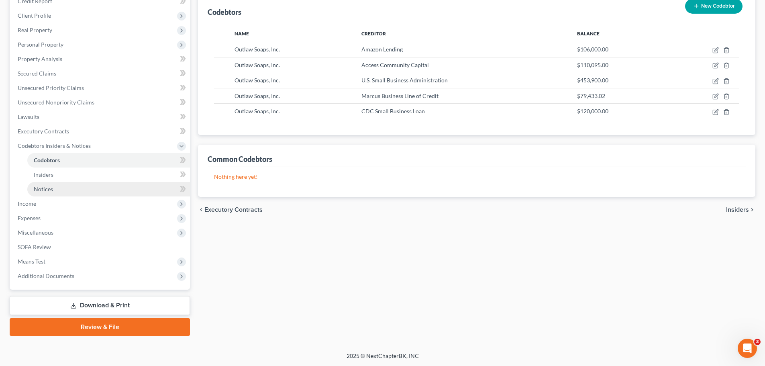
scroll to position [104, 0]
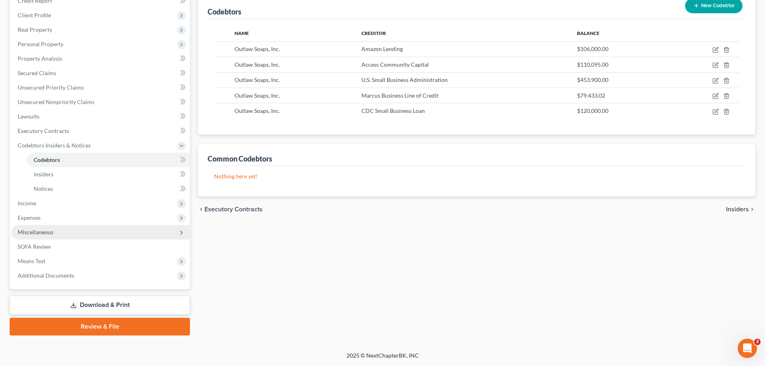
click at [46, 230] on span "Miscellaneous" at bounding box center [36, 231] width 36 height 7
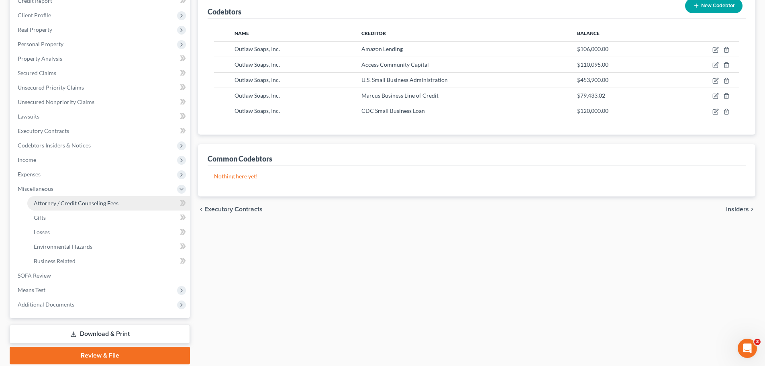
click at [95, 202] on span "Attorney / Credit Counseling Fees" at bounding box center [76, 202] width 85 height 7
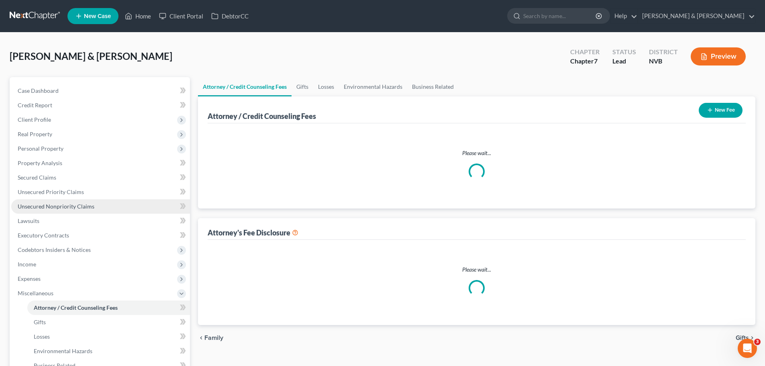
select select "2"
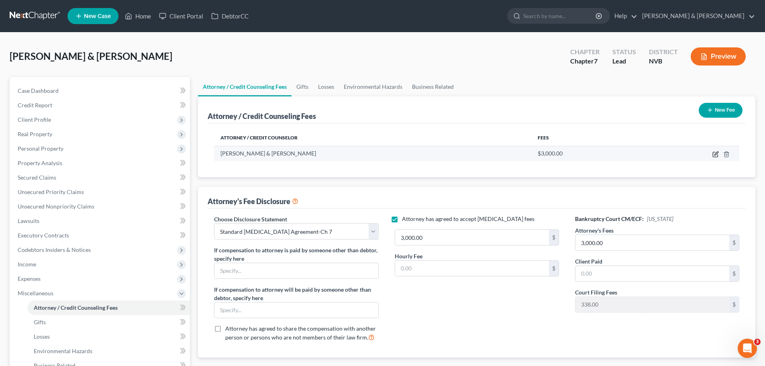
click at [715, 155] on icon "button" at bounding box center [715, 154] width 6 height 6
select select "31"
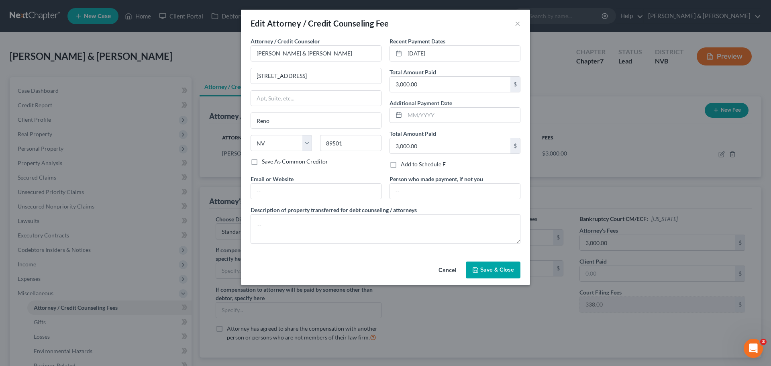
click at [449, 271] on button "Cancel" at bounding box center [447, 270] width 31 height 16
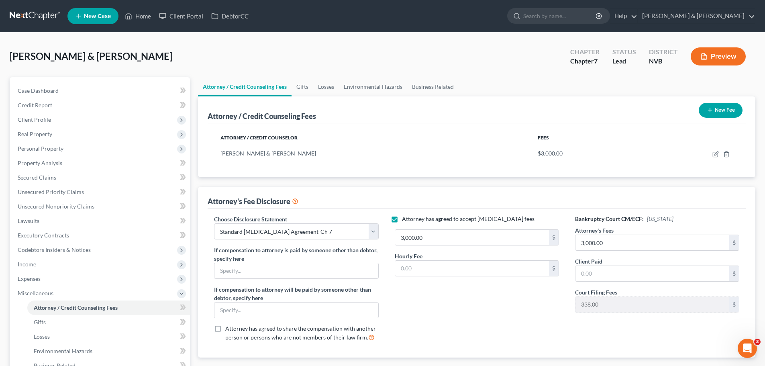
click at [402, 219] on label "Attorney has agreed to accept [MEDICAL_DATA] fees" at bounding box center [468, 219] width 132 height 8
click at [405, 219] on input "Attorney has agreed to accept [MEDICAL_DATA] fees" at bounding box center [407, 217] width 5 height 5
checkbox input "false"
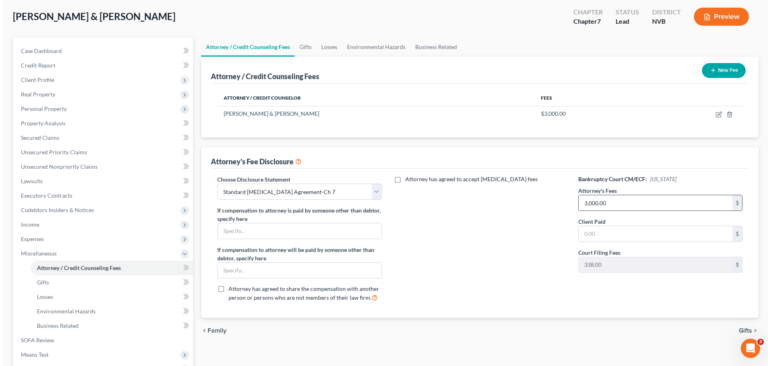
scroll to position [40, 0]
click at [725, 16] on button "Preview" at bounding box center [717, 16] width 55 height 18
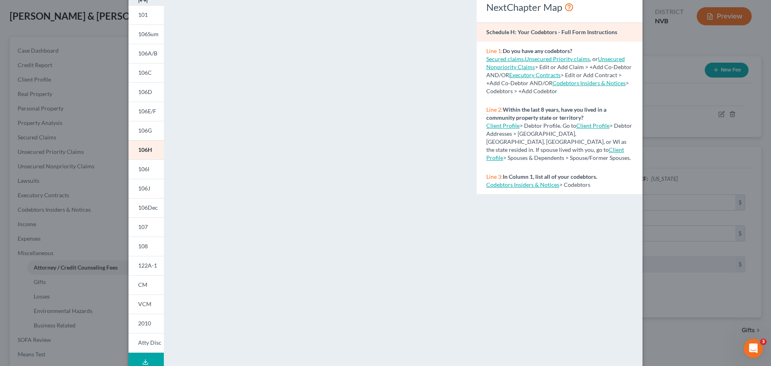
scroll to position [87, 0]
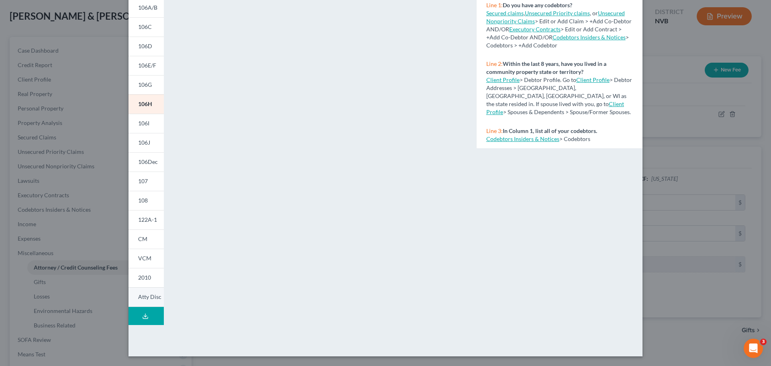
click at [146, 297] on span "Atty Disc" at bounding box center [149, 296] width 23 height 7
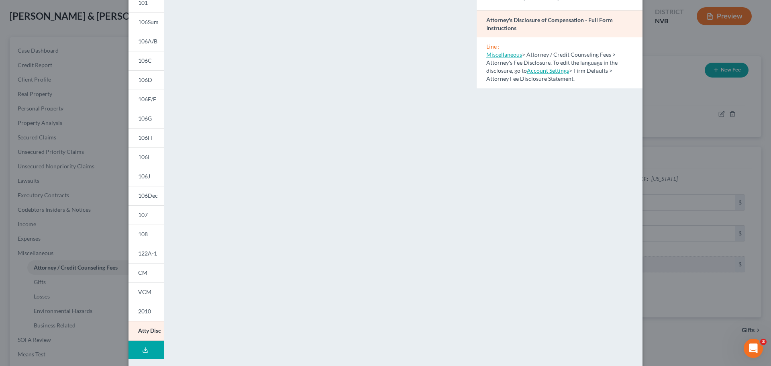
scroll to position [0, 0]
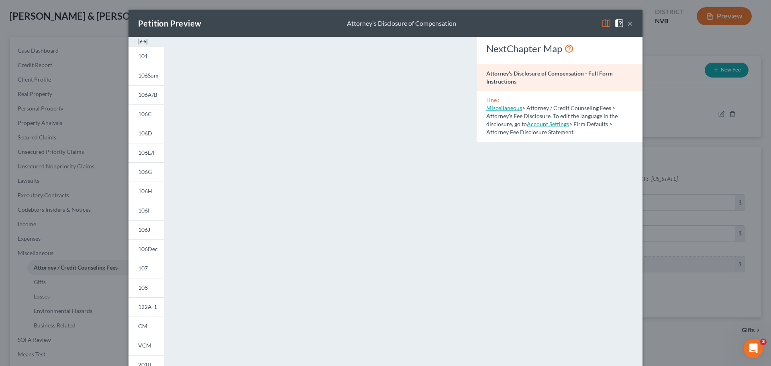
click at [628, 22] on button "×" at bounding box center [630, 23] width 6 height 10
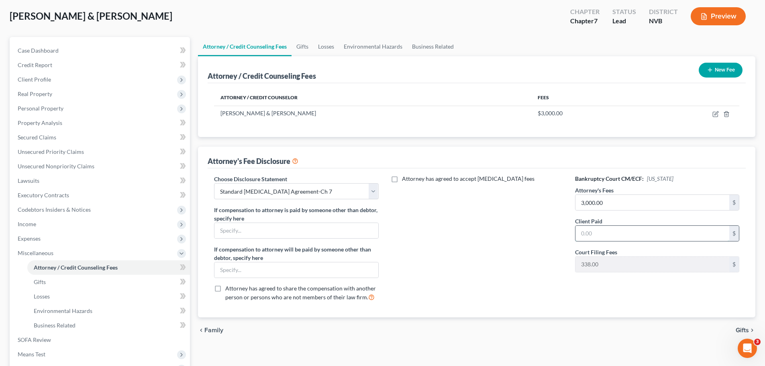
click at [661, 236] on input "text" at bounding box center [652, 233] width 154 height 15
type input "3,000.00"
click at [508, 246] on div "Attorney has agreed to accept [MEDICAL_DATA] fees" at bounding box center [477, 241] width 180 height 133
click at [721, 17] on button "Preview" at bounding box center [717, 16] width 55 height 18
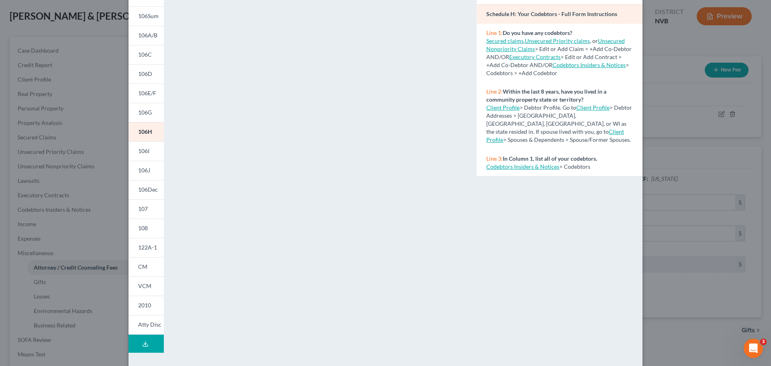
scroll to position [80, 0]
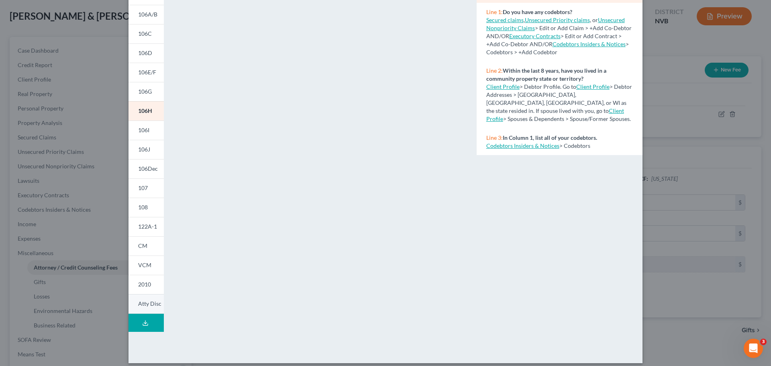
click at [138, 302] on span "Atty Disc" at bounding box center [149, 303] width 23 height 7
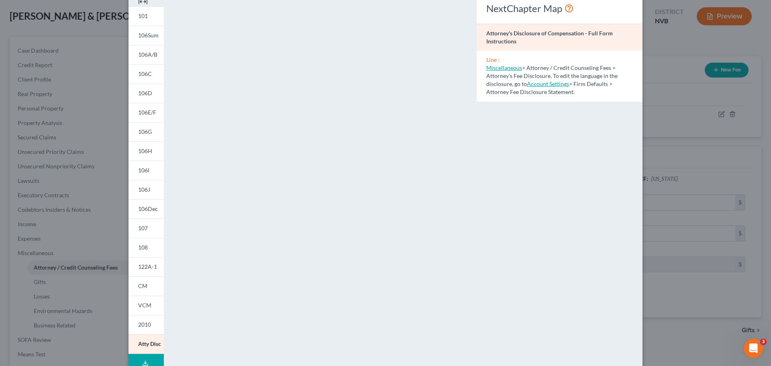
scroll to position [0, 0]
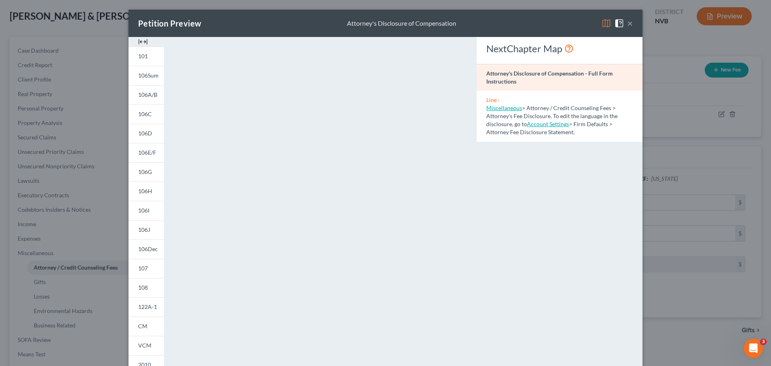
click at [629, 21] on button "×" at bounding box center [630, 23] width 6 height 10
